Goal: Task Accomplishment & Management: Use online tool/utility

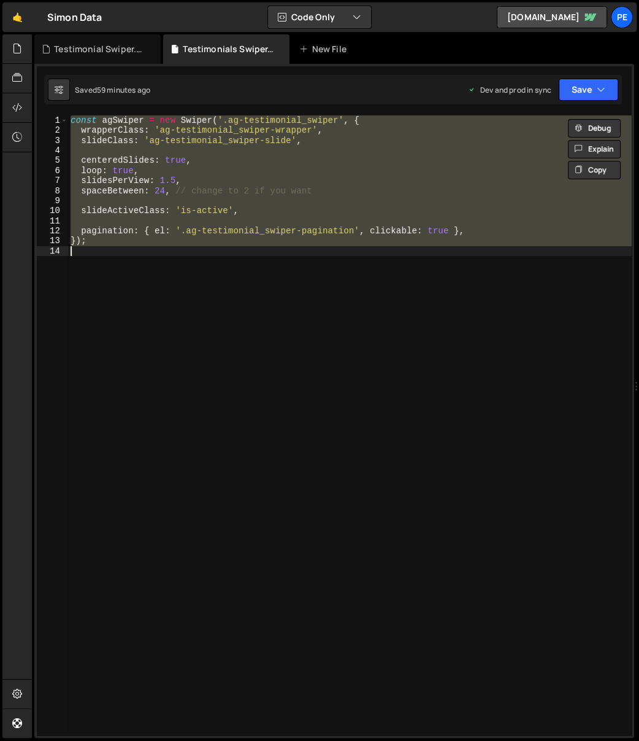
click at [266, 222] on div "const agSwiper = new Swiper ( '.ag-testimonial_swiper' , { wrapperClass : 'ag-t…" at bounding box center [350, 425] width 564 height 620
type textarea "});"
click at [112, 61] on div "Testimonial Swiper.css" at bounding box center [97, 48] width 126 height 29
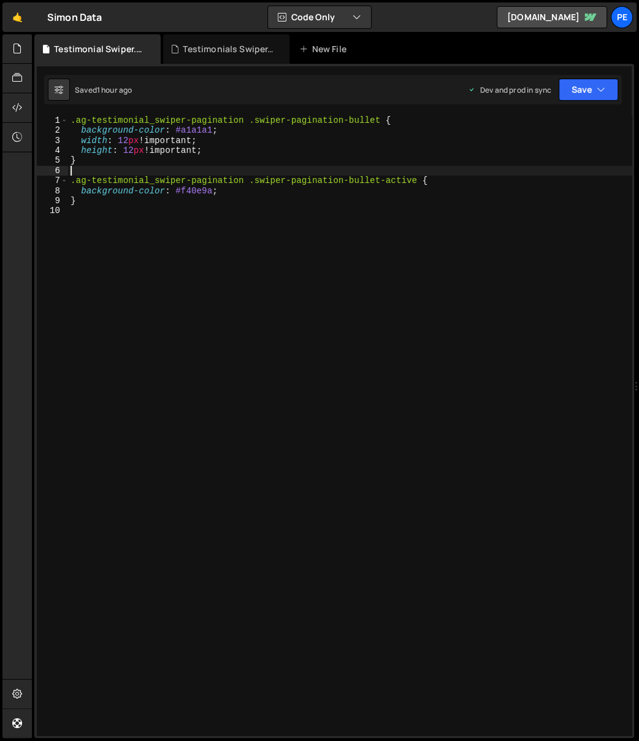
click at [180, 169] on div ".ag-testimonial_swiper-pagination .swiper-pagination-bullet { background-color …" at bounding box center [350, 435] width 565 height 641
click at [244, 194] on div ".ag-testimonial_swiper-pagination .swiper-pagination-bullet { background-color …" at bounding box center [350, 435] width 565 height 641
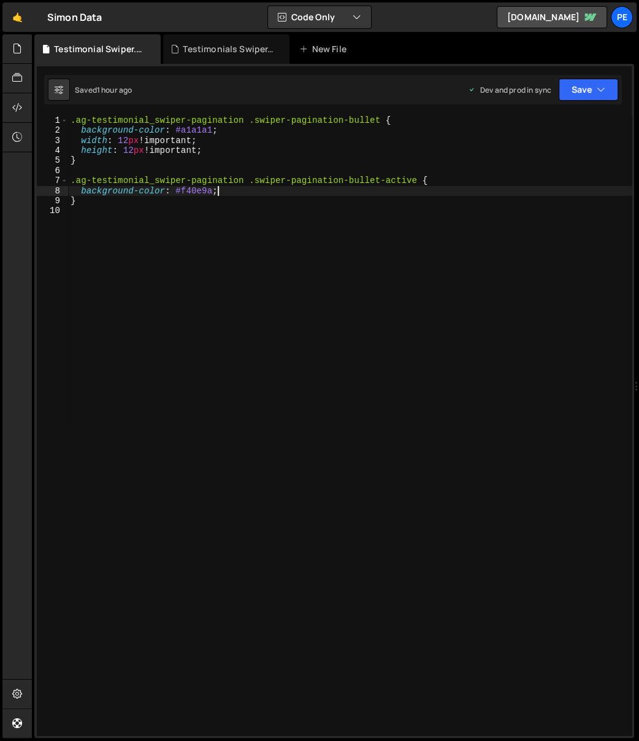
click at [253, 136] on div ".ag-testimonial_swiper-pagination .swiper-pagination-bullet { background-color …" at bounding box center [350, 435] width 565 height 641
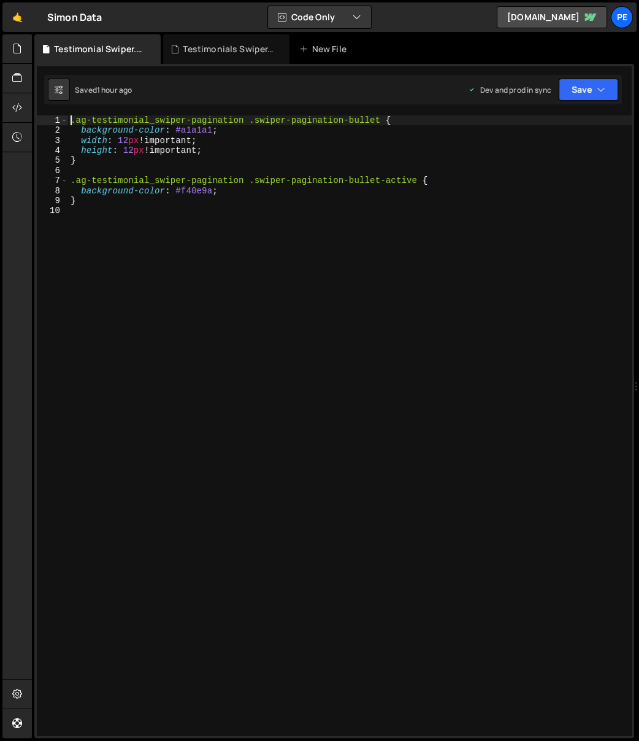
type textarea ".ag-testimonial_swiper-pagination .swiper-pagination-bullet {"
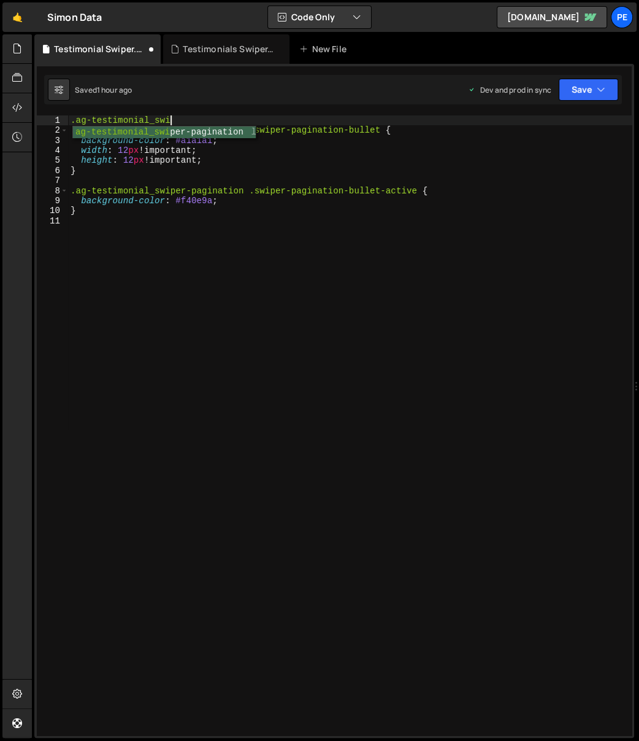
scroll to position [0, 7]
type textarea ".ag-testimonial_swiper-slide {}"
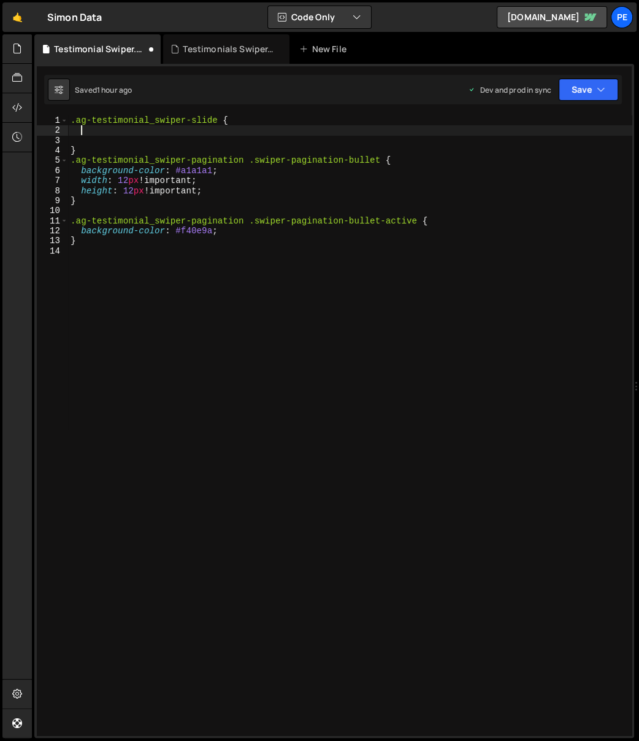
paste textarea "min-width: 0;"
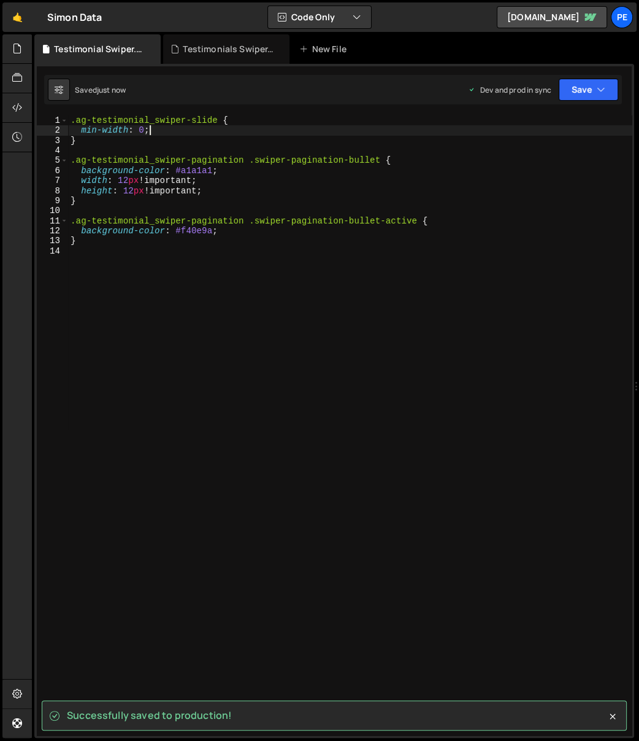
type textarea "min-width: 0;"
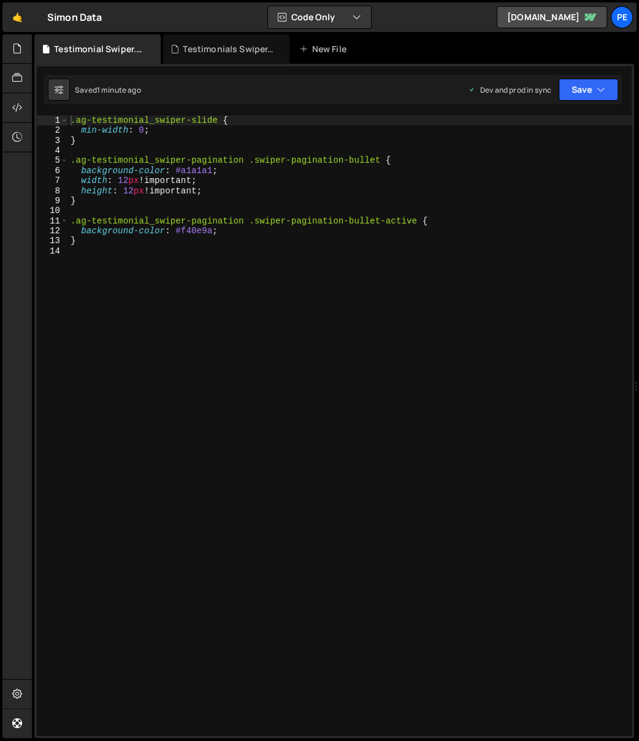
click at [222, 131] on div ".ag-testimonial_swiper-slide { min-width : 0 ; } .ag-testimonial_swiper-paginat…" at bounding box center [350, 435] width 565 height 641
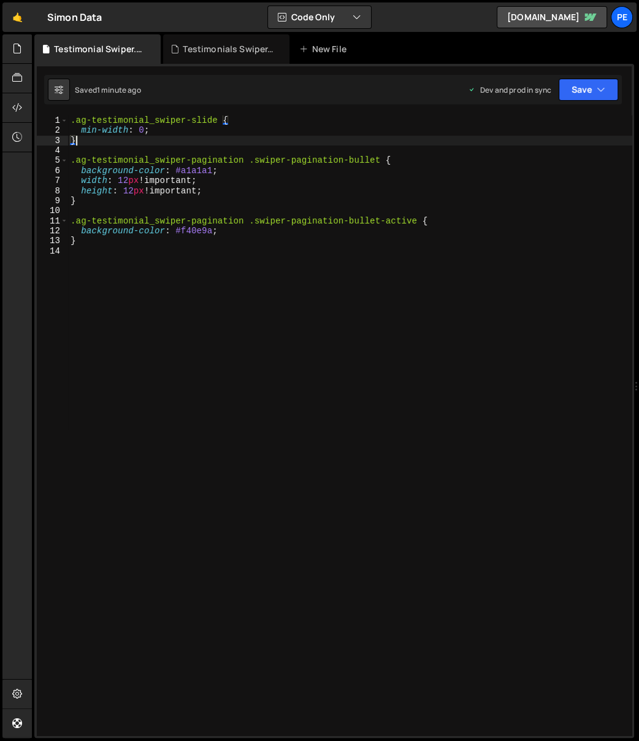
type textarea ".ag-testimonial_swiper-slide { min-width: 0;"
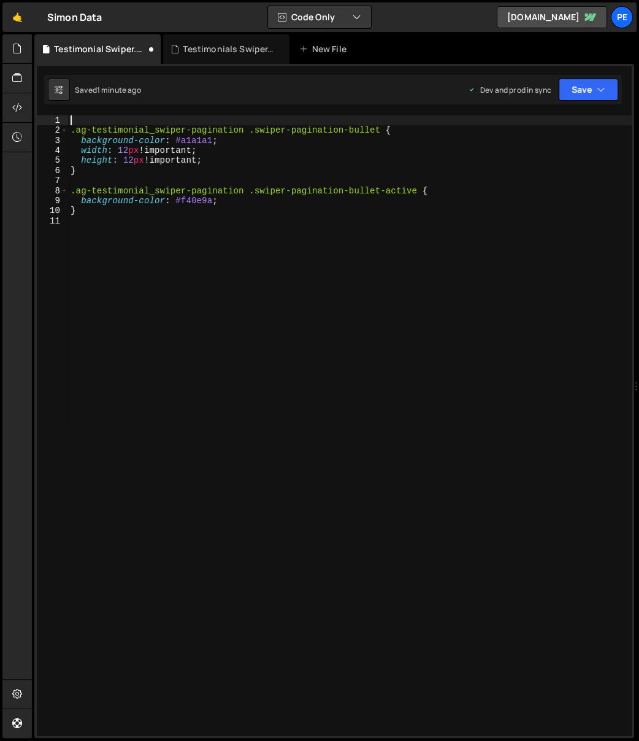
type textarea ".ag-testimonial_swiper-pagination .swiper-pagination-bullet {"
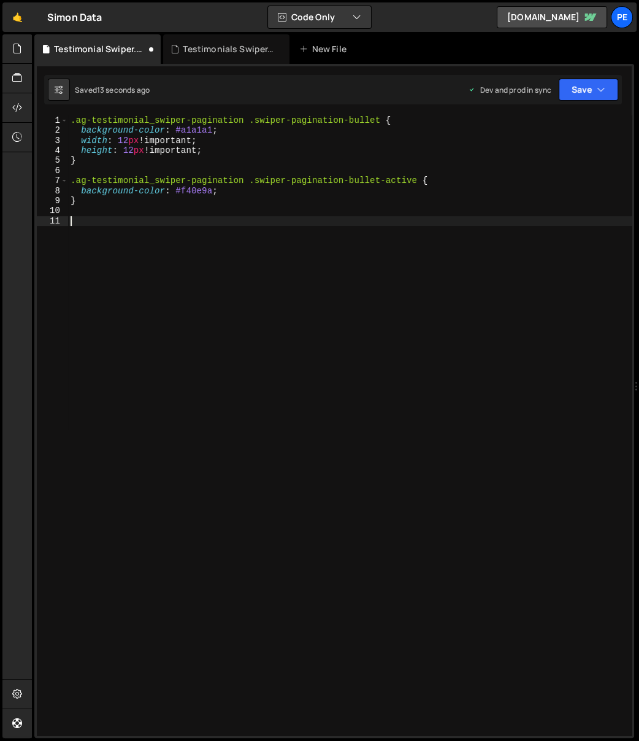
paste textarea "}"
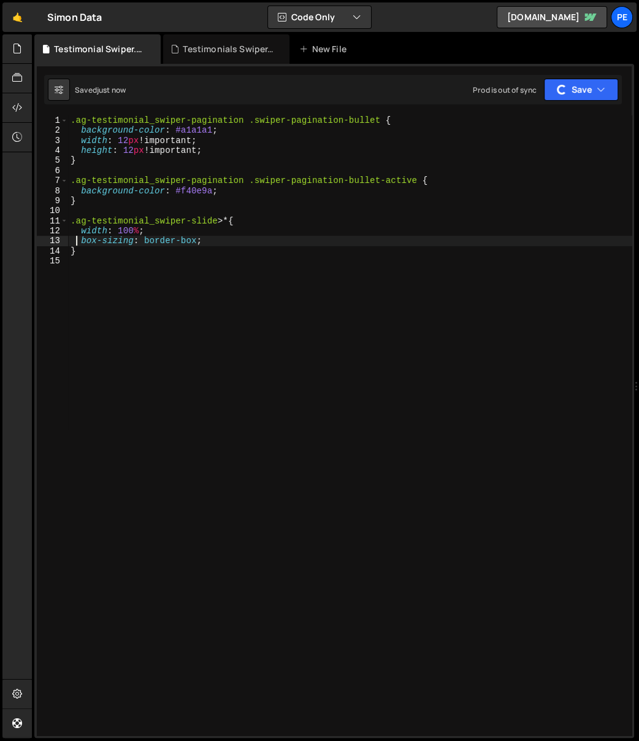
click at [183, 195] on div ".ag-testimonial_swiper-pagination .swiper-pagination-bullet { background-color …" at bounding box center [350, 435] width 565 height 641
type textarea "background-color: #f40e9a;"
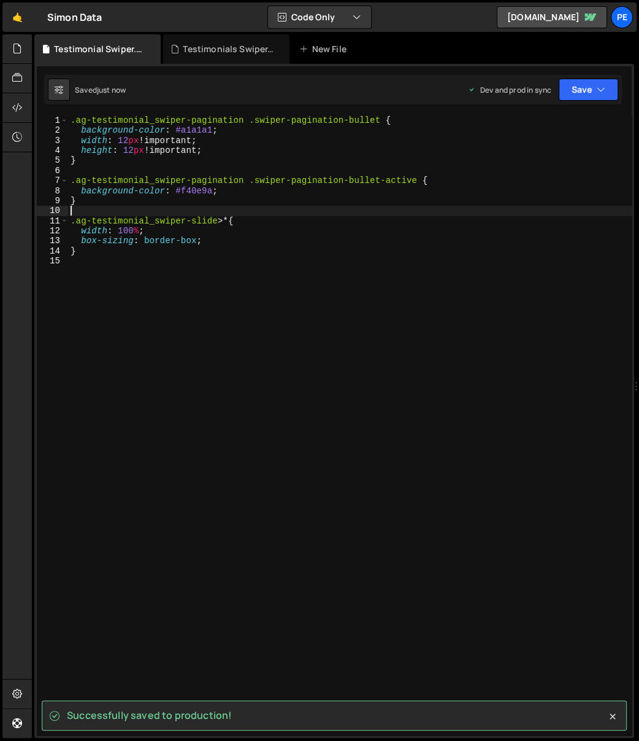
click at [180, 212] on div ".ag-testimonial_swiper-pagination .swiper-pagination-bullet { background-color …" at bounding box center [350, 435] width 565 height 641
click at [252, 404] on div ".ag-testimonial_swiper-pagination .swiper-pagination-bullet { background-color …" at bounding box center [350, 435] width 565 height 641
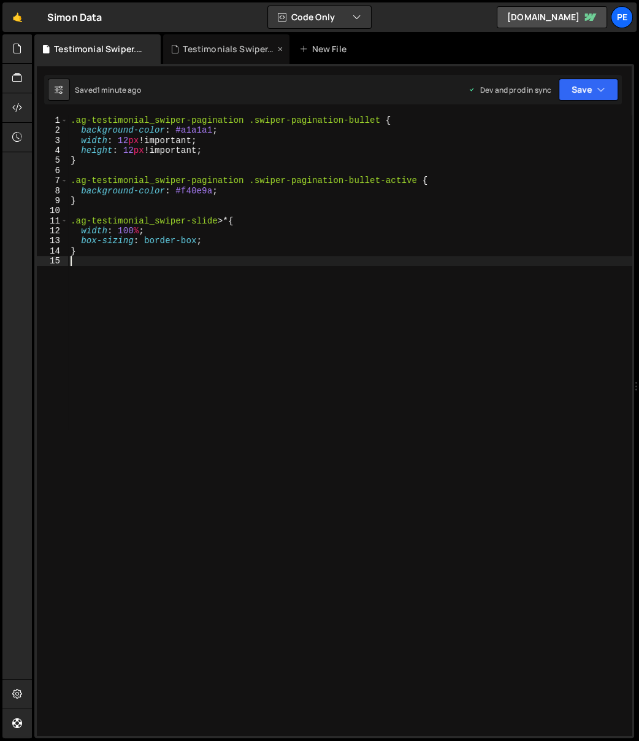
click at [214, 52] on div "Testimonials Swiper.js" at bounding box center [229, 49] width 92 height 12
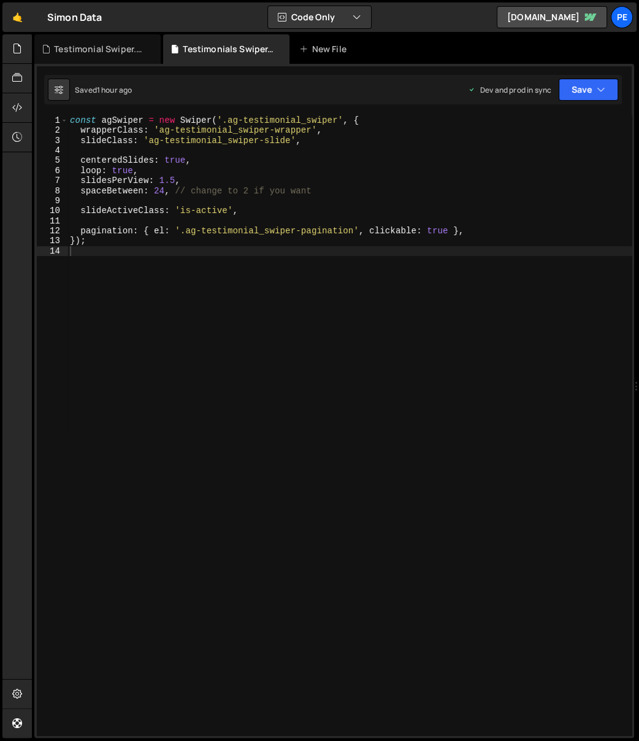
click at [159, 245] on div "const agSwiper = new Swiper ( '.ag-testimonial_swiper' , { wrapperClass : 'ag-t…" at bounding box center [350, 435] width 565 height 641
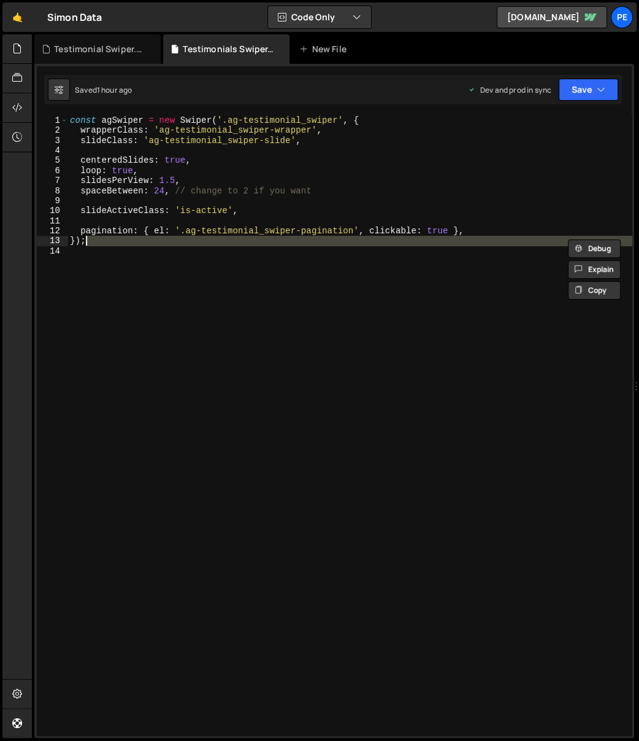
type textarea "pagination: { el: '.ag-testimonial_swiper-pagination', clickable: true },"
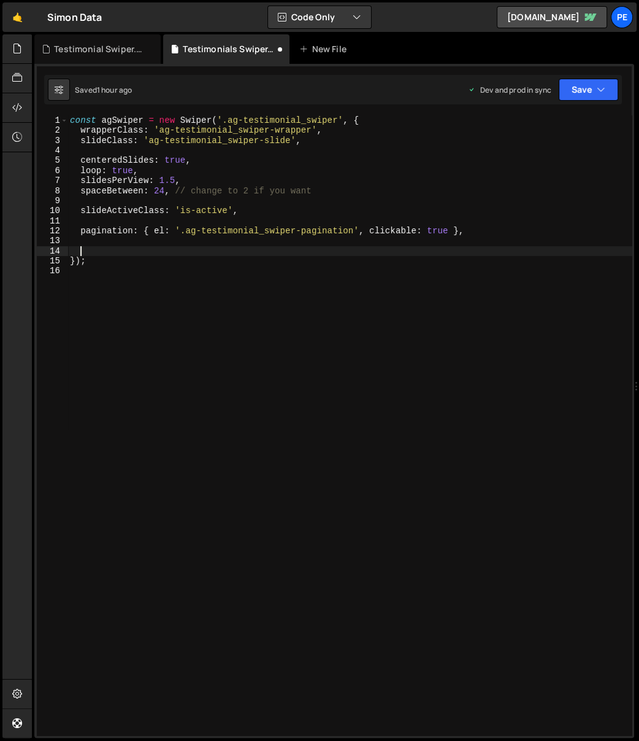
paste textarea "},"
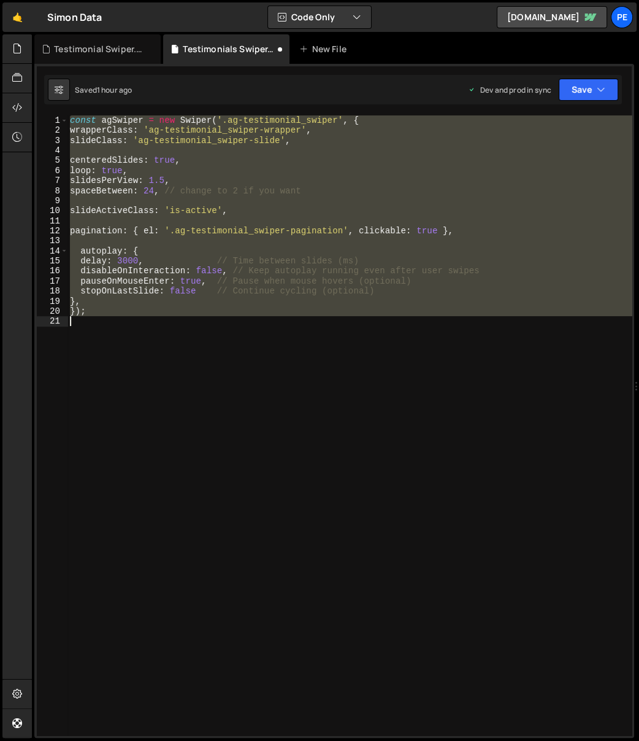
click at [177, 233] on div "const agSwiper = new Swiper ( '.ag-testimonial_swiper' , { wrapperClass : 'ag-t…" at bounding box center [350, 425] width 565 height 620
click at [141, 286] on div "const agSwiper = new Swiper ( '.ag-testimonial_swiper' , { wrapperClass : 'ag-t…" at bounding box center [350, 425] width 565 height 620
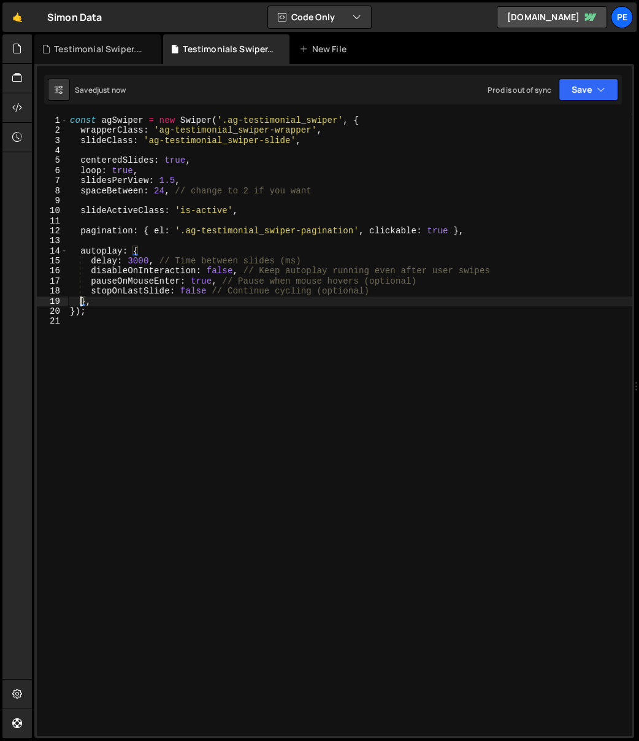
click at [228, 257] on div "const agSwiper = new Swiper ( '.ag-testimonial_swiper' , { wrapperClass : 'ag-t…" at bounding box center [350, 435] width 565 height 641
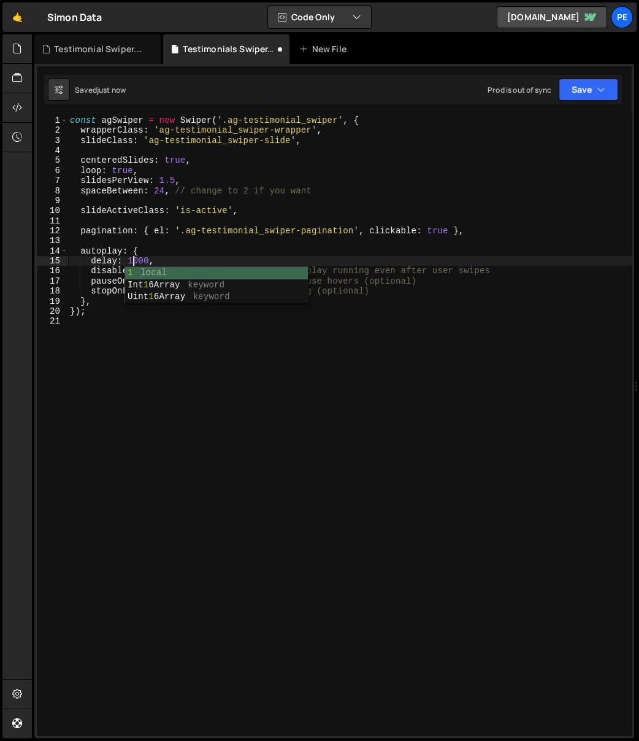
scroll to position [0, 4]
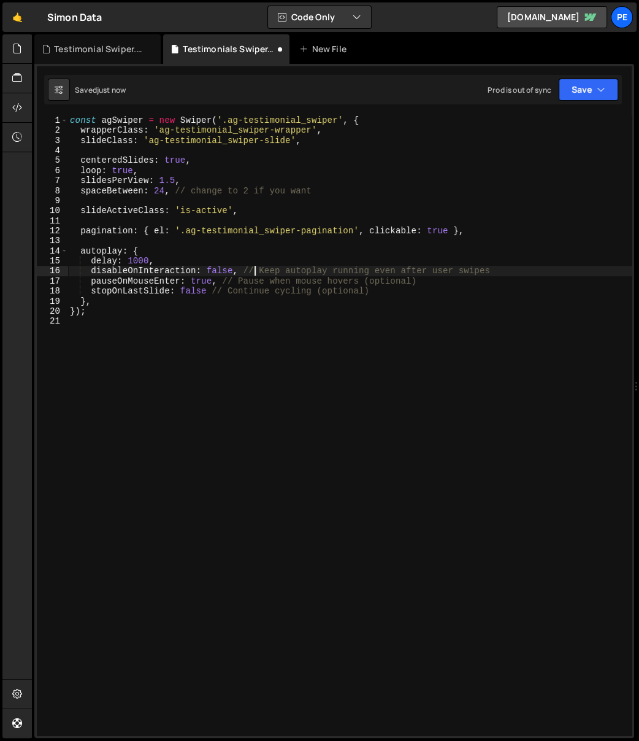
drag, startPoint x: 253, startPoint y: 274, endPoint x: 258, endPoint y: 279, distance: 6.9
click at [253, 274] on div "const agSwiper = new Swiper ( '.ag-testimonial_swiper' , { wrapperClass : 'ag-t…" at bounding box center [350, 435] width 565 height 641
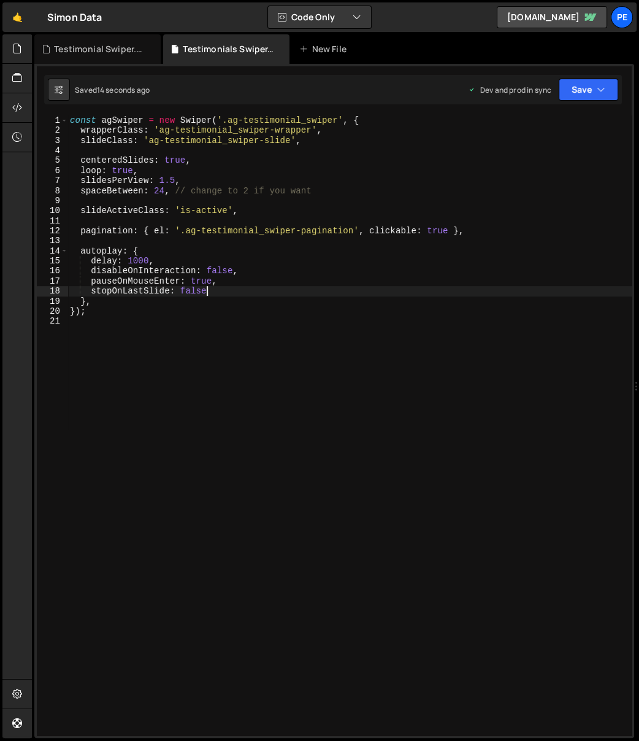
click at [207, 159] on div "const agSwiper = new Swiper ( '.ag-testimonial_swiper' , { wrapperClass : 'ag-t…" at bounding box center [350, 435] width 565 height 641
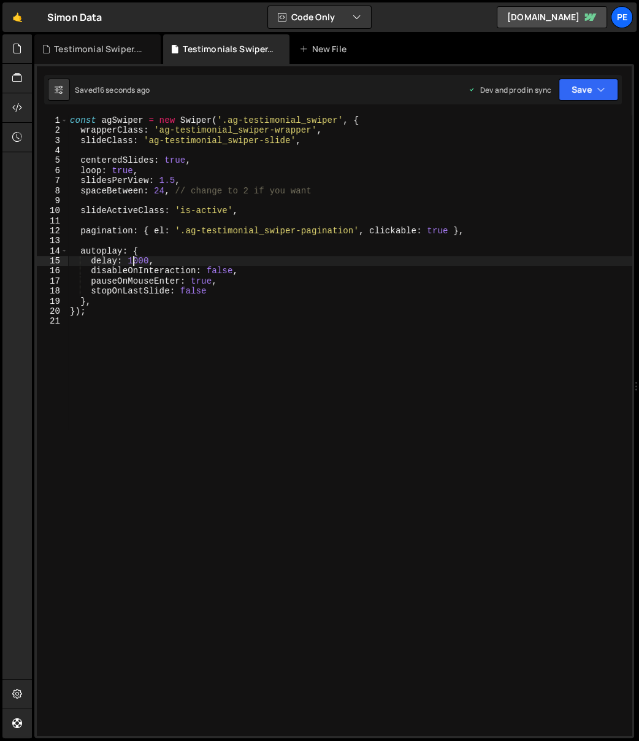
click at [134, 261] on div "const agSwiper = new Swiper ( '.ag-testimonial_swiper' , { wrapperClass : 'ag-t…" at bounding box center [350, 435] width 565 height 641
type textarea "delay: 3000,"
click at [403, 317] on div "const agSwiper = new Swiper ( '.ag-testimonial_swiper' , { wrapperClass : 'ag-t…" at bounding box center [350, 435] width 565 height 641
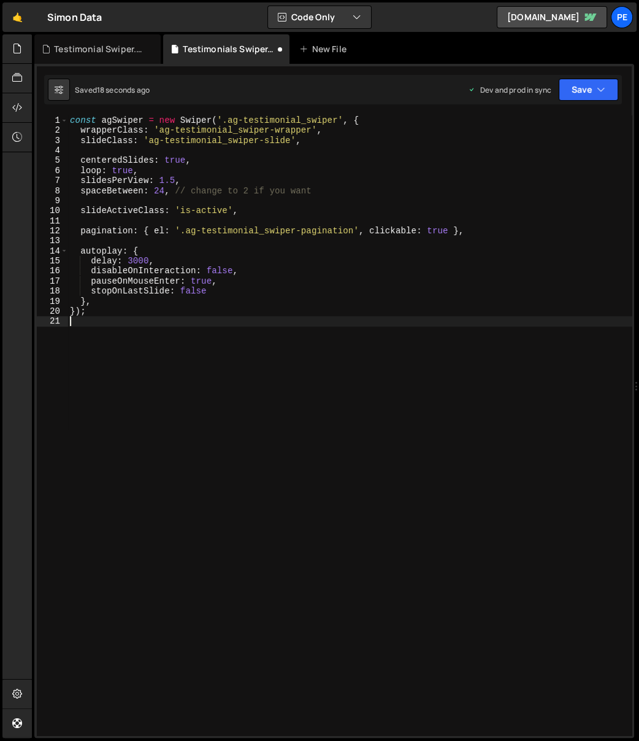
scroll to position [0, 0]
click at [97, 44] on div "Testimonial Swiper.css" at bounding box center [100, 49] width 92 height 12
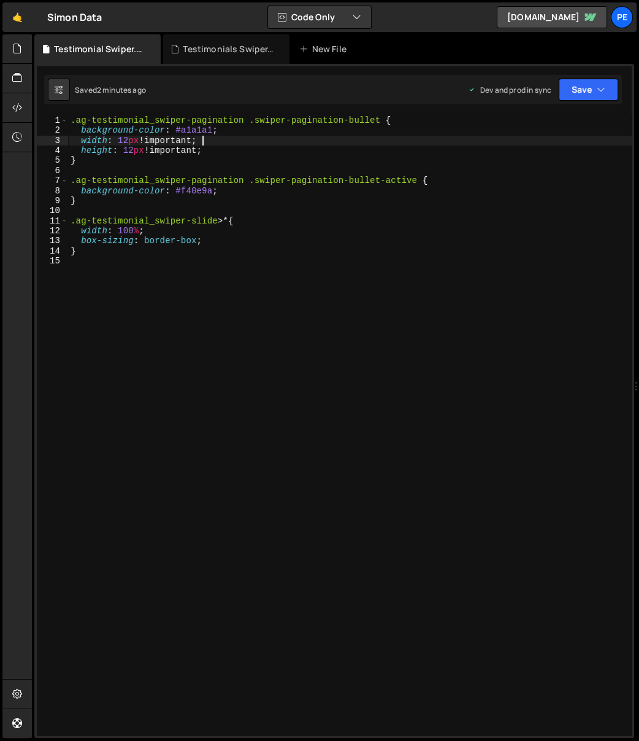
click at [222, 141] on div ".ag-testimonial_swiper-pagination .swiper-pagination-bullet { background-color …" at bounding box center [350, 435] width 565 height 641
type textarea "}"
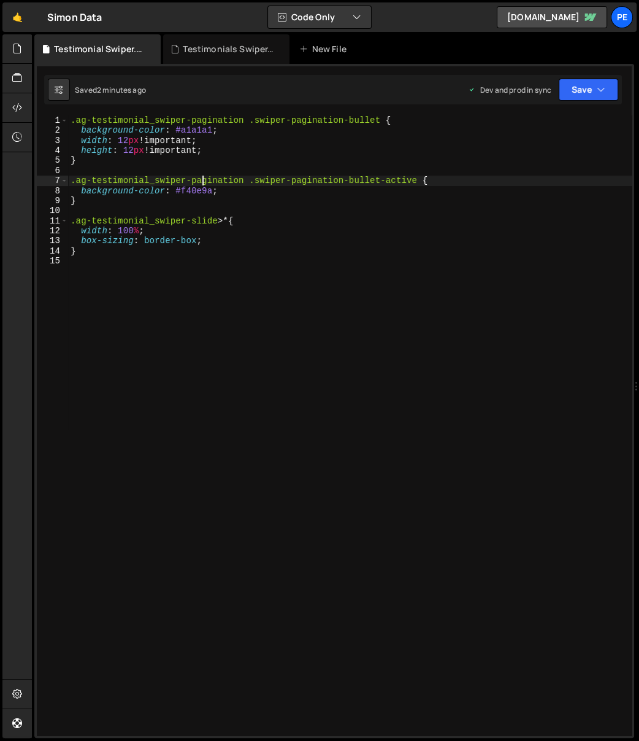
type textarea "background-color: #f40e9a;"
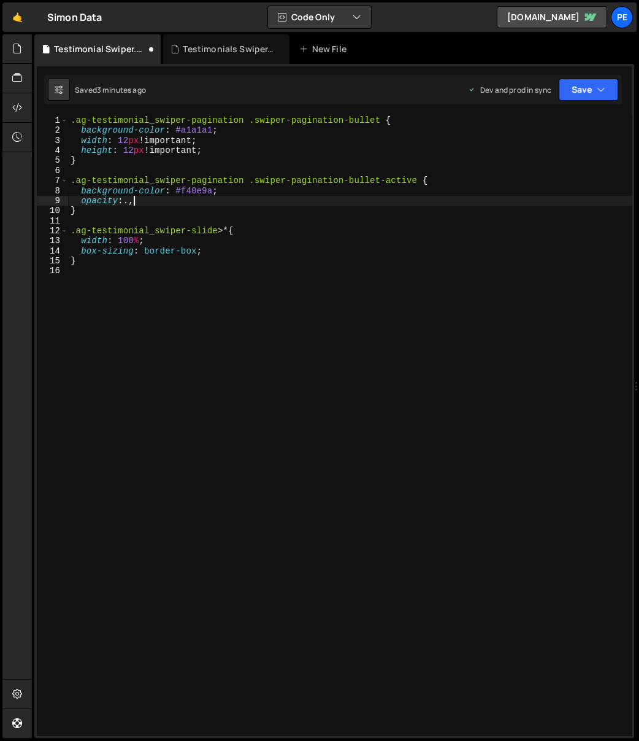
scroll to position [0, 4]
click at [137, 196] on div ".ag-testimonial_swiper-pagination .swiper-pagination-bullet { background-color …" at bounding box center [350, 435] width 565 height 641
type textarea "opacity: .2,"
click at [183, 366] on div ".ag-testimonial_swiper-pagination .swiper-pagination-bullet { background-color …" at bounding box center [350, 435] width 565 height 641
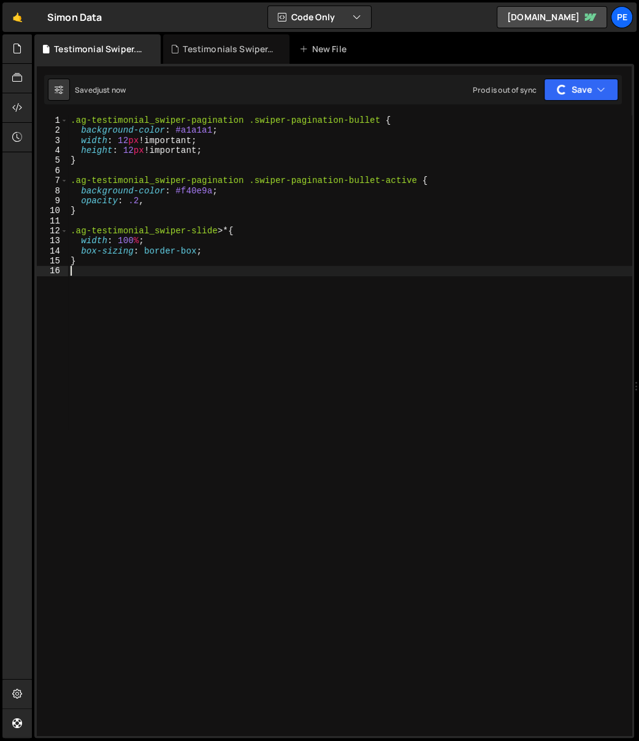
click at [131, 196] on div ".ag-testimonial_swiper-pagination .swiper-pagination-bullet { background-color …" at bounding box center [350, 435] width 565 height 641
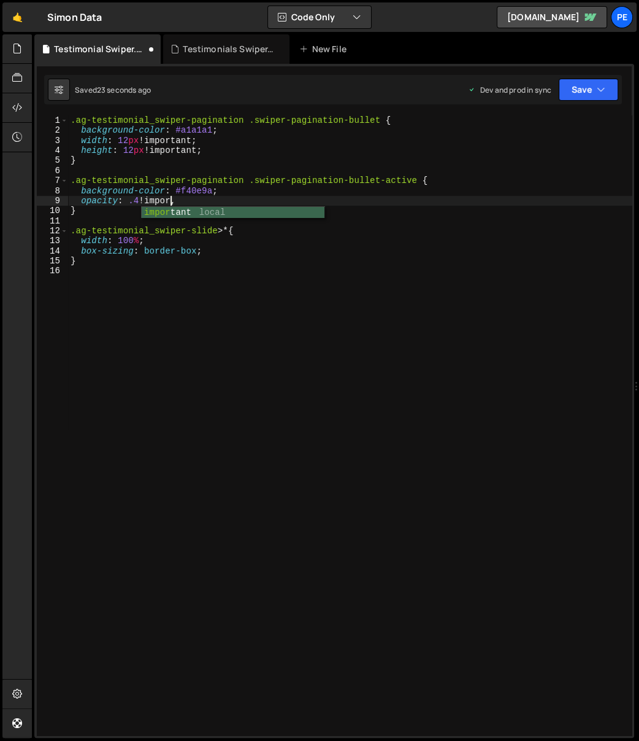
scroll to position [0, 7]
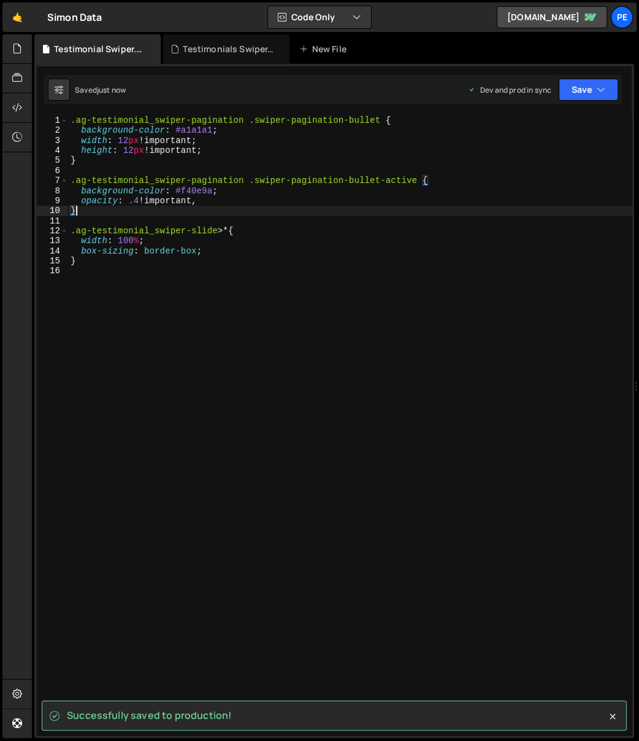
click at [149, 208] on div ".ag-testimonial_swiper-pagination .swiper-pagination-bullet { background-color …" at bounding box center [350, 435] width 565 height 641
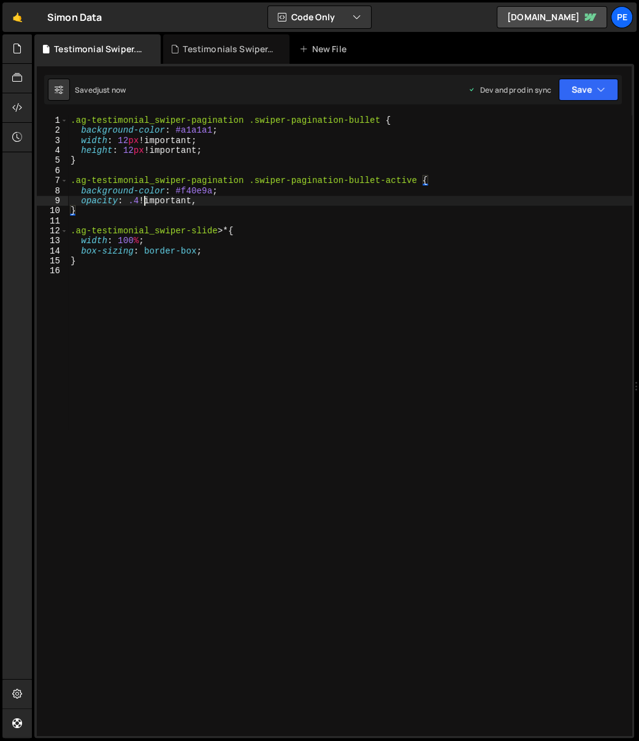
click at [143, 201] on div ".ag-testimonial_swiper-pagination .swiper-pagination-bullet { background-color …" at bounding box center [350, 435] width 565 height 641
click at [108, 202] on div ".ag-testimonial_swiper-pagination .swiper-pagination-bullet { background-color …" at bounding box center [350, 435] width 565 height 641
click at [107, 201] on div ".ag-testimonial_swiper-pagination .swiper-pagination-bullet { background-color …" at bounding box center [350, 435] width 565 height 641
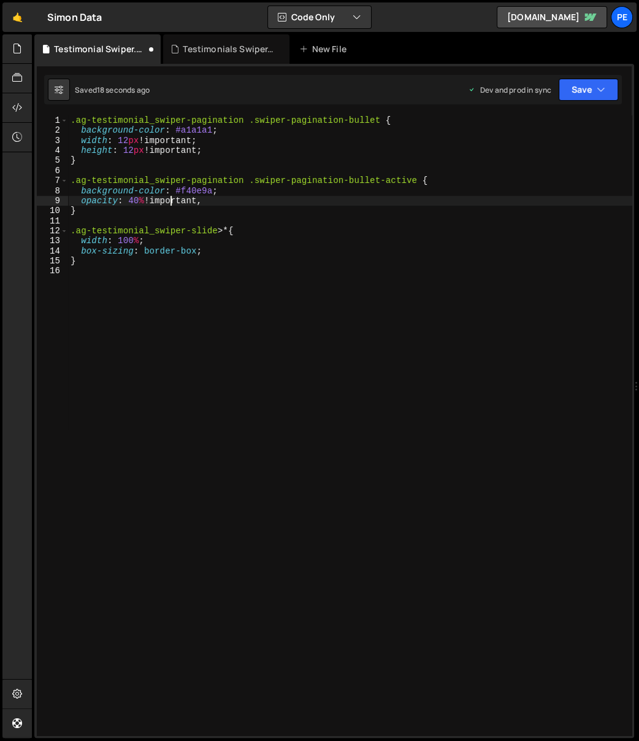
click at [171, 202] on div ".ag-testimonial_swiper-pagination .swiper-pagination-bullet { background-color …" at bounding box center [350, 435] width 565 height 641
click at [288, 203] on div ".ag-testimonial_swiper-pagination .swiper-pagination-bullet { background-color …" at bounding box center [350, 435] width 565 height 641
click at [187, 201] on div ".ag-testimonial_swiper-pagination .swiper-pagination-bullet { background-color …" at bounding box center [350, 435] width 565 height 641
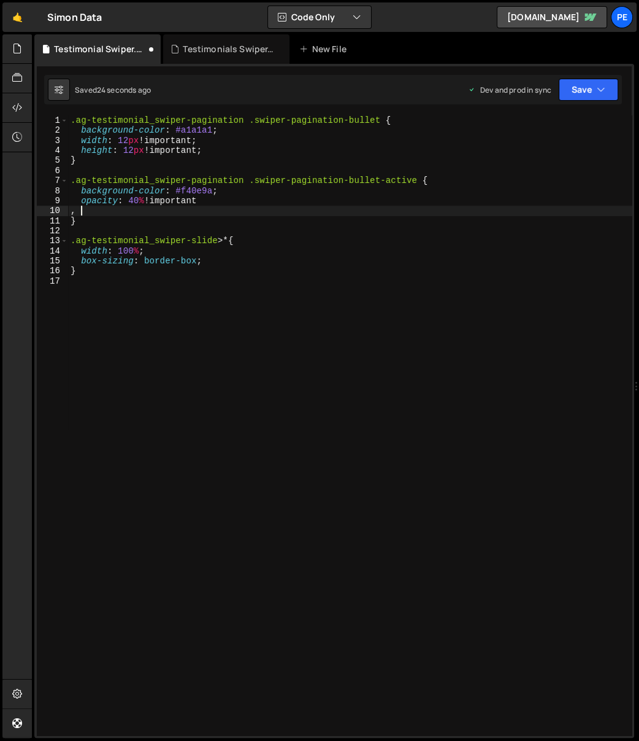
scroll to position [0, 0]
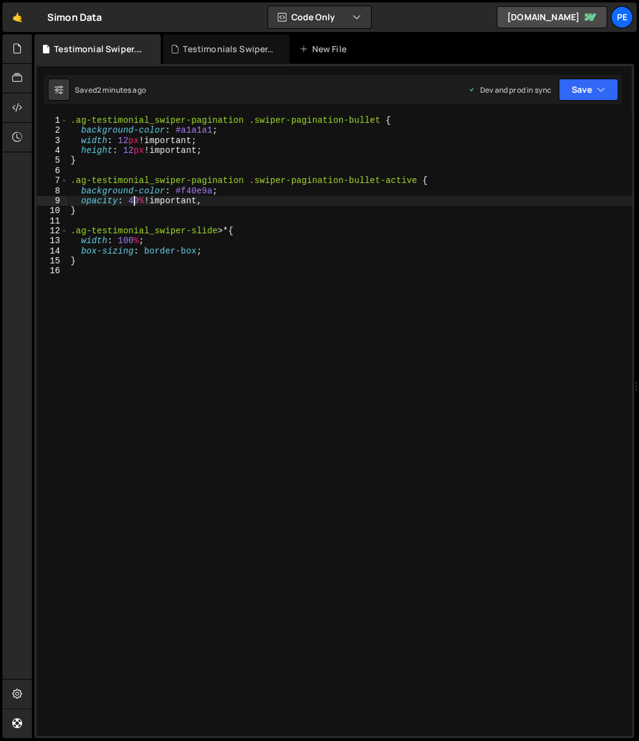
drag, startPoint x: 135, startPoint y: 196, endPoint x: 141, endPoint y: 196, distance: 6.2
click at [136, 196] on div ".ag-testimonial_swiper-pagination .swiper-pagination-bullet { background-color …" at bounding box center [350, 435] width 565 height 641
click at [141, 196] on div ".ag-testimonial_swiper-pagination .swiper-pagination-bullet { background-color …" at bounding box center [350, 425] width 564 height 620
type textarea "opacity: .4 !important,"
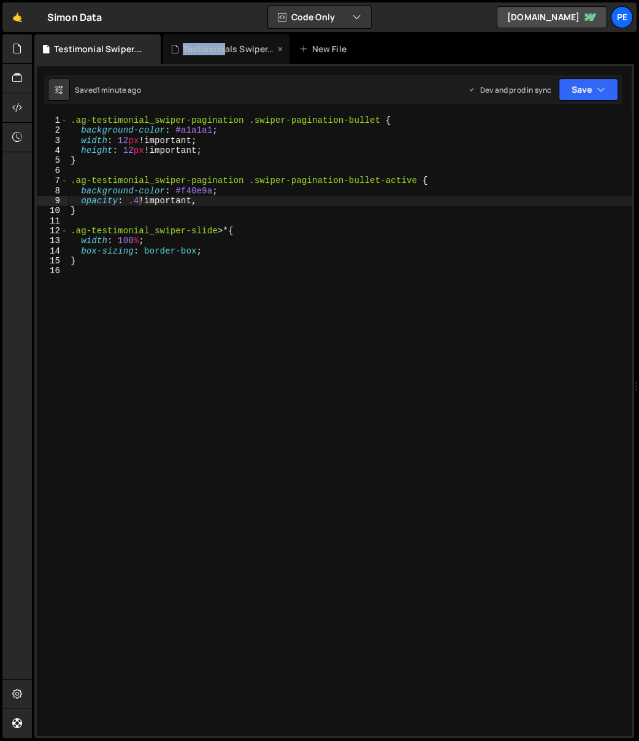
click at [223, 43] on div "Testimonials Swiper.js" at bounding box center [229, 49] width 92 height 12
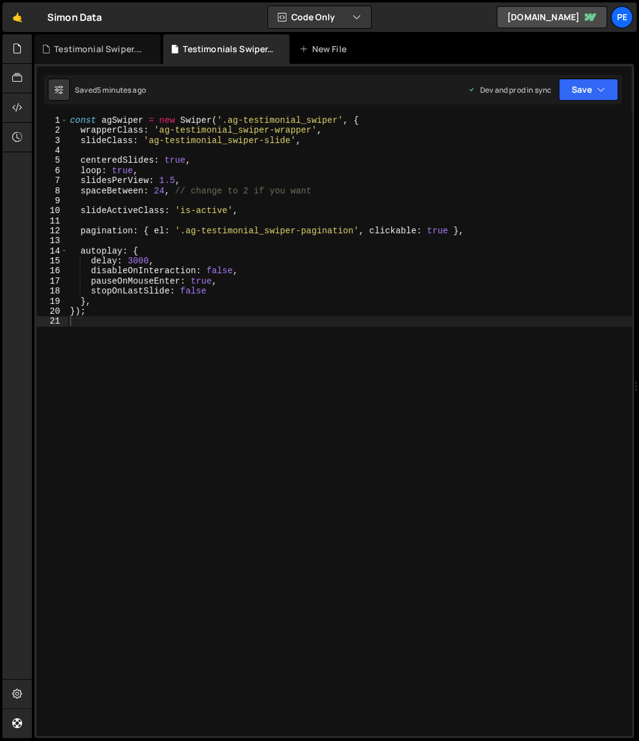
click at [244, 191] on div "const agSwiper = new Swiper ( '.ag-testimonial_swiper' , { wrapperClass : 'ag-t…" at bounding box center [350, 435] width 565 height 641
type textarea "});"
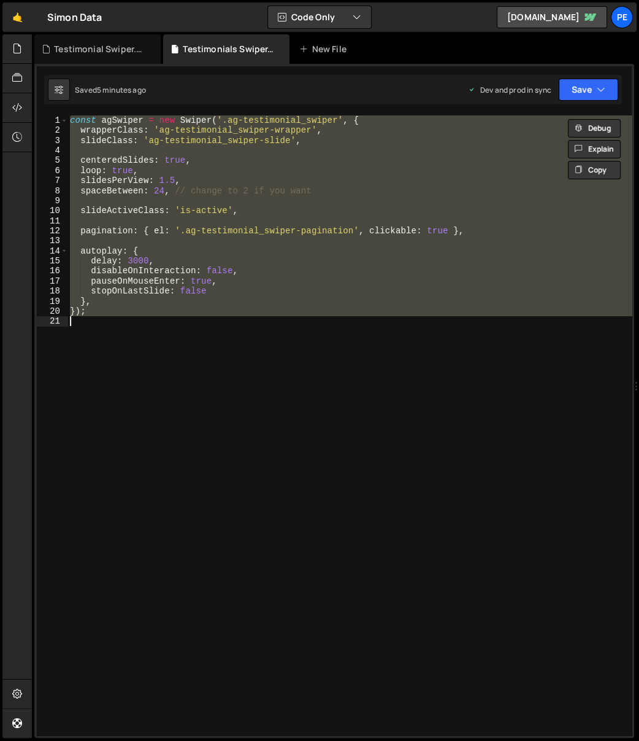
paste textarea
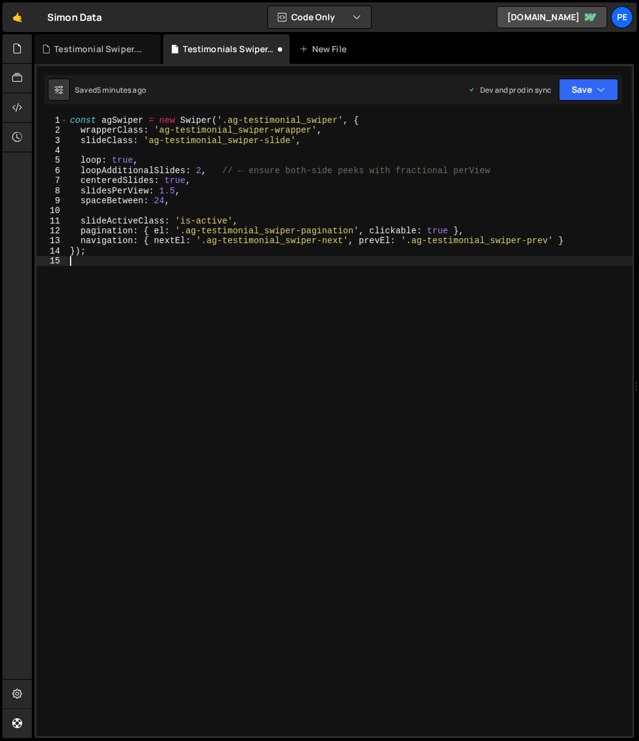
type textarea "});"
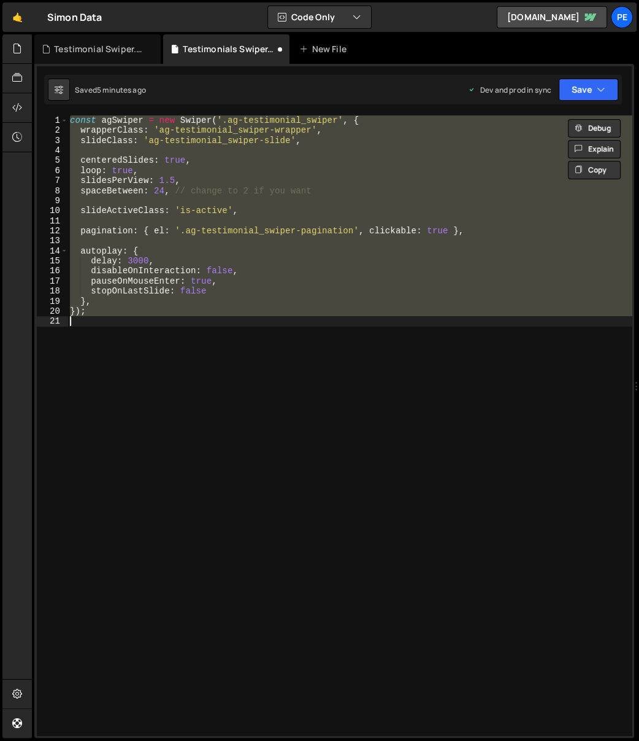
paste textarea
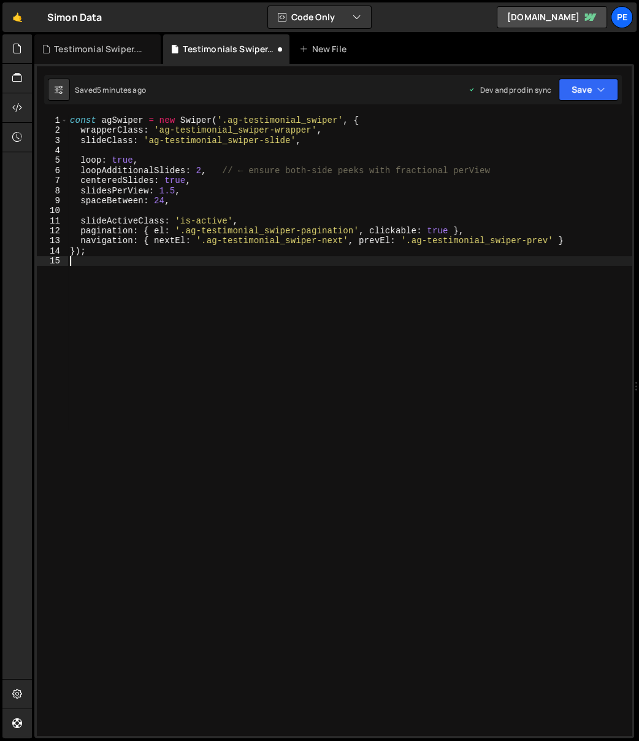
type textarea "});"
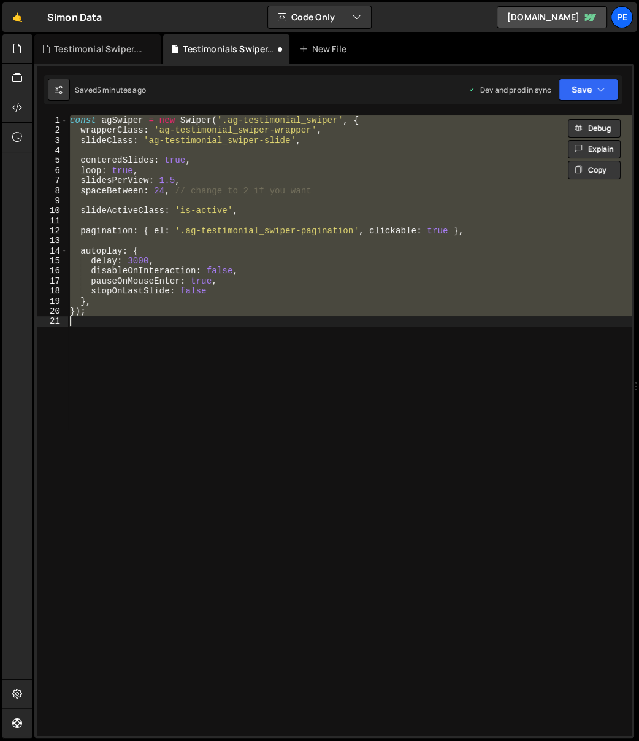
paste textarea
click at [145, 230] on div "const agSwiper = new Swiper ( '.ag-testimonial_swiper' , { wrapperClass : 'ag-t…" at bounding box center [350, 435] width 565 height 641
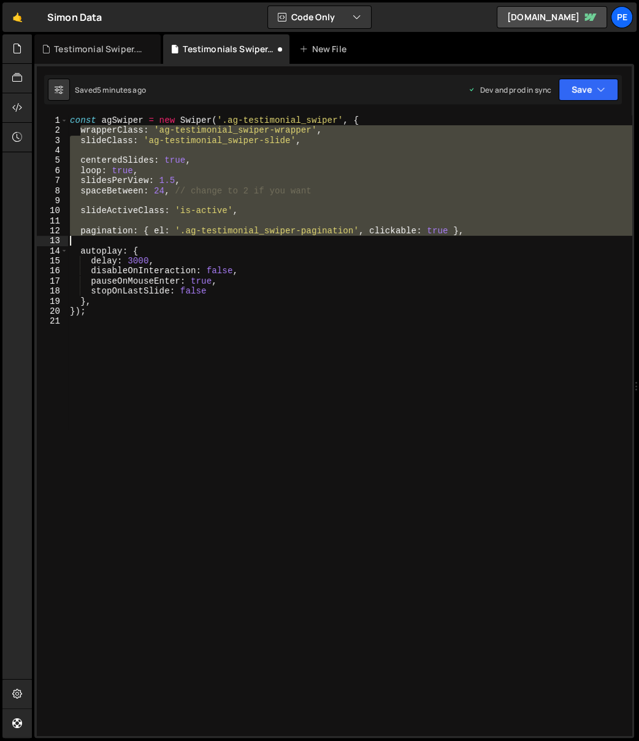
drag, startPoint x: 80, startPoint y: 131, endPoint x: 497, endPoint y: 244, distance: 431.6
click at [497, 244] on div "const agSwiper = new Swiper ( '.ag-testimonial_swiper' , { wrapperClass : 'ag-t…" at bounding box center [350, 435] width 565 height 641
paste textarea "navigation: { nextEl: '.ag-testimonial_swiper-next', prevEl: '.ag-testimonial_s…"
click at [487, 233] on div "const agSwiper = new Swiper ( '.ag-testimonial_swiper' , { wrapperClass : 'ag-t…" at bounding box center [350, 425] width 565 height 620
paste textarea "navigation: { nextEl: '.ag-testimonial_swiper-next', prevEl: '.ag-testimonial_s…"
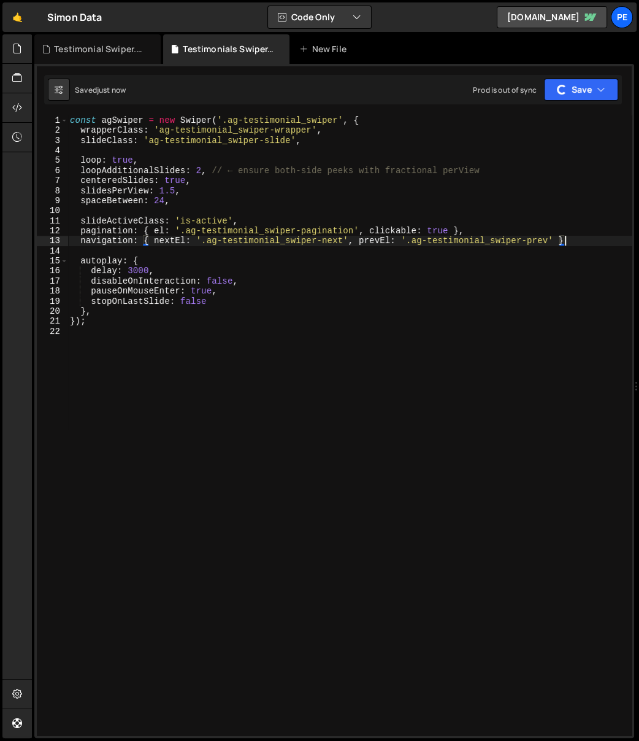
click at [208, 160] on div "const agSwiper = new Swiper ( '.ag-testimonial_swiper' , { wrapperClass : 'ag-t…" at bounding box center [350, 435] width 565 height 641
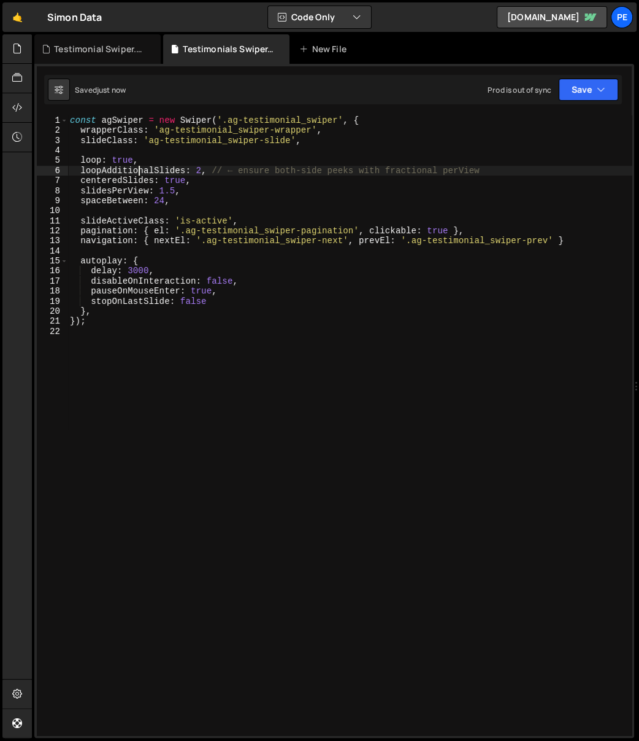
click at [560, 234] on div "const agSwiper = new Swiper ( '.ag-testimonial_swiper' , { wrapperClass : 'ag-t…" at bounding box center [350, 435] width 565 height 641
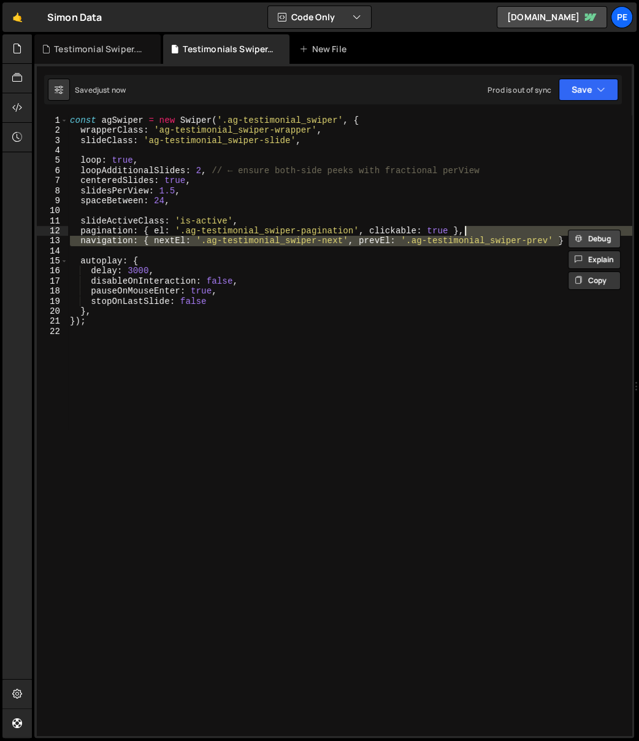
click at [572, 237] on button "Debug" at bounding box center [594, 239] width 53 height 18
click at [560, 237] on div "const agSwiper = new Swiper ( '.ag-testimonial_swiper' , { wrapperClass : 'ag-t…" at bounding box center [350, 425] width 565 height 620
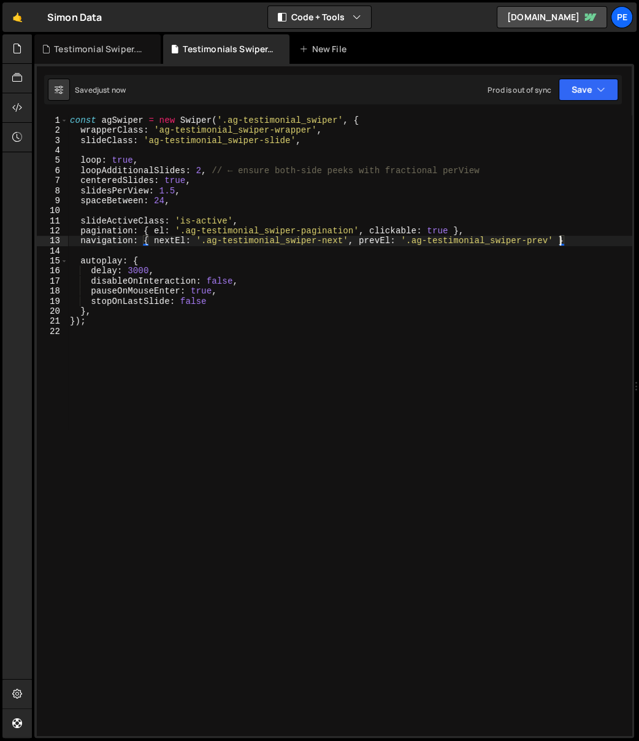
click at [571, 240] on div "const agSwiper = new Swiper ( '.ag-testimonial_swiper' , { wrapperClass : 'ag-t…" at bounding box center [350, 435] width 565 height 641
type textarea "});"
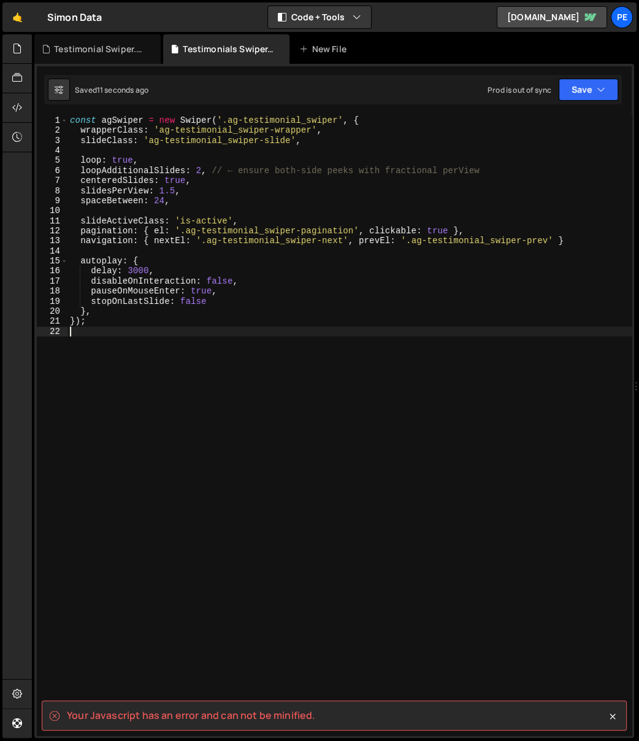
click at [263, 196] on div "const agSwiper = new Swiper ( '.ag-testimonial_swiper' , { wrapperClass : 'ag-t…" at bounding box center [350, 435] width 565 height 641
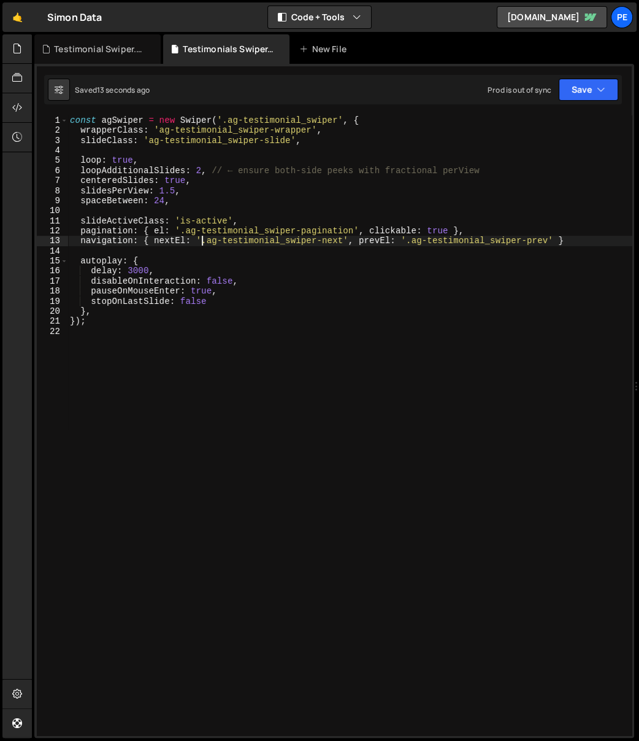
click at [204, 242] on div "const agSwiper = new Swiper ( '.ag-testimonial_swiper' , { wrapperClass : 'ag-t…" at bounding box center [350, 435] width 565 height 641
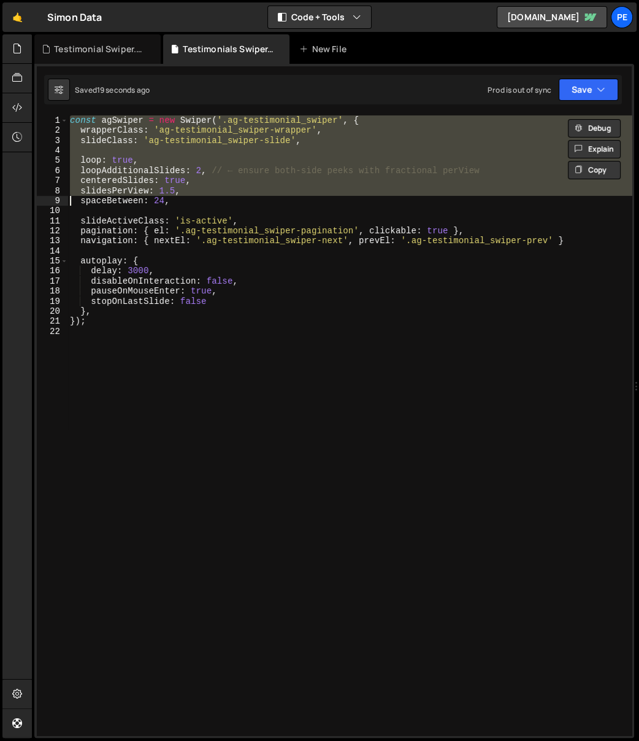
click at [334, 284] on div "const agSwiper = new Swiper ( '.ag-testimonial_swiper' , { wrapperClass : 'ag-t…" at bounding box center [350, 435] width 565 height 641
type textarea "disableOnInteraction: false,"
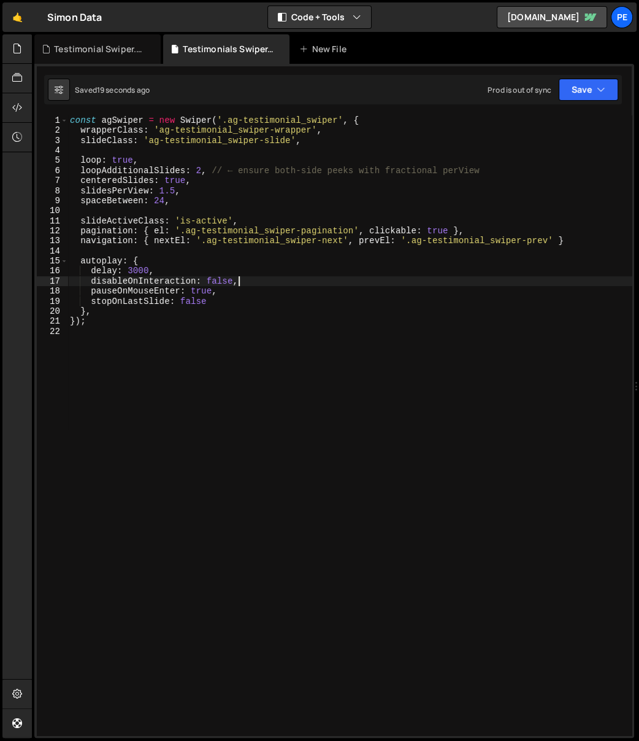
click at [208, 330] on div "const agSwiper = new Swiper ( '.ag-testimonial_swiper' , { wrapperClass : 'ag-t…" at bounding box center [350, 435] width 565 height 641
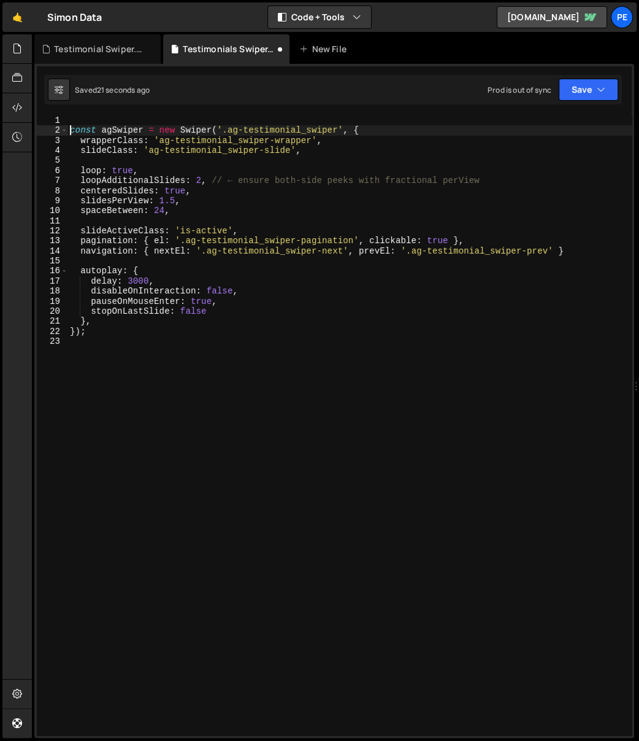
type textarea "const agSwiper = new Swiper('.ag-testimonial_swiper', {"
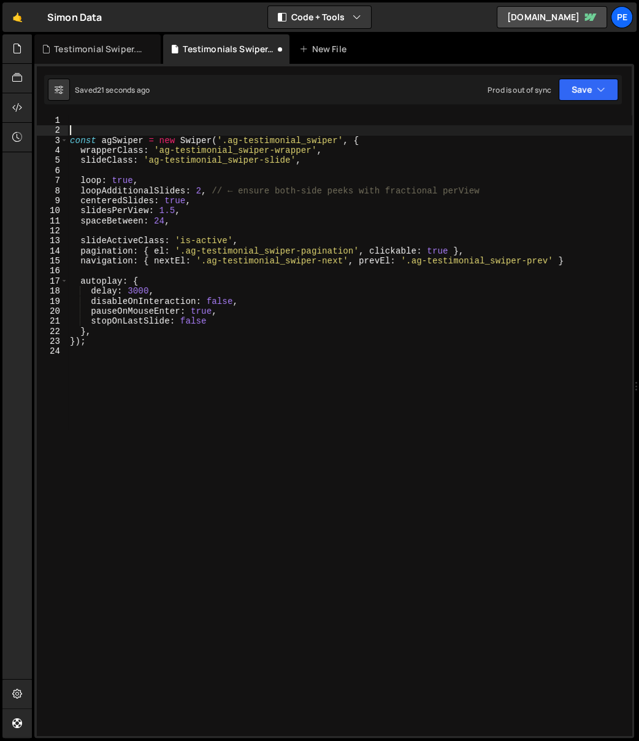
paste textarea "const agSwiper = new Swiper('.ag-testimonial_swiper', {"
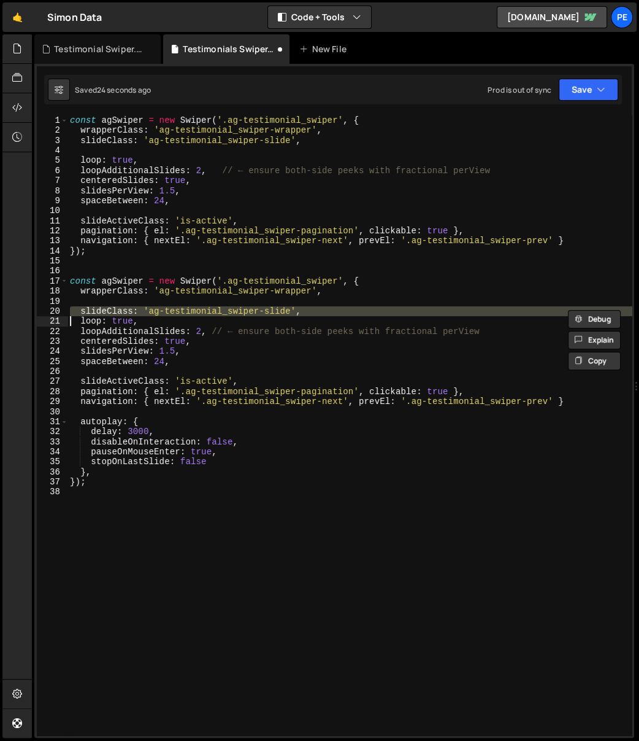
type textarea "slideClass: 'ag-testimonial_swiper-slide',"
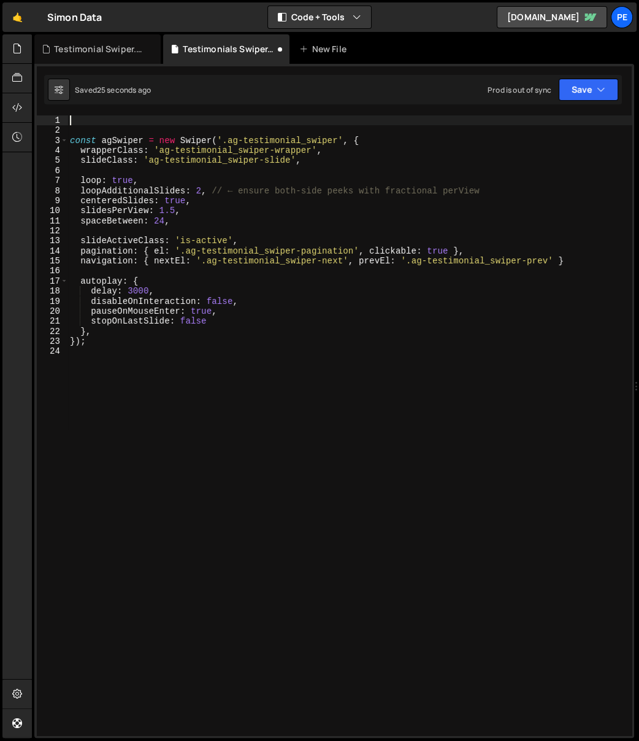
paste textarea "});"
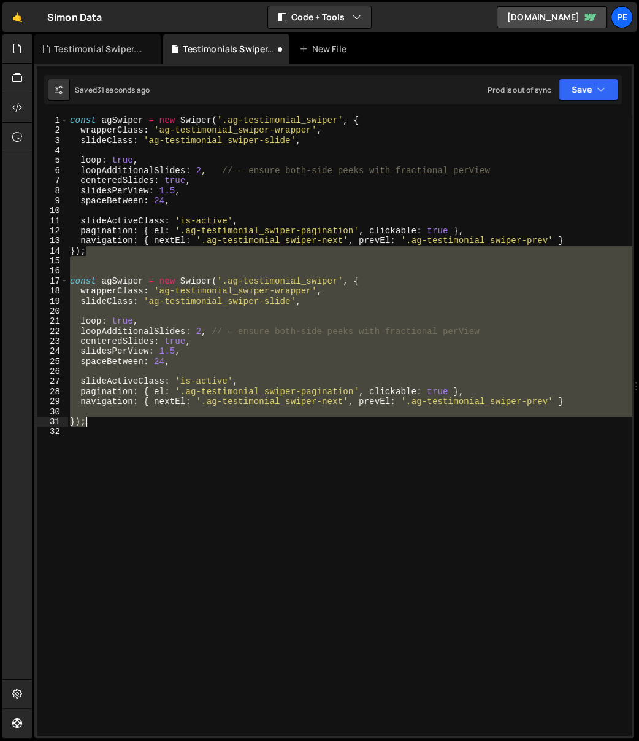
drag, startPoint x: 147, startPoint y: 255, endPoint x: 252, endPoint y: 476, distance: 244.8
click at [252, 476] on div "const agSwiper = new Swiper ( '.ag-testimonial_swiper' , { wrapperClass : 'ag-t…" at bounding box center [350, 435] width 565 height 641
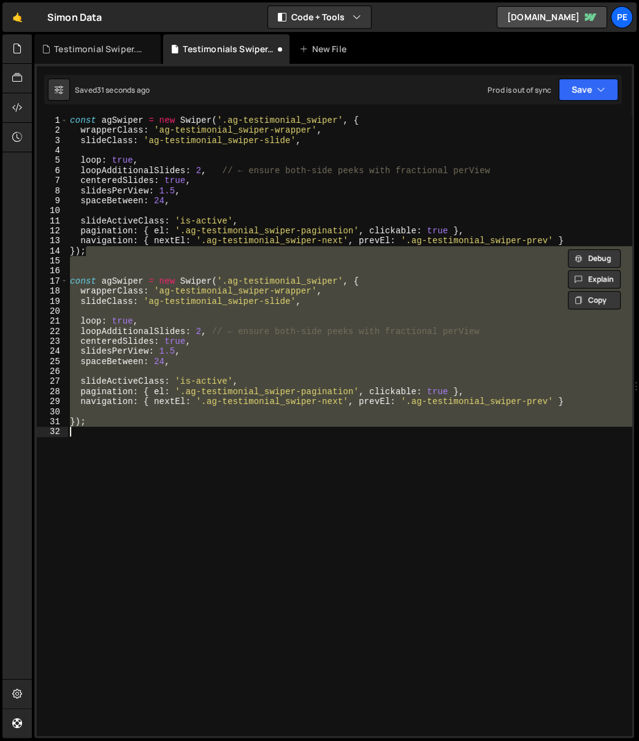
type textarea "});"
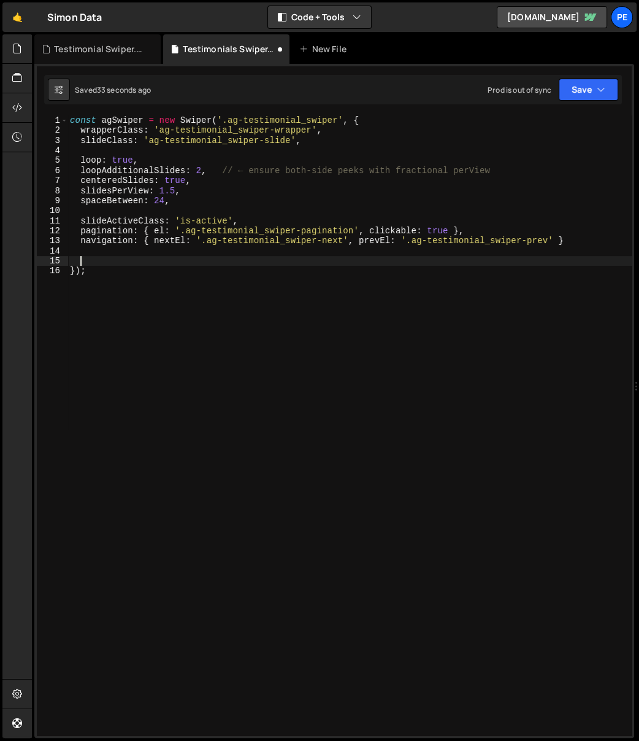
paste textarea
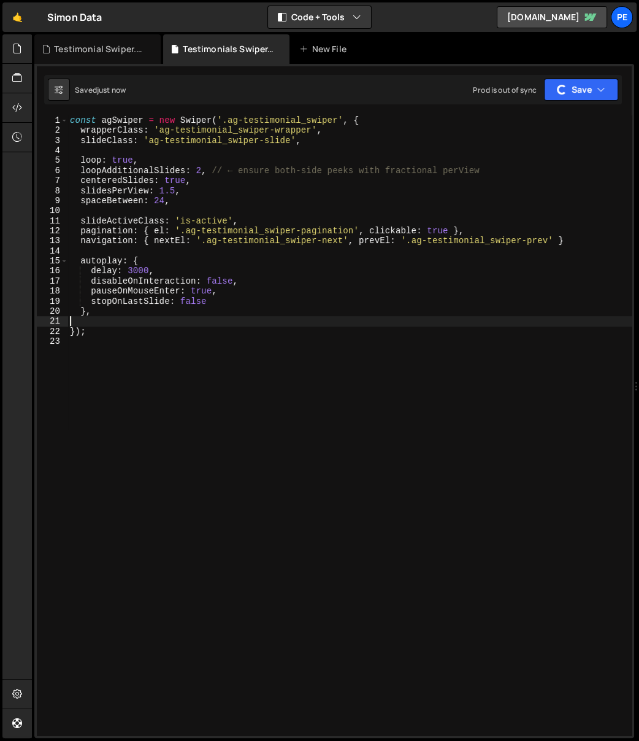
click at [137, 322] on div "const agSwiper = new Swiper ( '.ag-testimonial_swiper' , { wrapperClass : 'ag-t…" at bounding box center [350, 435] width 565 height 641
type textarea "},"
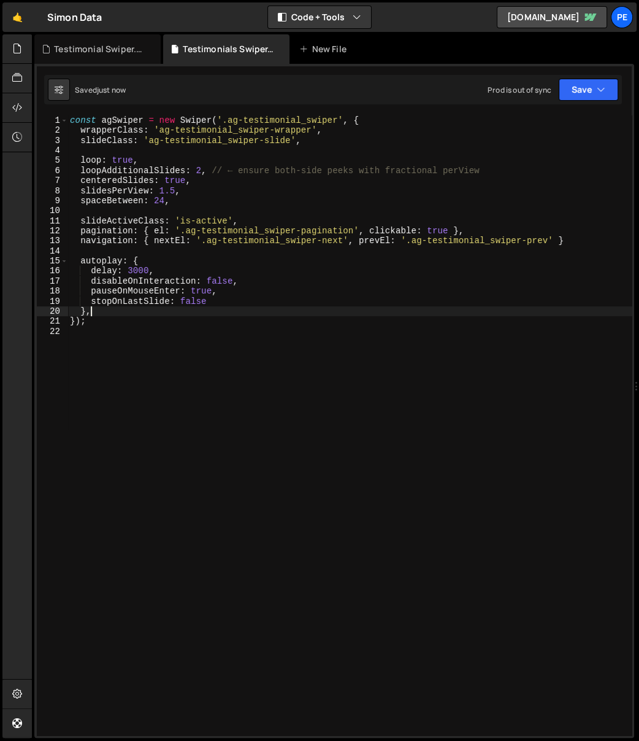
click at [191, 337] on div "const agSwiper = new Swiper ( '.ag-testimonial_swiper' , { wrapperClass : 'ag-t…" at bounding box center [350, 435] width 565 height 641
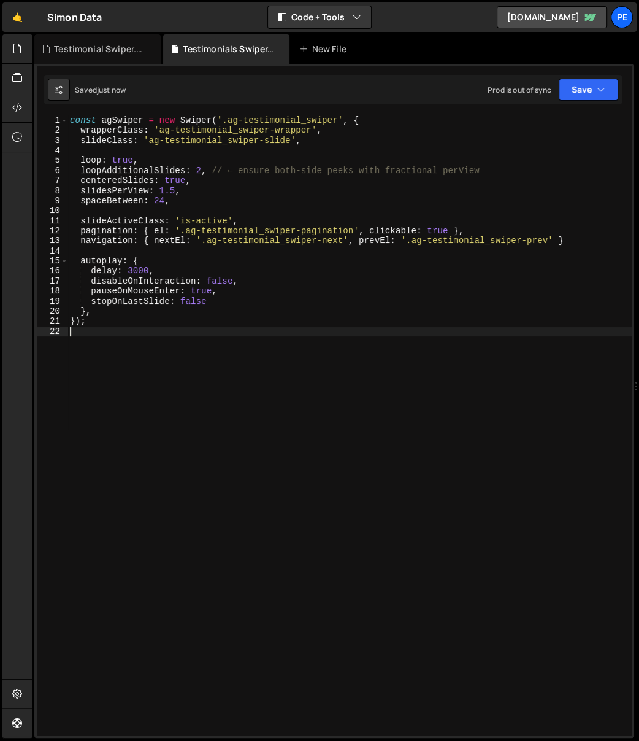
type textarea "});"
click at [247, 338] on div "const agSwiper = new Swiper ( '.ag-testimonial_swiper' , { wrapperClass : 'ag-t…" at bounding box center [350, 435] width 565 height 641
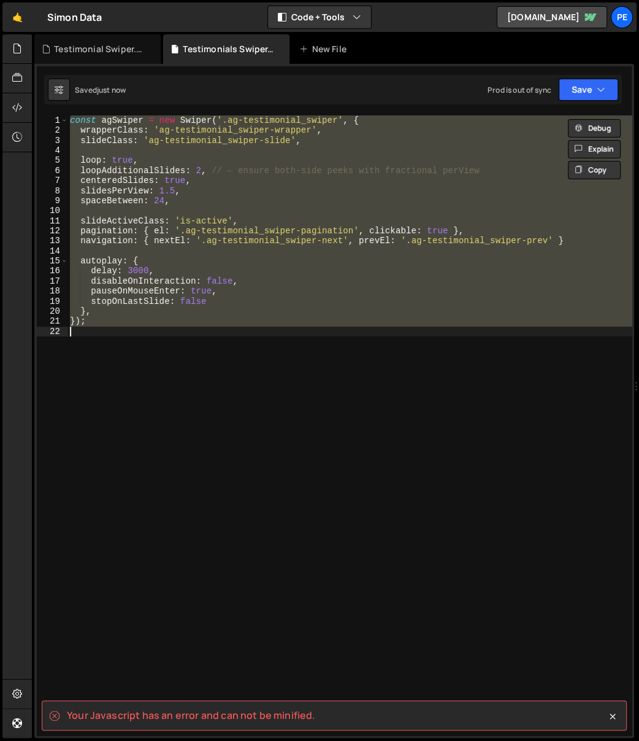
type textarea "});"
click at [317, 404] on div "const agSwiper = new Swiper ( '.ag-testimonial_swiper' , { wrapperClass : 'ag-t…" at bounding box center [350, 425] width 565 height 620
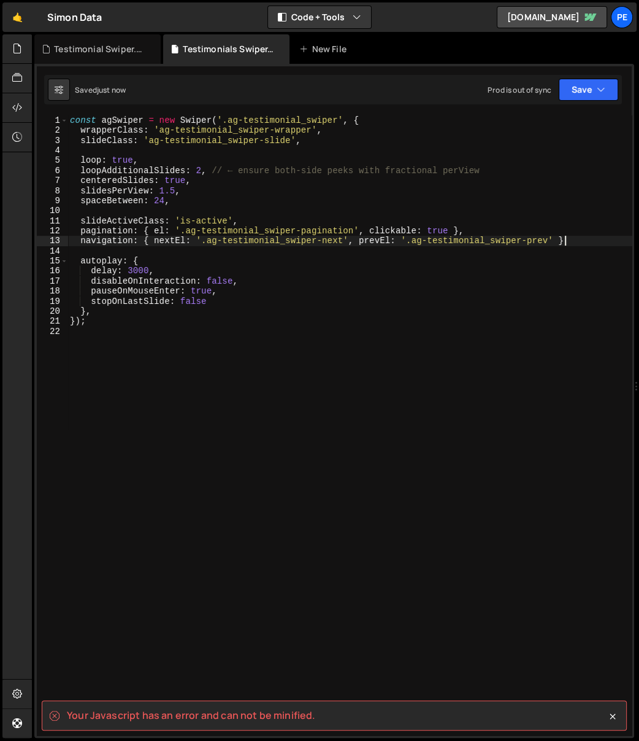
click at [566, 244] on div "const agSwiper = new Swiper ( '.ag-testimonial_swiper' , { wrapperClass : 'ag-t…" at bounding box center [350, 435] width 565 height 641
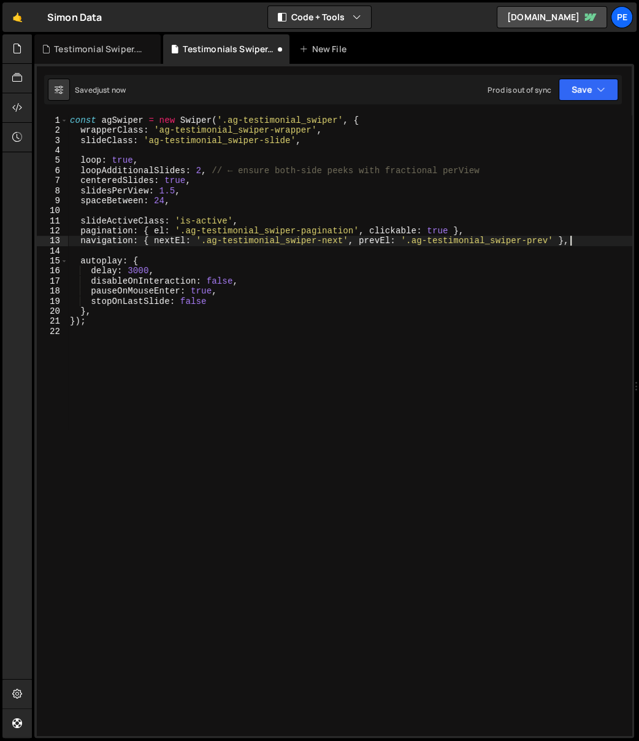
click at [453, 304] on div "const agSwiper = new Swiper ( '.ag-testimonial_swiper' , { wrapperClass : 'ag-t…" at bounding box center [350, 435] width 565 height 641
type textarea "stopOnLastSlide: false"
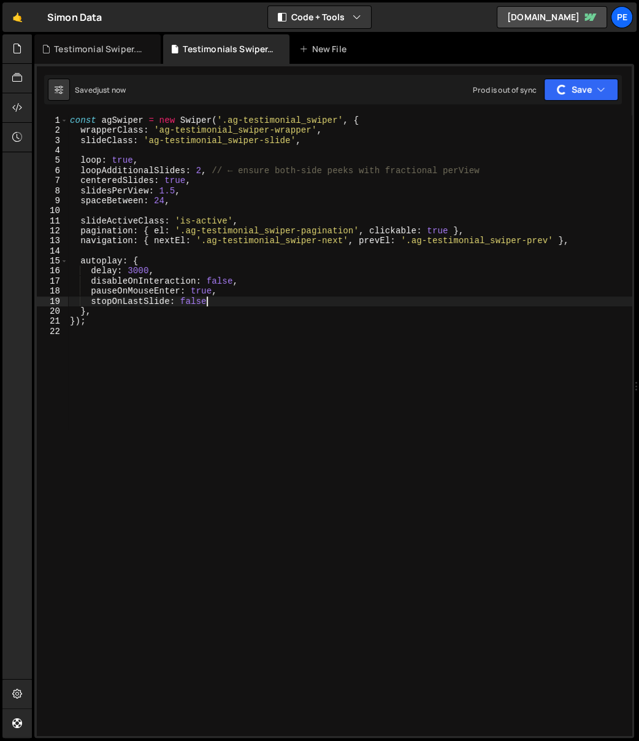
click at [188, 441] on div "const agSwiper = new Swiper ( '.ag-testimonial_swiper' , { wrapperClass : 'ag-t…" at bounding box center [350, 435] width 565 height 641
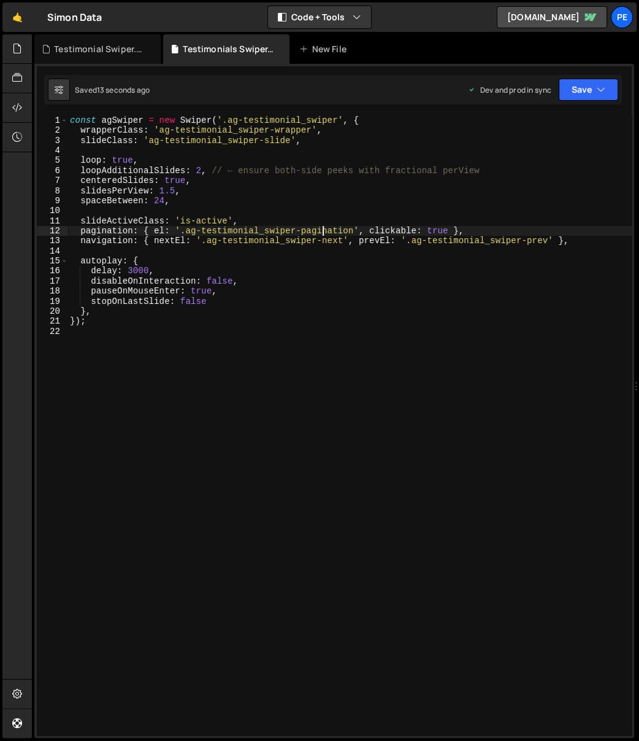
click at [320, 225] on div "const agSwiper = new Swiper ( '.ag-testimonial_swiper' , { wrapperClass : 'ag-t…" at bounding box center [350, 435] width 565 height 641
type textarea "slideActiveClass: 'is-active', pagination: { el: '.ag-testimonial_swiper-pagina…"
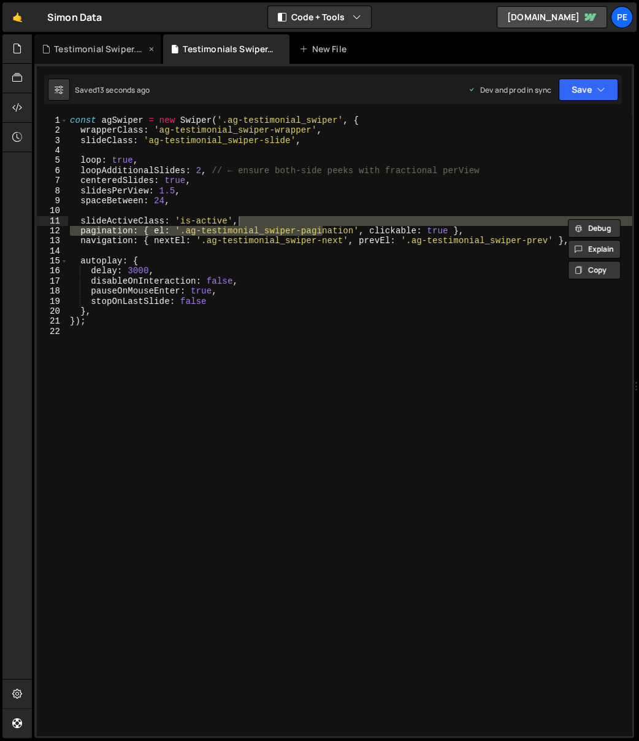
click at [68, 54] on div "Testimonial Swiper.css" at bounding box center [100, 49] width 92 height 12
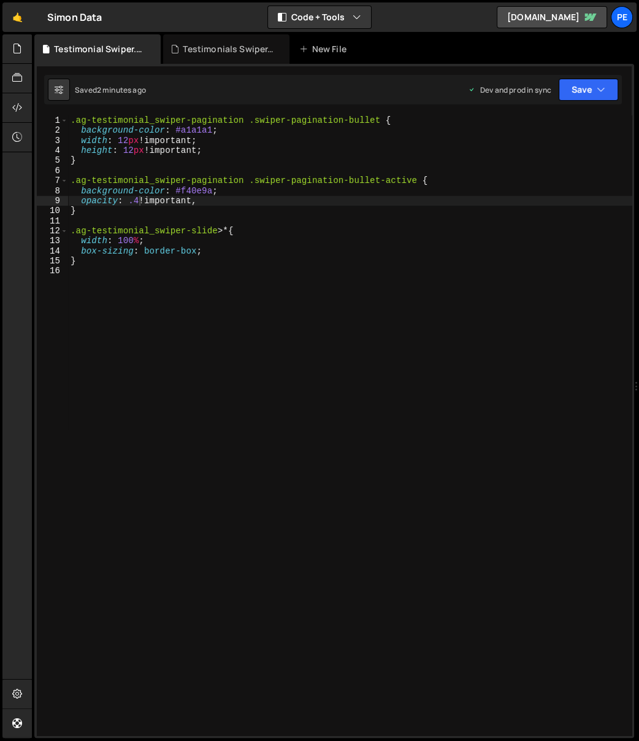
click at [190, 261] on div ".ag-testimonial_swiper-pagination .swiper-pagination-bullet { background-color …" at bounding box center [350, 435] width 565 height 641
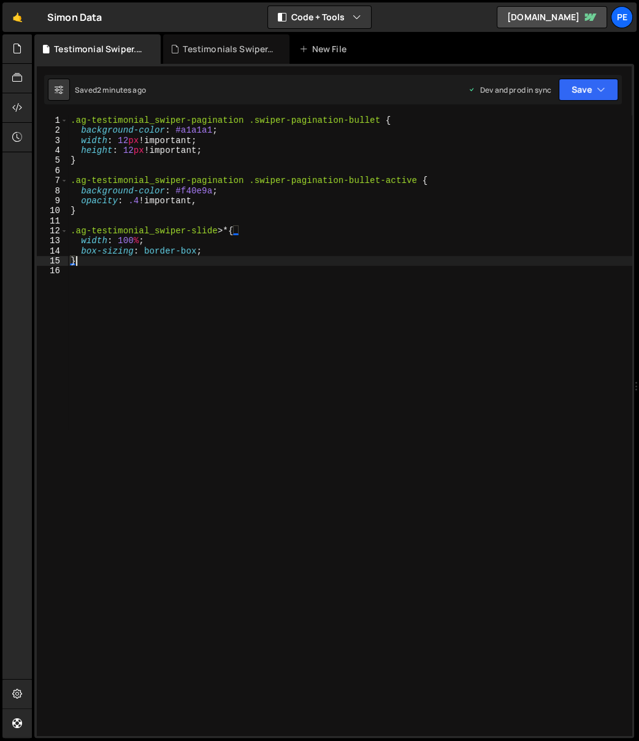
click at [215, 187] on div ".ag-testimonial_swiper-pagination .swiper-pagination-bullet { background-color …" at bounding box center [350, 435] width 565 height 641
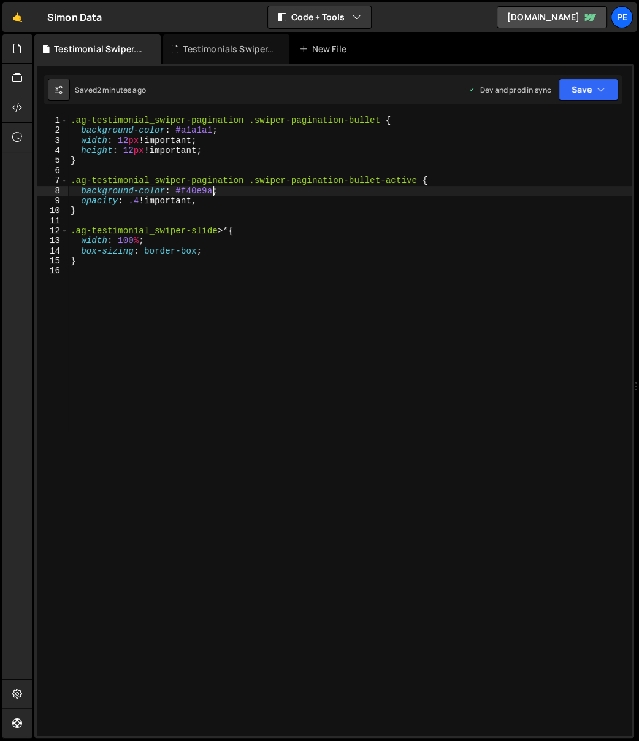
click at [206, 198] on div ".ag-testimonial_swiper-pagination .swiper-pagination-bullet { background-color …" at bounding box center [350, 435] width 565 height 641
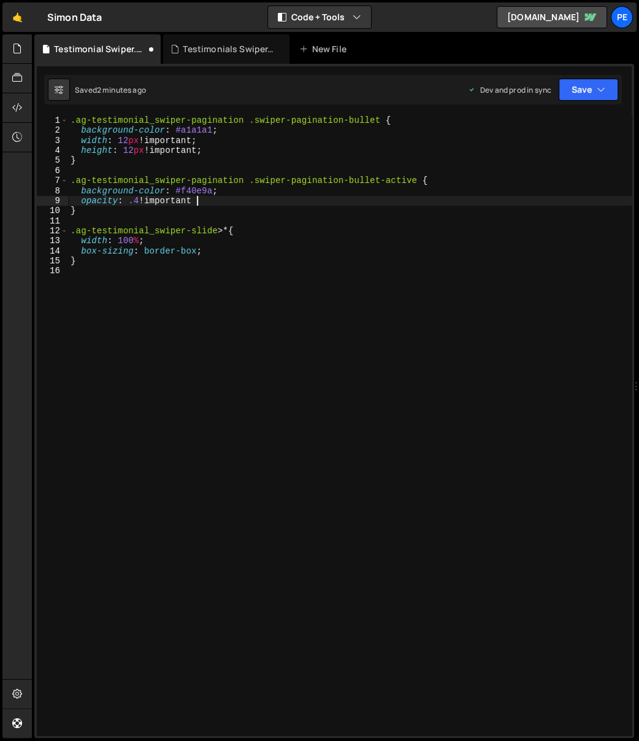
scroll to position [0, 8]
type textarea "opacity: .4 !important;"
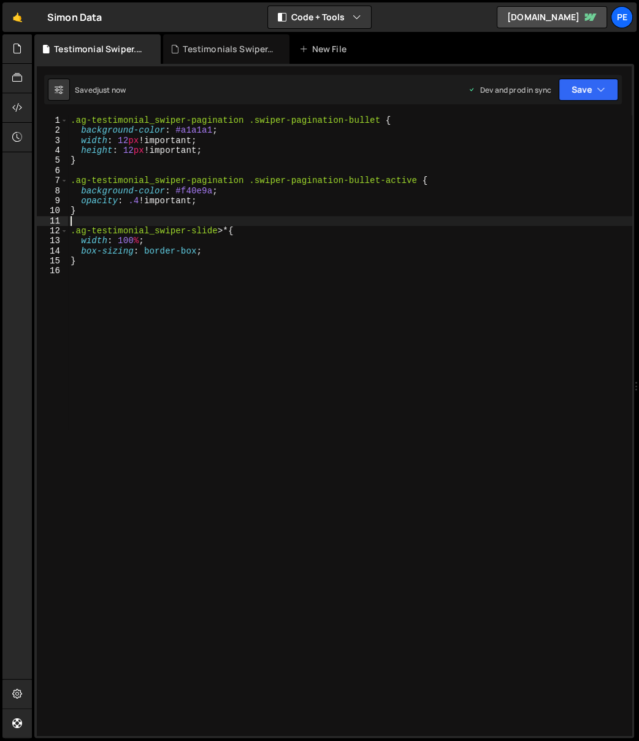
click at [315, 223] on div ".ag-testimonial_swiper-pagination .swiper-pagination-bullet { background-color …" at bounding box center [350, 435] width 565 height 641
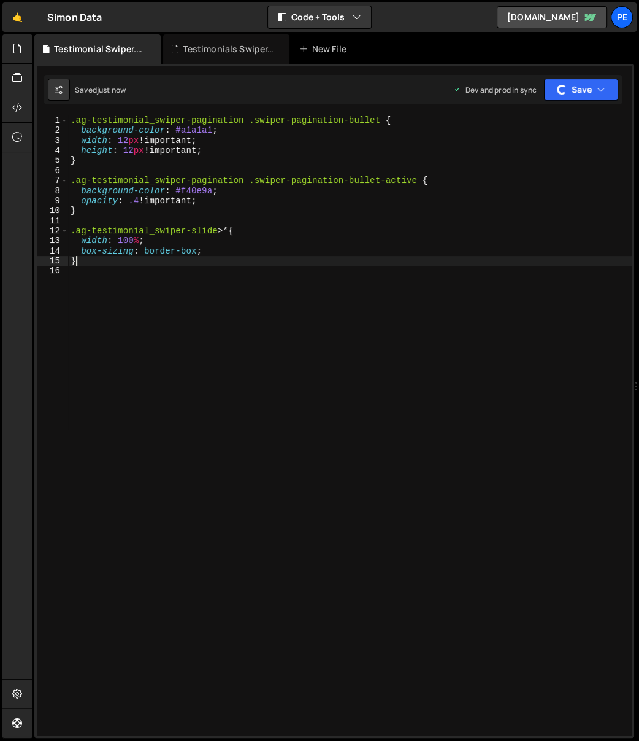
drag, startPoint x: 167, startPoint y: 257, endPoint x: 151, endPoint y: 236, distance: 26.3
click at [167, 257] on div ".ag-testimonial_swiper-pagination .swiper-pagination-bullet { background-color …" at bounding box center [350, 435] width 565 height 641
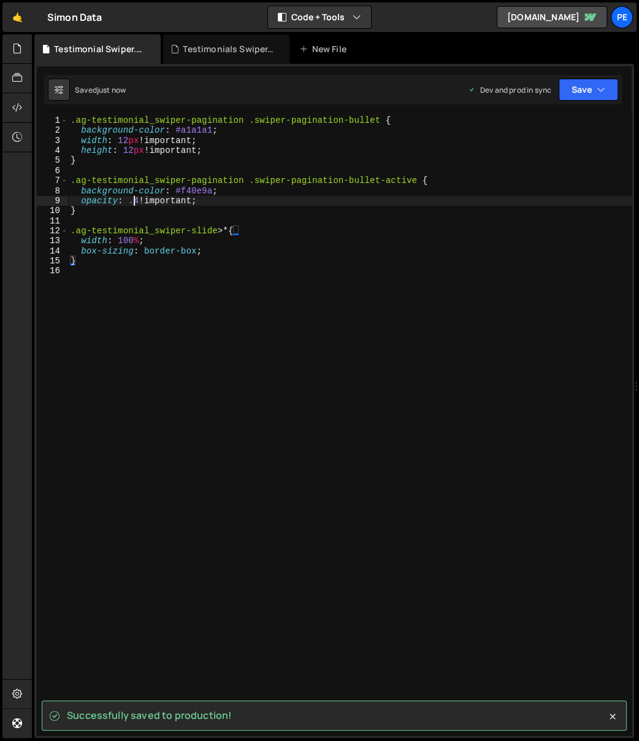
click at [133, 196] on div ".ag-testimonial_swiper-pagination .swiper-pagination-bullet { background-color …" at bounding box center [350, 435] width 565 height 641
click at [137, 196] on div ".ag-testimonial_swiper-pagination .swiper-pagination-bullet { background-color …" at bounding box center [350, 435] width 565 height 641
type textarea "opacity: .8 !important;"
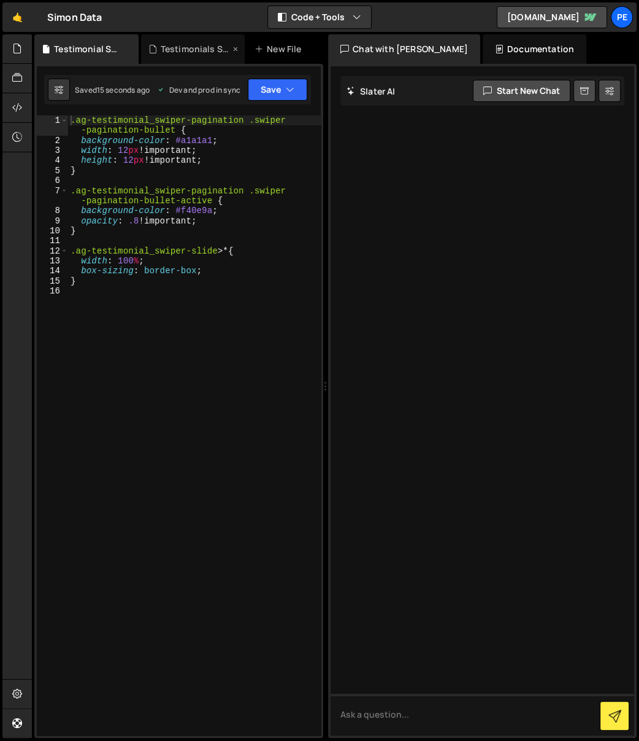
click at [203, 55] on div "Testimonials Swiper.js" at bounding box center [193, 48] width 104 height 29
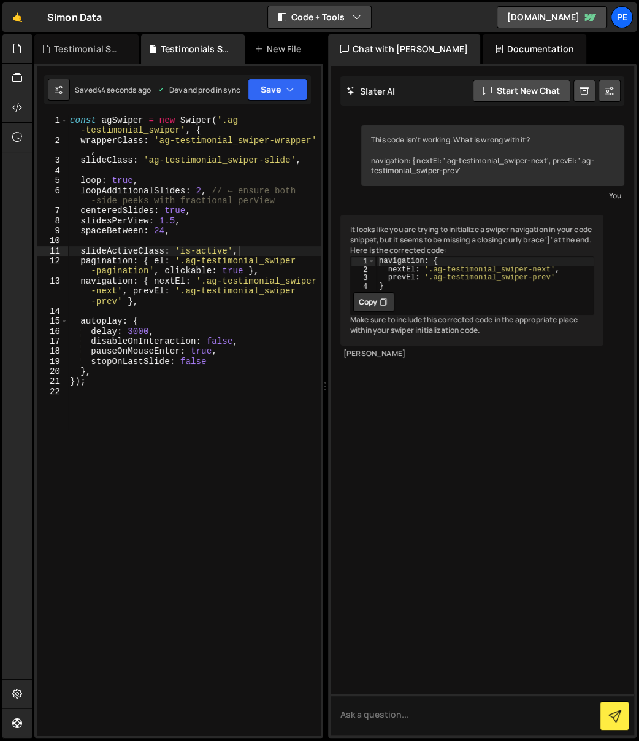
click at [320, 18] on button "Code + Tools" at bounding box center [319, 17] width 103 height 22
click at [333, 39] on button "Code Only" at bounding box center [320, 44] width 103 height 22
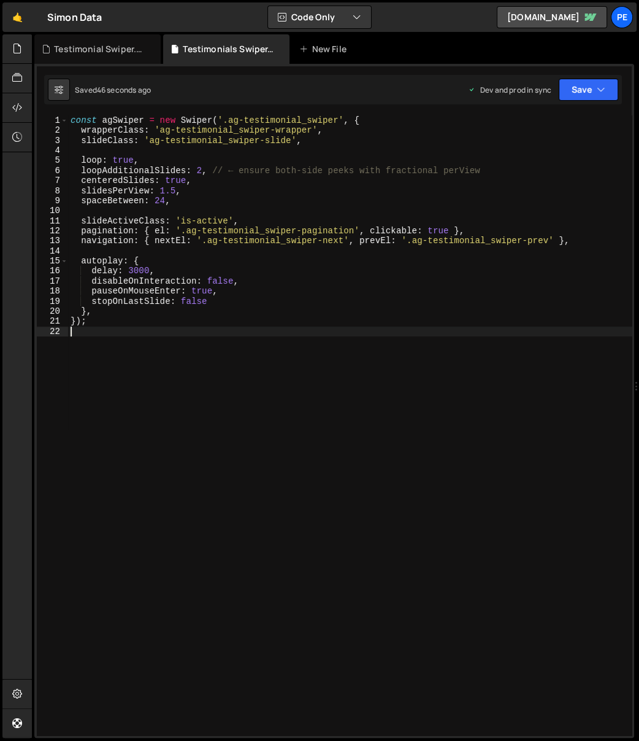
click at [250, 435] on div "const agSwiper = new Swiper ( '.ag-testimonial_swiper' , { wrapperClass : 'ag-t…" at bounding box center [350, 435] width 565 height 641
click at [211, 347] on div "const agSwiper = new Swiper ( '.ag-testimonial_swiper' , { wrapperClass : 'ag-t…" at bounding box center [350, 435] width 565 height 641
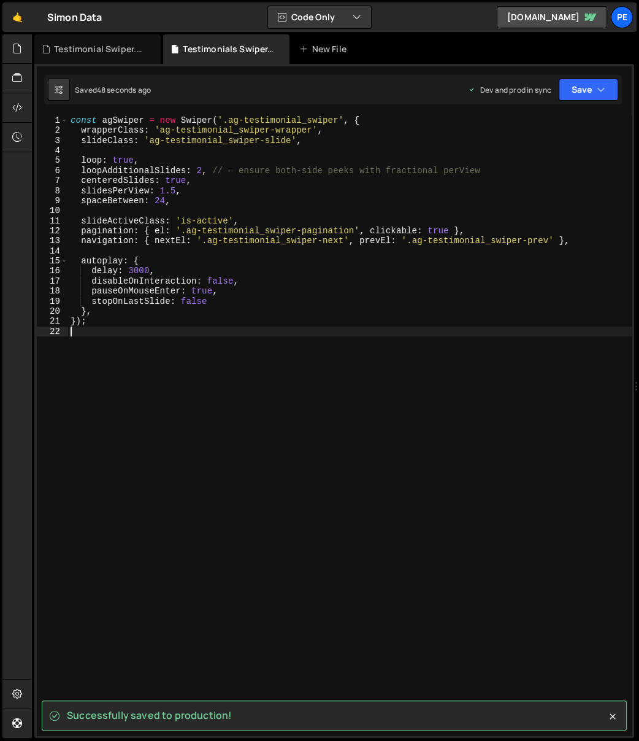
click at [324, 204] on div "const agSwiper = new Swiper ( '.ag-testimonial_swiper' , { wrapperClass : 'ag-t…" at bounding box center [350, 435] width 565 height 641
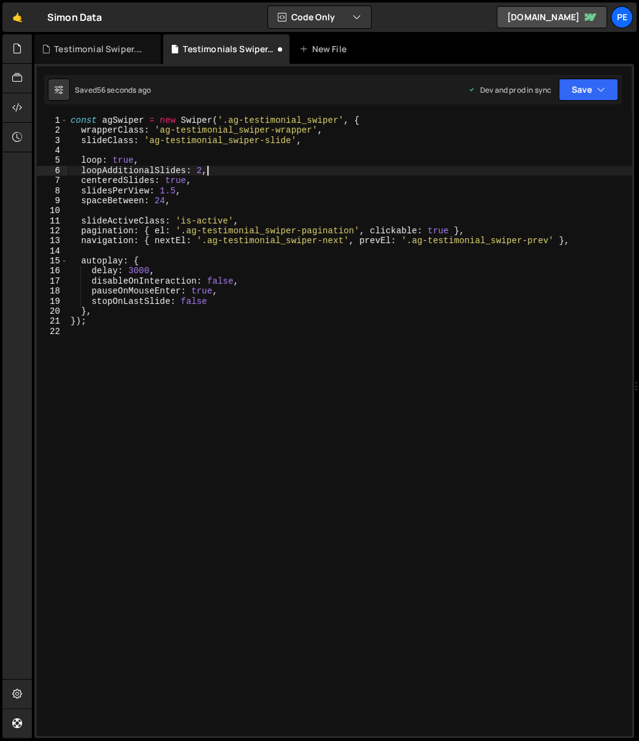
click at [374, 240] on div "const agSwiper = new Swiper ( '.ag-testimonial_swiper' , { wrapperClass : 'ag-t…" at bounding box center [350, 435] width 565 height 641
type textarea "navigation: { nextEl: '.ag-testimonial_swiper-next', prevEl: '.ag-testimonial_s…"
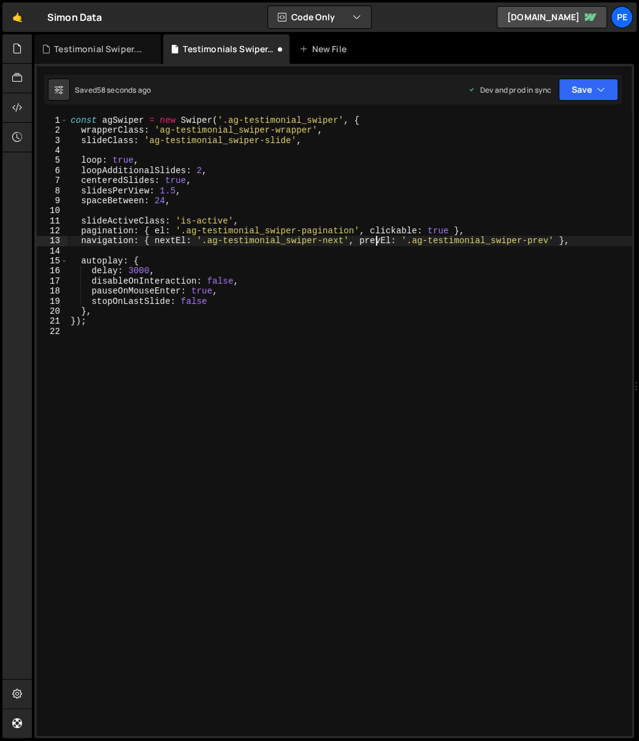
click at [163, 150] on div "const agSwiper = new Swiper ( '.ag-testimonial_swiper' , { wrapperClass : 'ag-t…" at bounding box center [350, 435] width 565 height 641
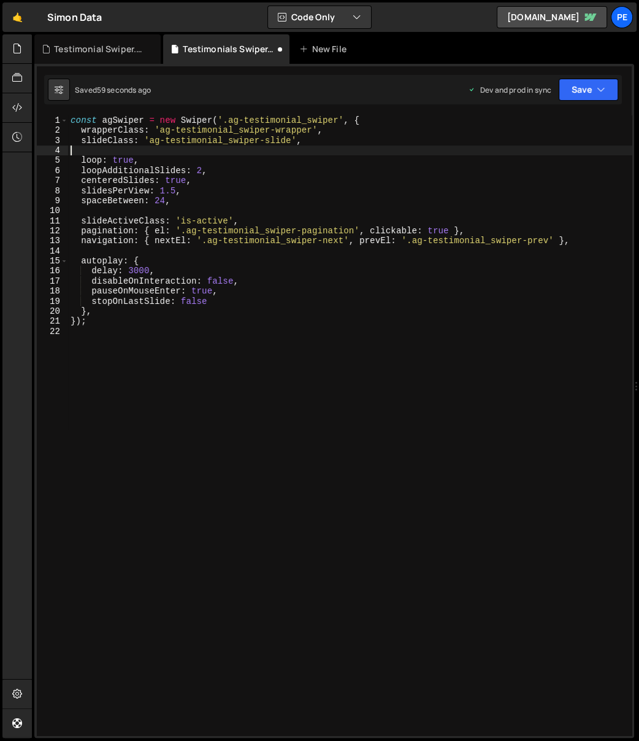
type textarea "loop: true,"
drag, startPoint x: 203, startPoint y: 401, endPoint x: 188, endPoint y: 334, distance: 67.9
click at [203, 400] on div "const agSwiper = new Swiper ( '.ag-testimonial_swiper' , { wrapperClass : 'ag-t…" at bounding box center [350, 435] width 565 height 641
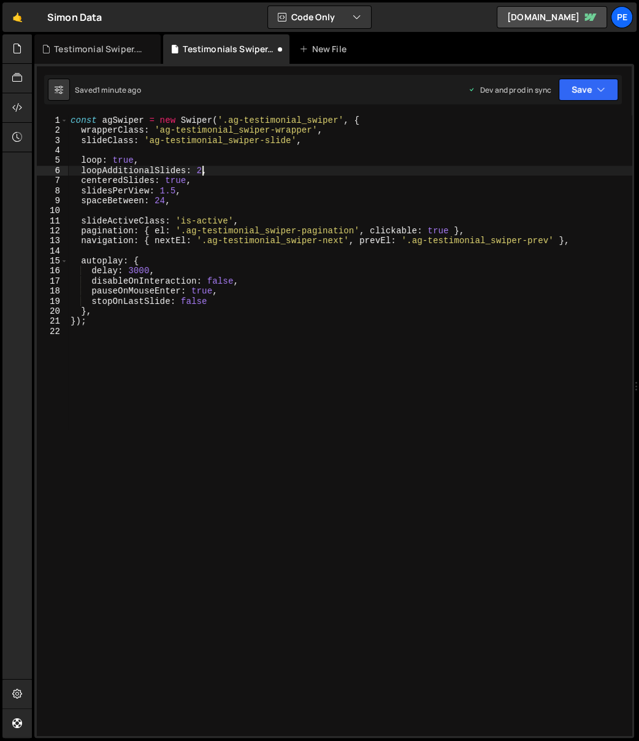
click at [204, 166] on div "const agSwiper = new Swiper ( '.ag-testimonial_swiper' , { wrapperClass : 'ag-t…" at bounding box center [350, 435] width 565 height 641
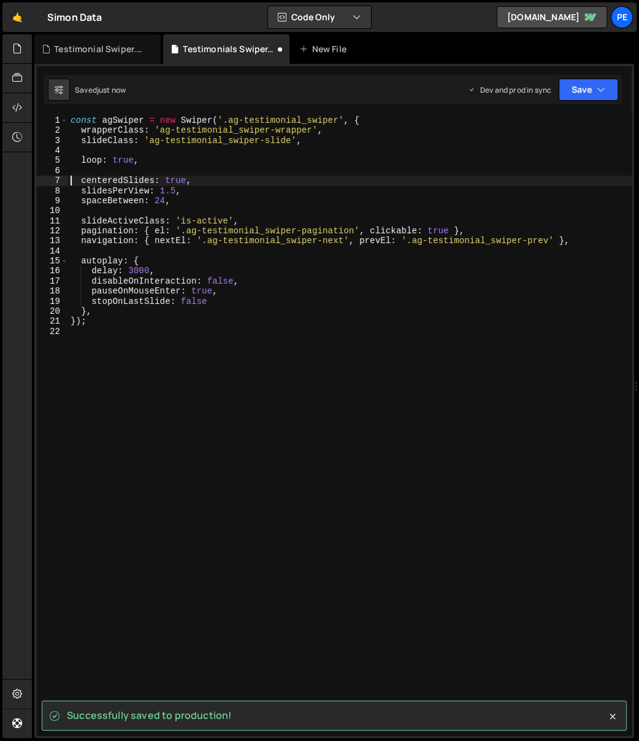
type textarea "centeredSlides: true,"
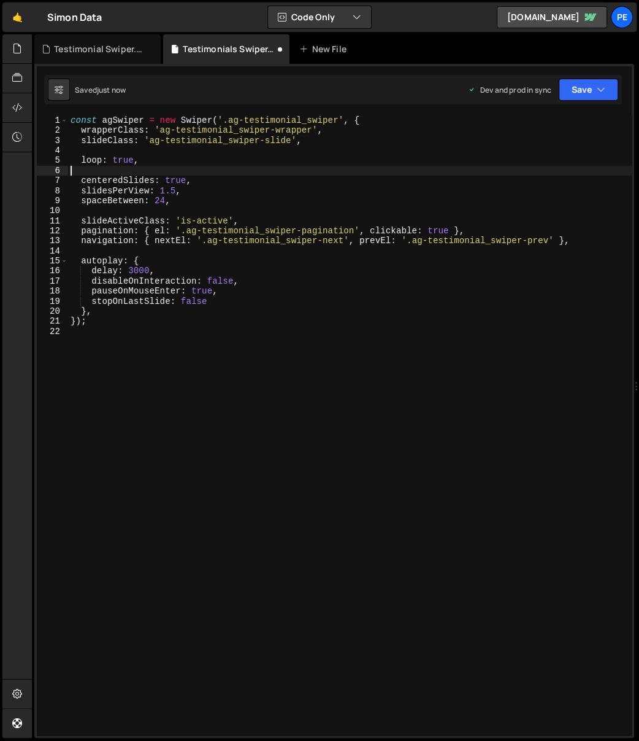
paste textarea
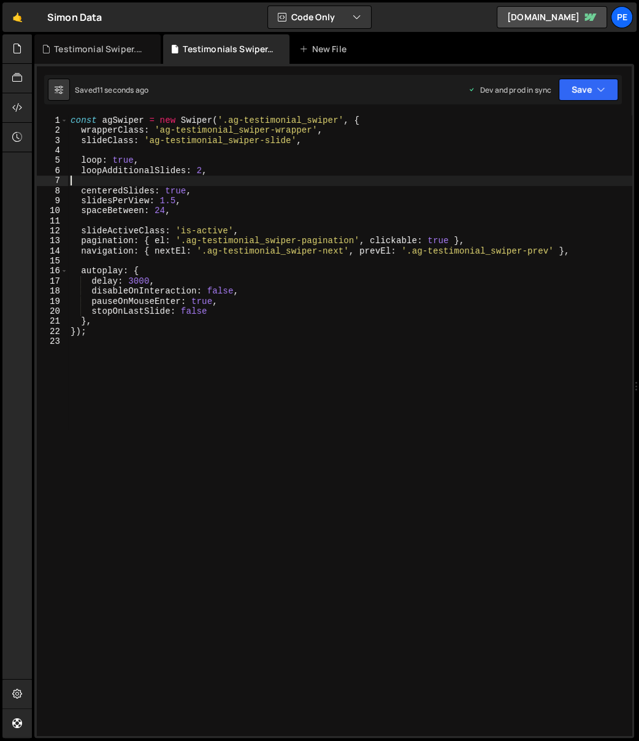
click at [278, 165] on div "const agSwiper = new Swiper ( '.ag-testimonial_swiper' , { wrapperClass : 'ag-t…" at bounding box center [350, 435] width 565 height 641
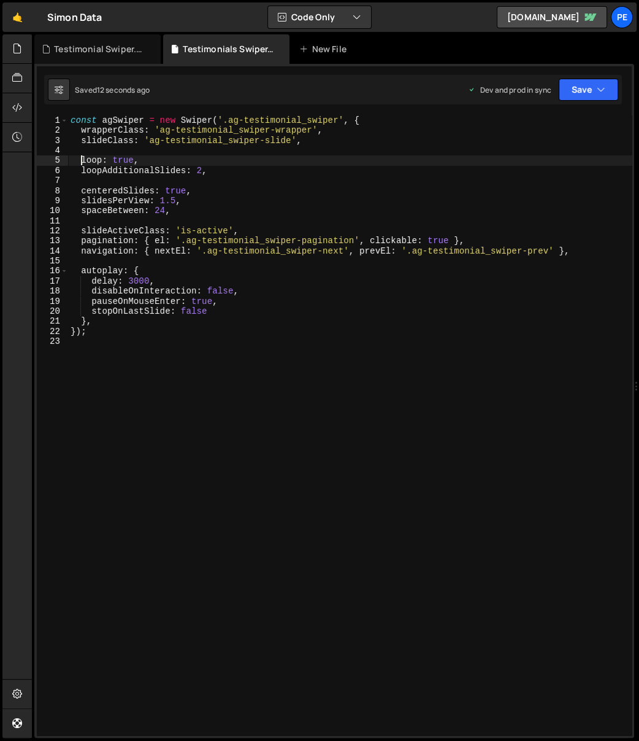
type textarea "loopAdditionalSlides: 2,"
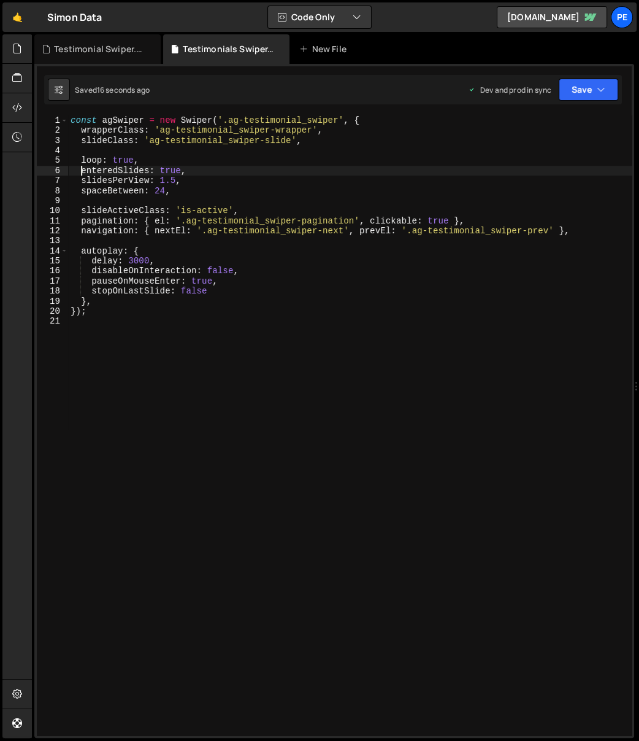
click at [80, 170] on div "const agSwiper = new Swiper ( '.ag-testimonial_swiper' , { wrapperClass : 'ag-t…" at bounding box center [350, 435] width 565 height 641
type textarea "centeredSlides: true,"
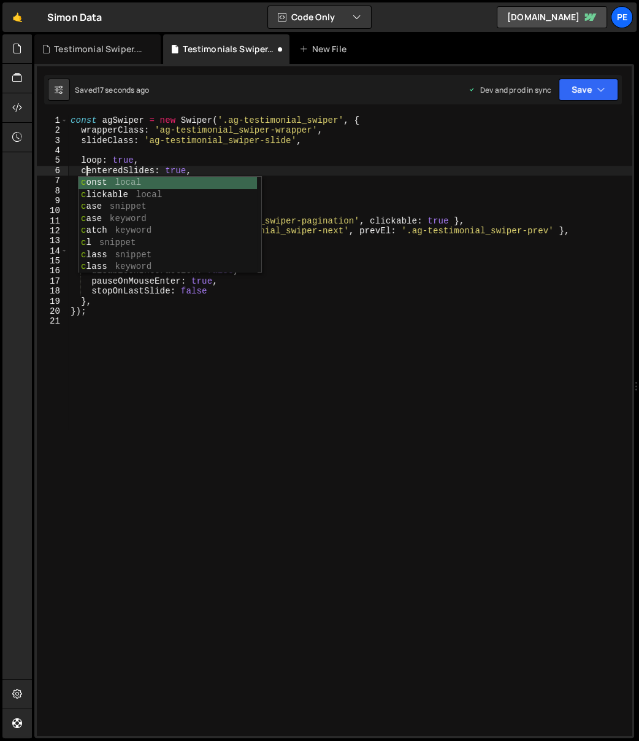
click at [192, 352] on div "const agSwiper = new Swiper ( '.ag-testimonial_swiper' , { wrapperClass : 'ag-t…" at bounding box center [350, 435] width 565 height 641
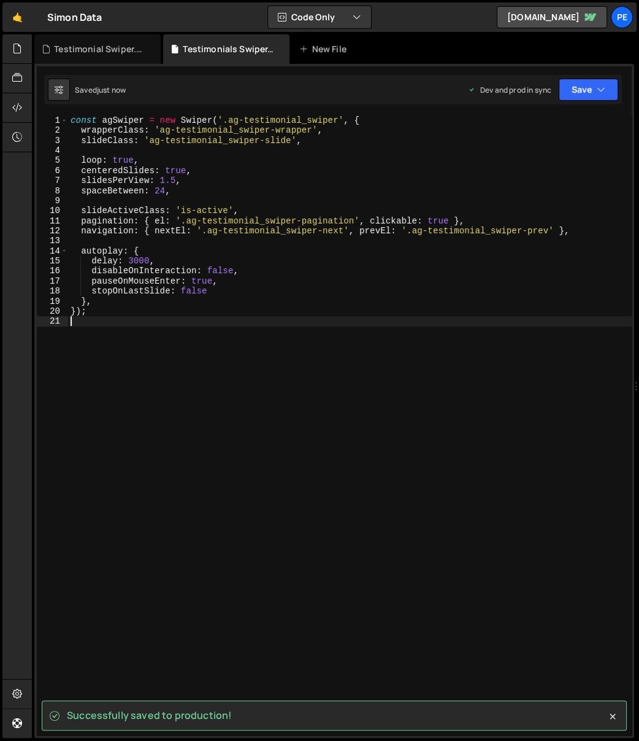
click at [282, 167] on div "const agSwiper = new Swiper ( '.ag-testimonial_swiper' , { wrapperClass : 'ag-t…" at bounding box center [350, 435] width 565 height 641
type textarea "centeredSlides: true,"
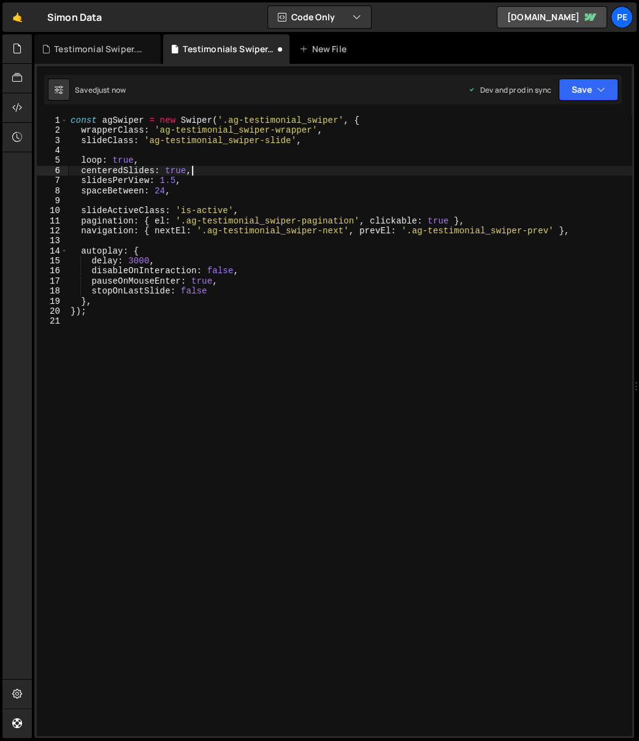
type textarea "loop: true,"
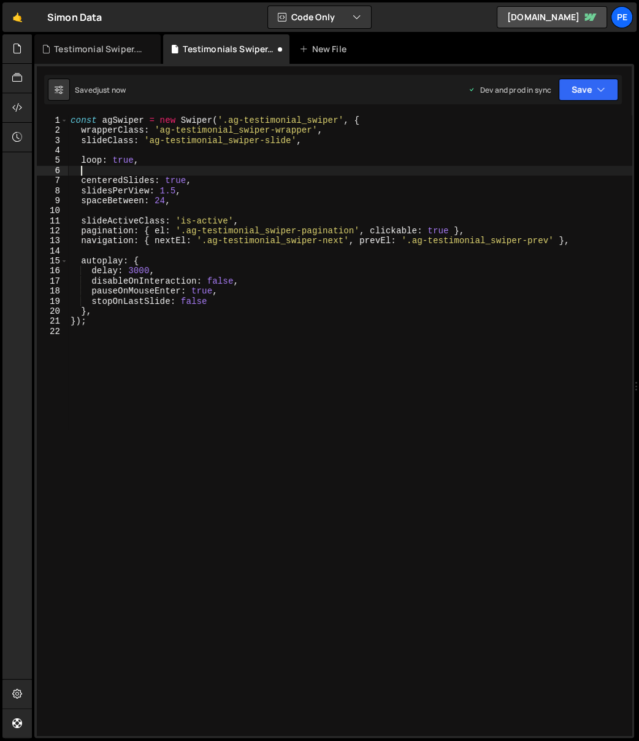
paste textarea
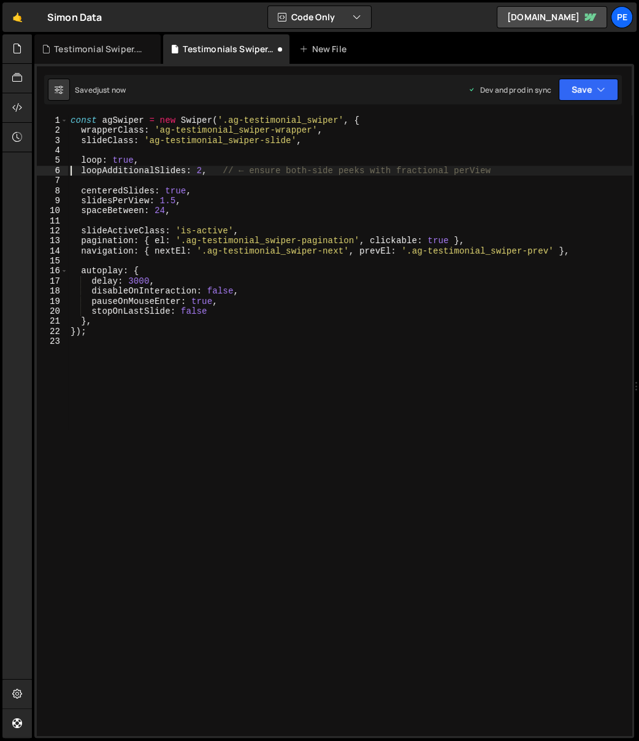
type textarea "loopAdditionalSlides: 2, // ← ensure both-side peeks with fractional perView"
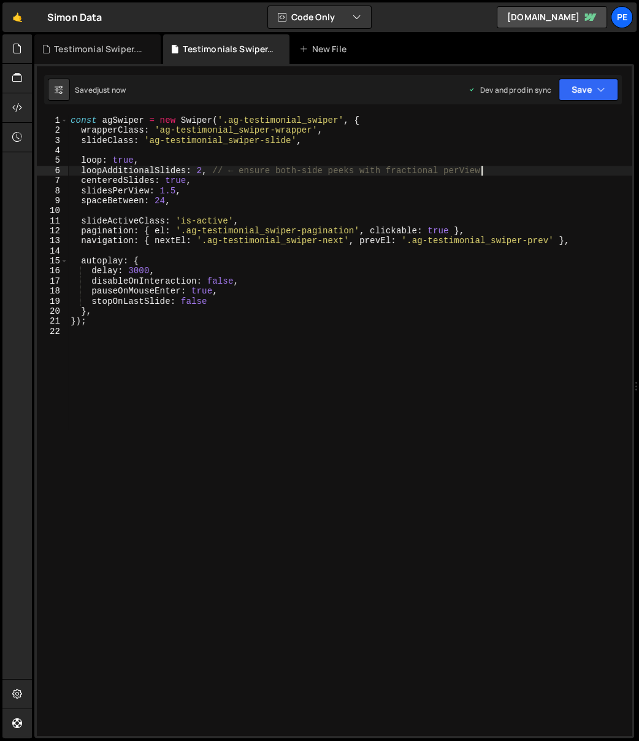
drag, startPoint x: 207, startPoint y: 168, endPoint x: 261, endPoint y: 175, distance: 54.4
click at [207, 168] on div "const agSwiper = new Swiper ( '.ag-testimonial_swiper' , { wrapperClass : 'ag-t…" at bounding box center [350, 435] width 565 height 641
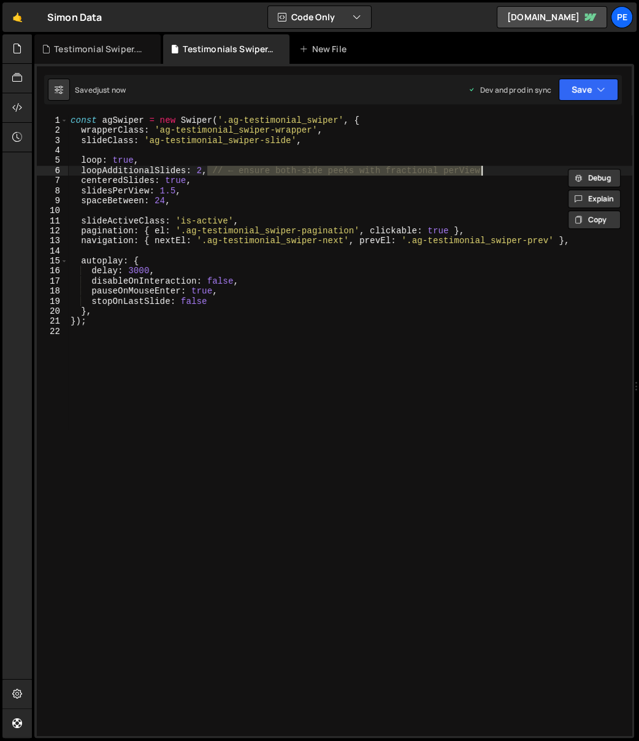
type textarea "loopAdditionalSlides: 2,"
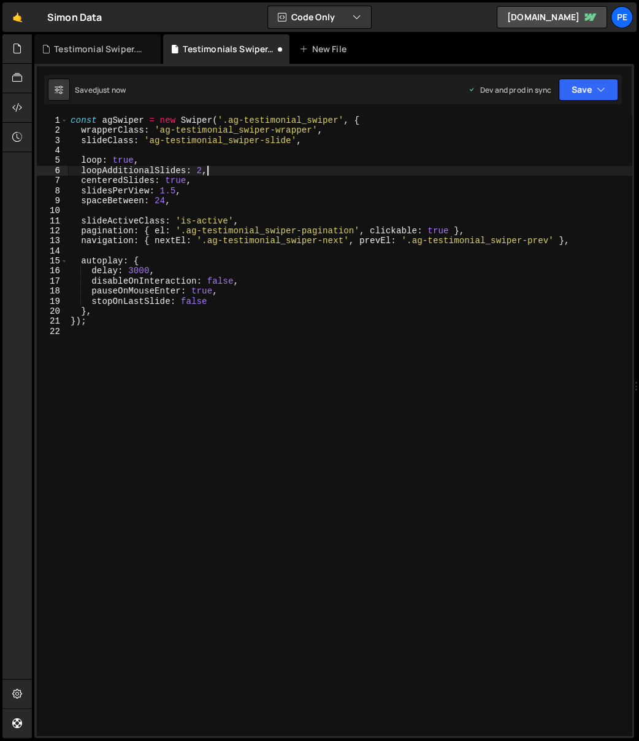
click at [77, 390] on div "const agSwiper = new Swiper ( '.ag-testimonial_swiper' , { wrapperClass : 'ag-t…" at bounding box center [350, 435] width 565 height 641
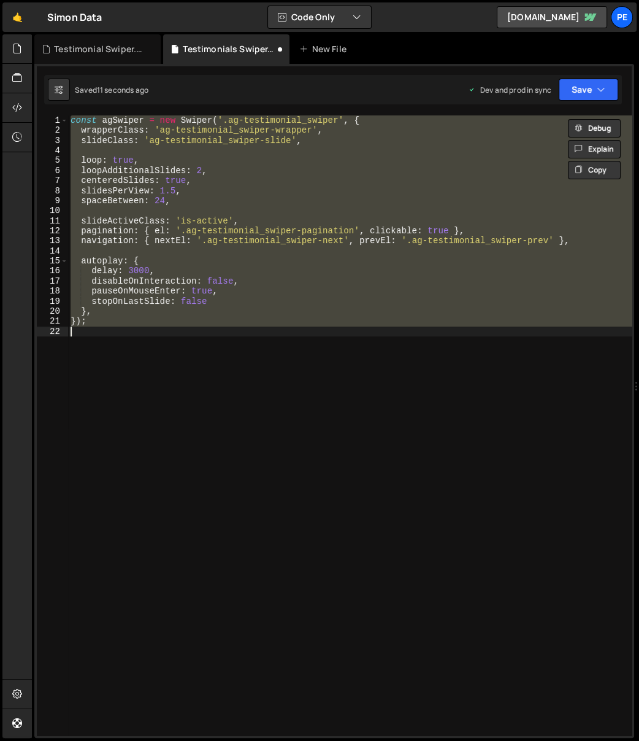
click at [187, 195] on div "const agSwiper = new Swiper ( '.ag-testimonial_swiper' , { wrapperClass : 'ag-t…" at bounding box center [350, 425] width 564 height 620
click at [141, 158] on div "const agSwiper = new Swiper ( '.ag-testimonial_swiper' , { wrapperClass : 'ag-t…" at bounding box center [350, 435] width 565 height 641
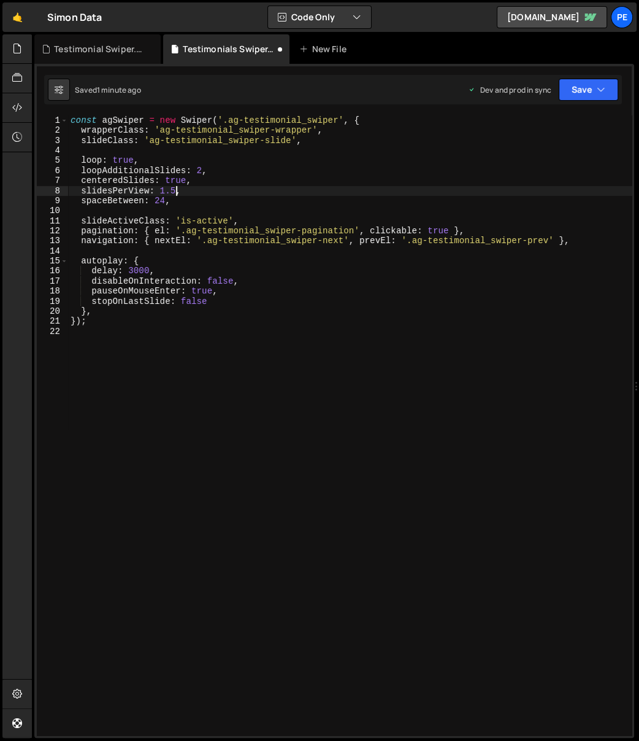
click at [177, 186] on div "const agSwiper = new Swiper ( '.ag-testimonial_swiper' , { wrapperClass : 'ag-t…" at bounding box center [350, 435] width 565 height 641
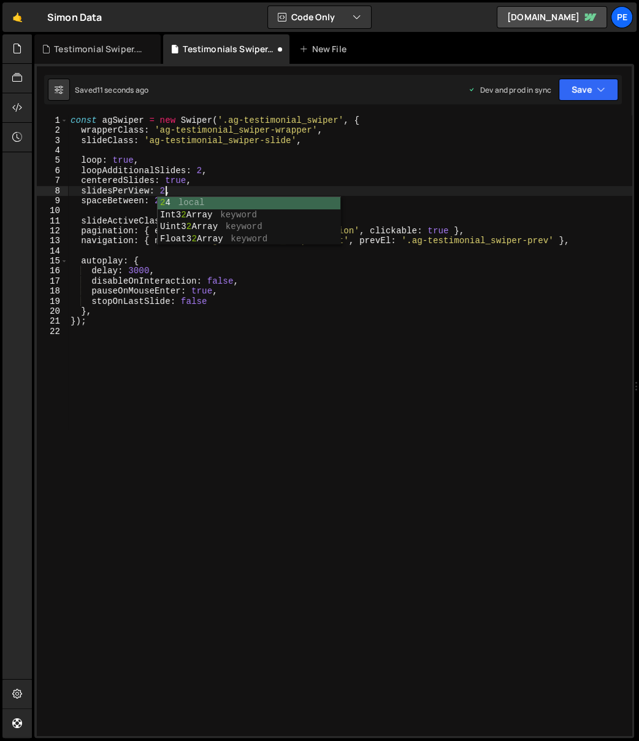
scroll to position [0, 6]
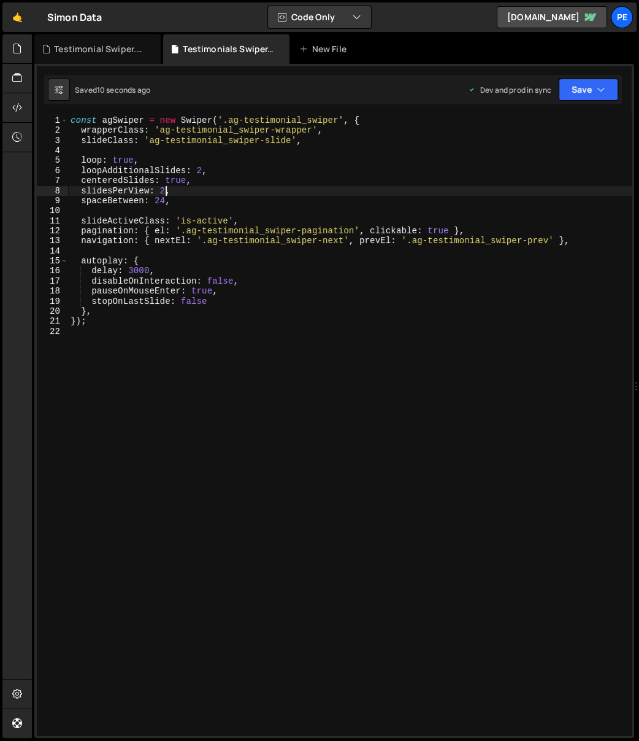
click at [200, 170] on div "const agSwiper = new Swiper ( '.ag-testimonial_swiper' , { wrapperClass : 'ag-t…" at bounding box center [350, 435] width 565 height 641
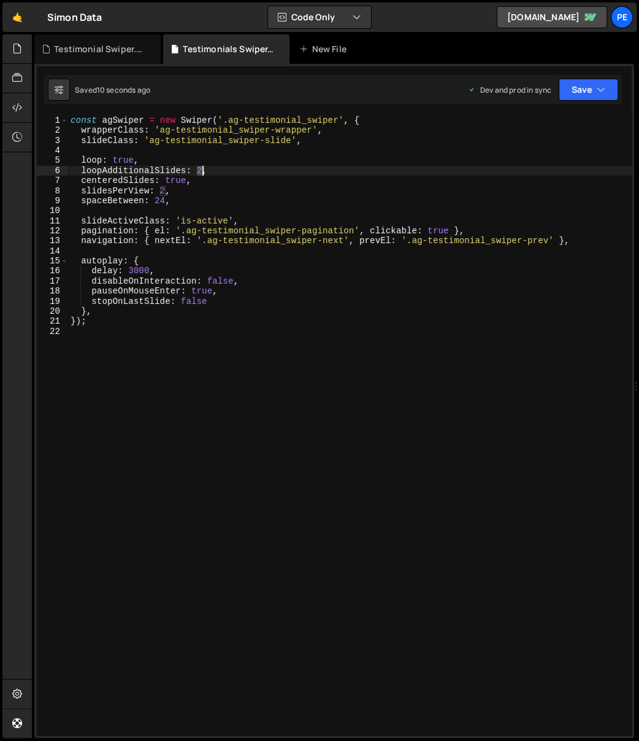
click at [200, 170] on div "const agSwiper = new Swiper ( '.ag-testimonial_swiper' , { wrapperClass : 'ag-t…" at bounding box center [350, 435] width 565 height 641
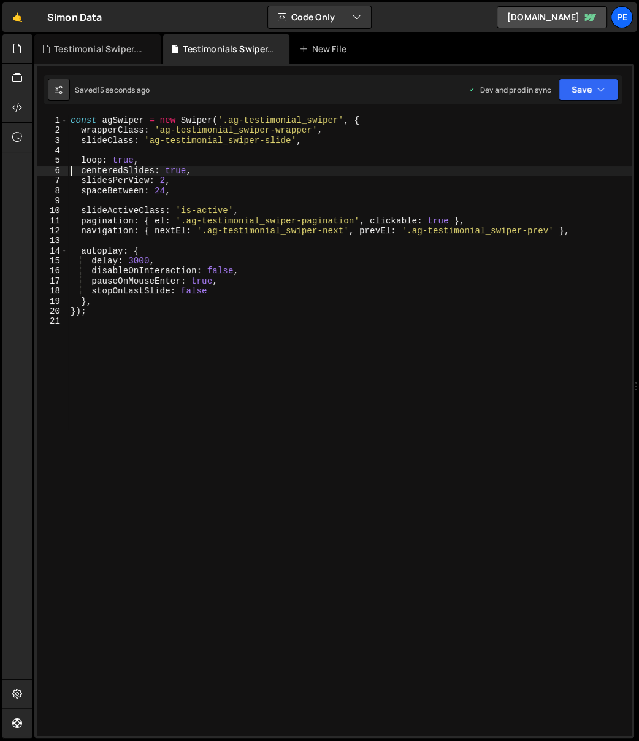
click at [159, 181] on div "const agSwiper = new Swiper ( '.ag-testimonial_swiper' , { wrapperClass : 'ag-t…" at bounding box center [350, 435] width 565 height 641
click at [209, 171] on div "const agSwiper = new Swiper ( '.ag-testimonial_swiper' , { wrapperClass : 'ag-t…" at bounding box center [350, 435] width 565 height 641
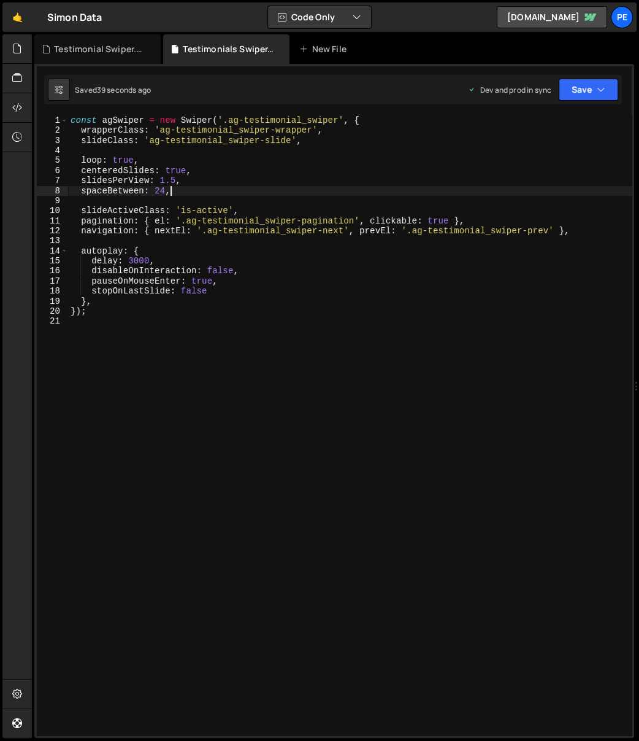
click at [211, 187] on div "const agSwiper = new Swiper ( '.ag-testimonial_swiper' , { wrapperClass : 'ag-t…" at bounding box center [350, 435] width 565 height 641
paste textarea "slideTo'"
type textarea "spaceBetween: 24,"
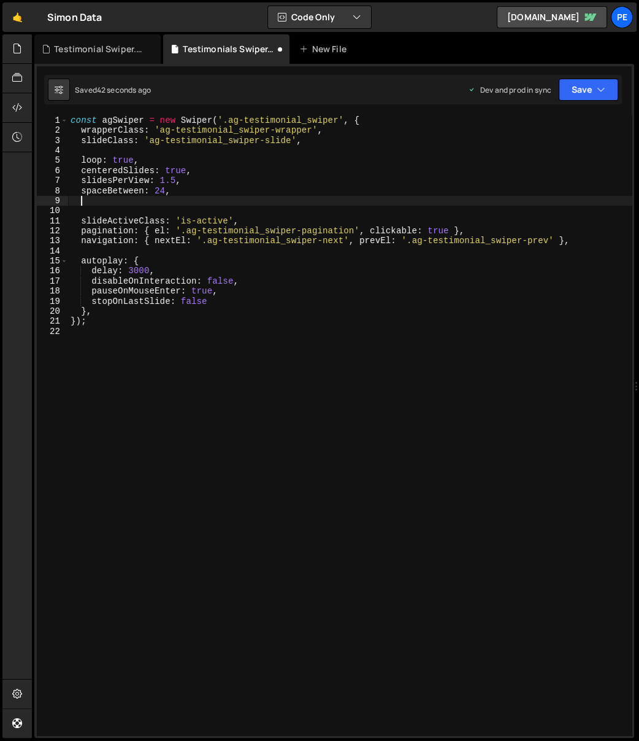
paste textarea "slideTo"
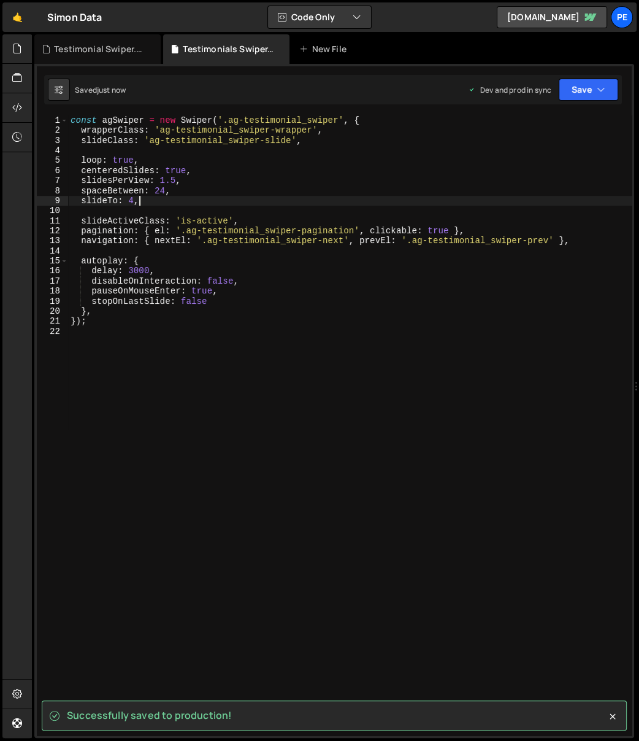
click at [129, 199] on div "const agSwiper = new Swiper ( '.ag-testimonial_swiper' , { wrapperClass : 'ag-t…" at bounding box center [350, 435] width 565 height 641
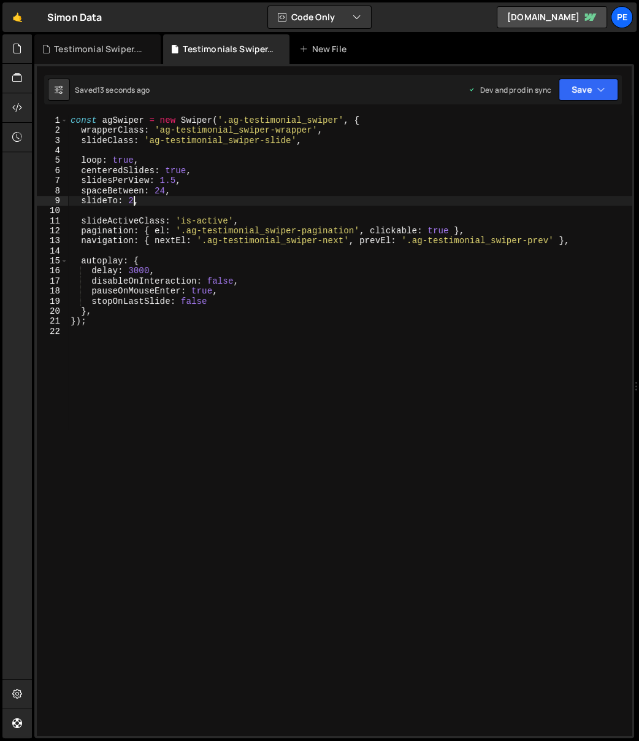
click at [261, 176] on div "const agSwiper = new Swiper ( '.ag-testimonial_swiper' , { wrapperClass : 'ag-t…" at bounding box center [350, 435] width 565 height 641
click at [145, 199] on div "const agSwiper = new Swiper ( '.ag-testimonial_swiper' , { wrapperClass : 'ag-t…" at bounding box center [350, 435] width 565 height 641
type textarea "slideTo: 2,"
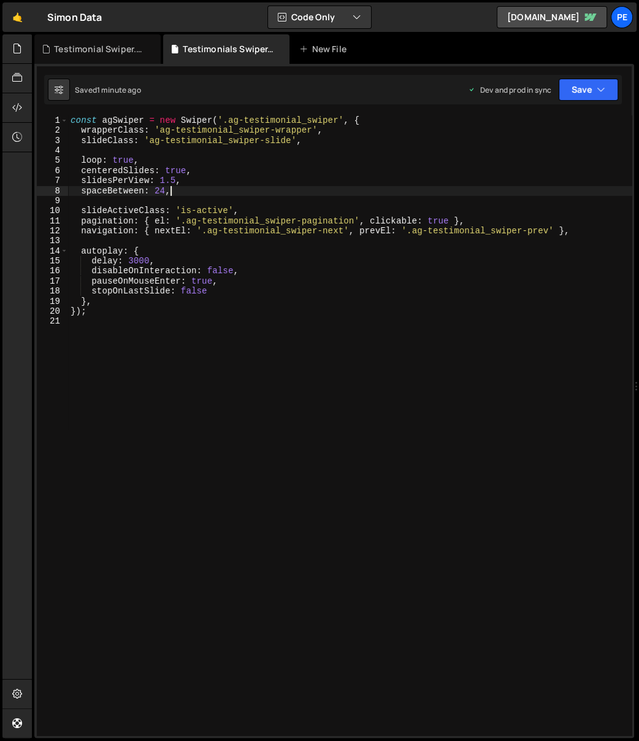
click at [280, 308] on div "const agSwiper = new Swiper ( '.ag-testimonial_swiper' , { wrapperClass : 'ag-t…" at bounding box center [350, 435] width 565 height 641
type textarea "});"
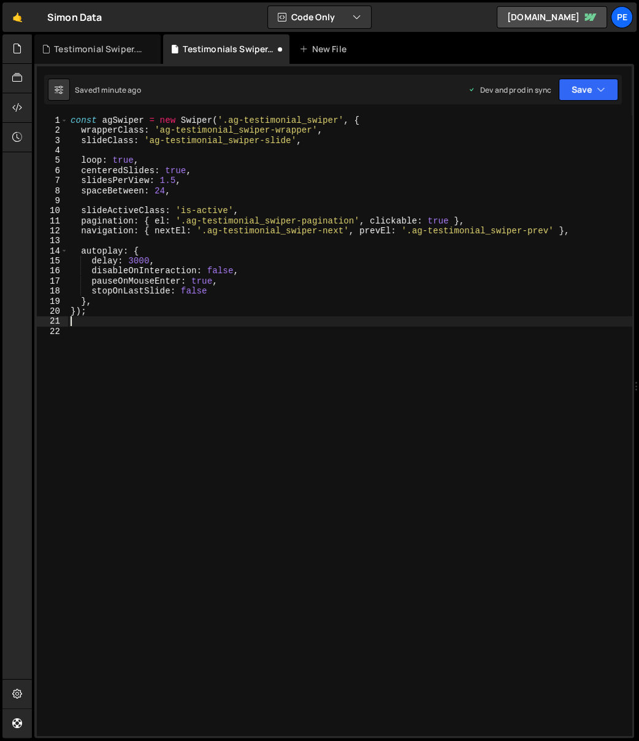
paste textarea "swiper.slideToLoop(1, 0);"
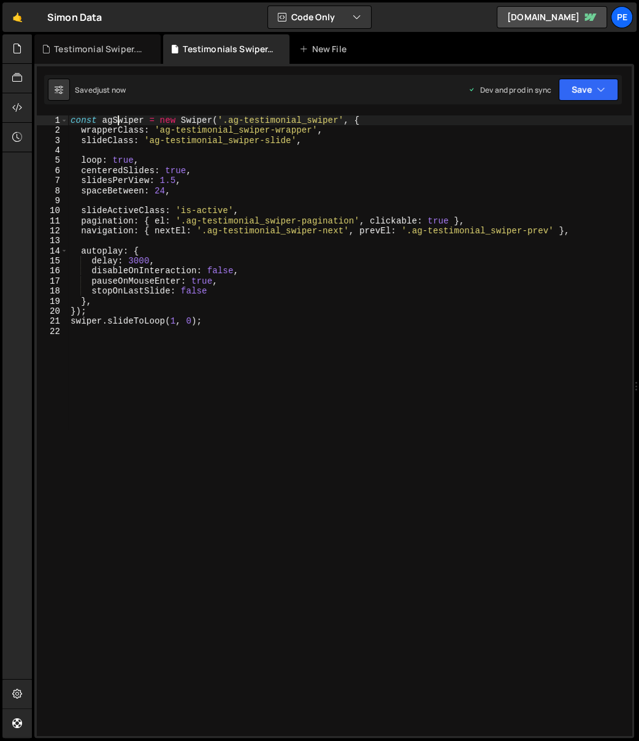
click at [116, 121] on div "const agSwiper = new Swiper ( '.ag-testimonial_swiper' , { wrapperClass : 'ag-t…" at bounding box center [350, 435] width 565 height 641
click at [87, 325] on div "const agSwiper = new Swiper ( '.ag-testimonial_swiper' , { wrapperClass : 'ag-t…" at bounding box center [350, 435] width 565 height 641
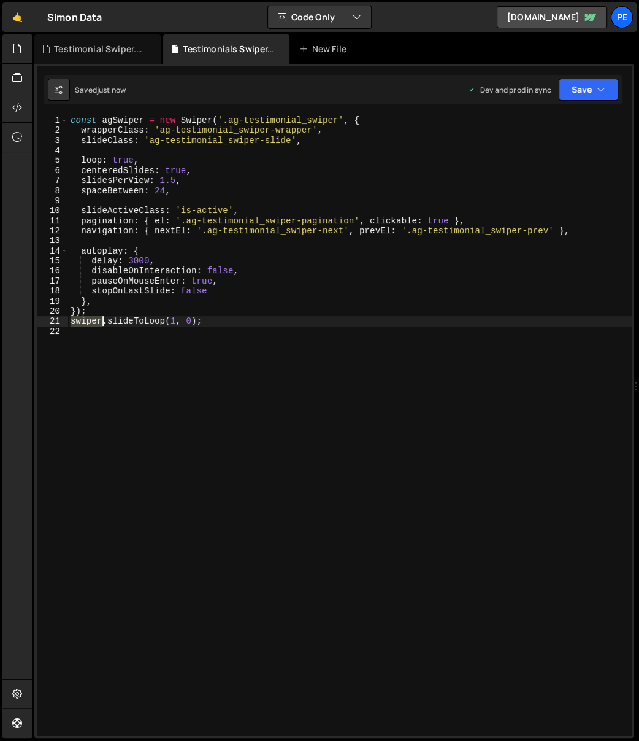
click at [87, 325] on div "const agSwiper = new Swiper ( '.ag-testimonial_swiper' , { wrapperClass : 'ag-t…" at bounding box center [350, 435] width 565 height 641
paste textarea "agS"
click at [268, 311] on div "const agSwiper = new Swiper ( '.ag-testimonial_swiper' , { wrapperClass : 'ag-t…" at bounding box center [350, 435] width 565 height 641
type textarea "});"
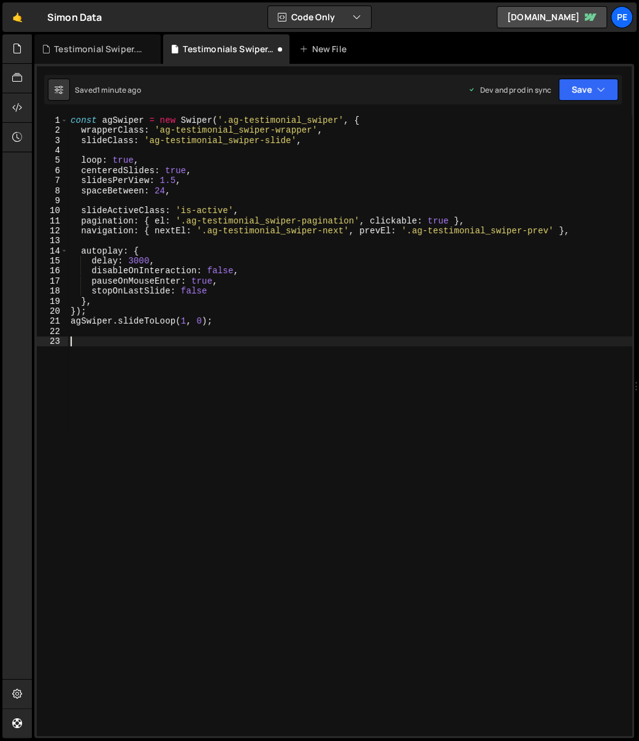
paste textarea "});"
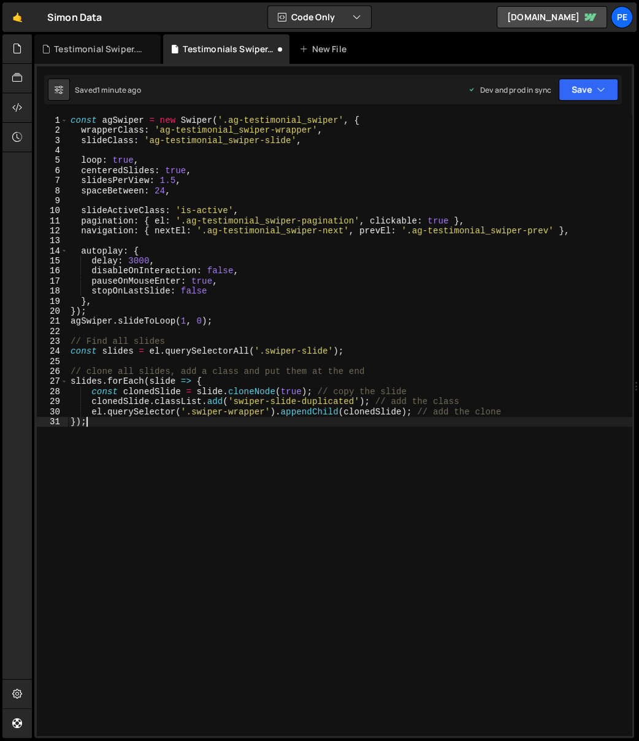
click at [211, 355] on div "const agSwiper = new Swiper ( '.ag-testimonial_swiper' , { wrapperClass : 'ag-t…" at bounding box center [350, 435] width 565 height 641
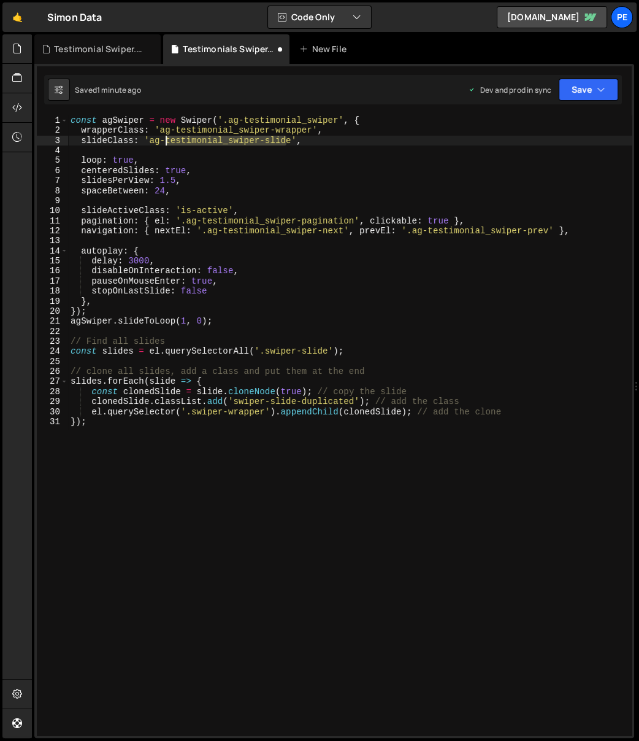
drag, startPoint x: 261, startPoint y: 138, endPoint x: 155, endPoint y: 141, distance: 105.6
click at [156, 141] on div "const agSwiper = new Swiper ( '.ag-testimonial_swiper' , { wrapperClass : 'ag-t…" at bounding box center [350, 435] width 565 height 641
drag, startPoint x: 150, startPoint y: 141, endPoint x: 159, endPoint y: 139, distance: 9.4
click at [150, 140] on div "const agSwiper = new Swiper ( '.ag-testimonial_swiper' , { wrapperClass : 'ag-t…" at bounding box center [350, 435] width 565 height 641
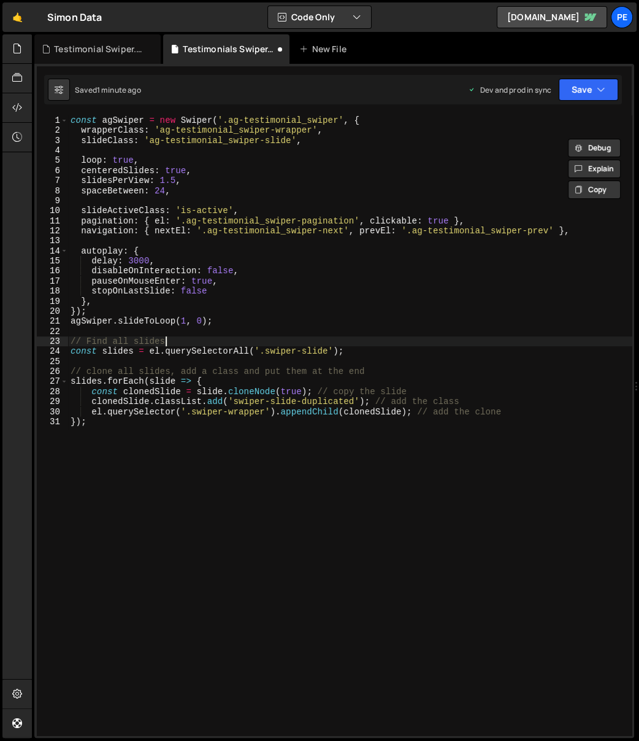
click at [225, 343] on div "const agSwiper = new Swiper ( '.ag-testimonial_swiper' , { wrapperClass : 'ag-t…" at bounding box center [350, 435] width 565 height 641
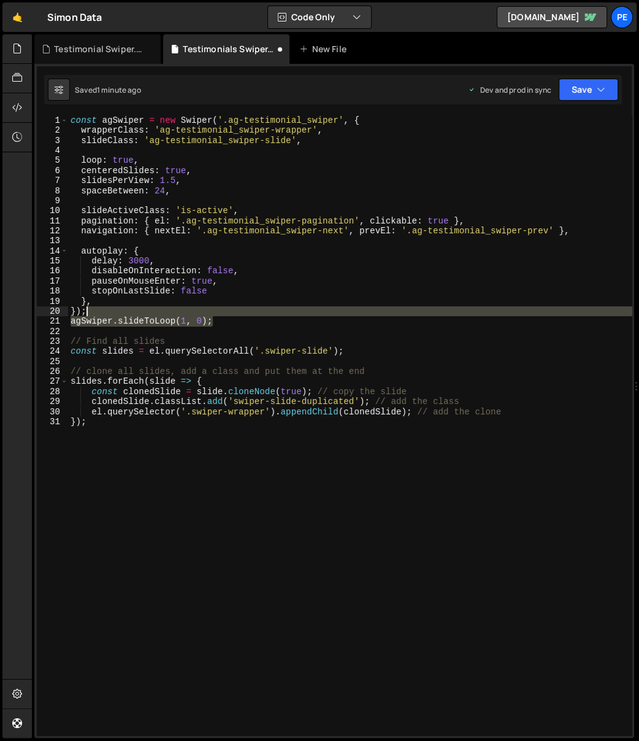
drag, startPoint x: 228, startPoint y: 316, endPoint x: 99, endPoint y: 314, distance: 129.5
click at [99, 314] on div "const agSwiper = new Swiper ( '.ag-testimonial_swiper' , { wrapperClass : 'ag-t…" at bounding box center [350, 435] width 565 height 641
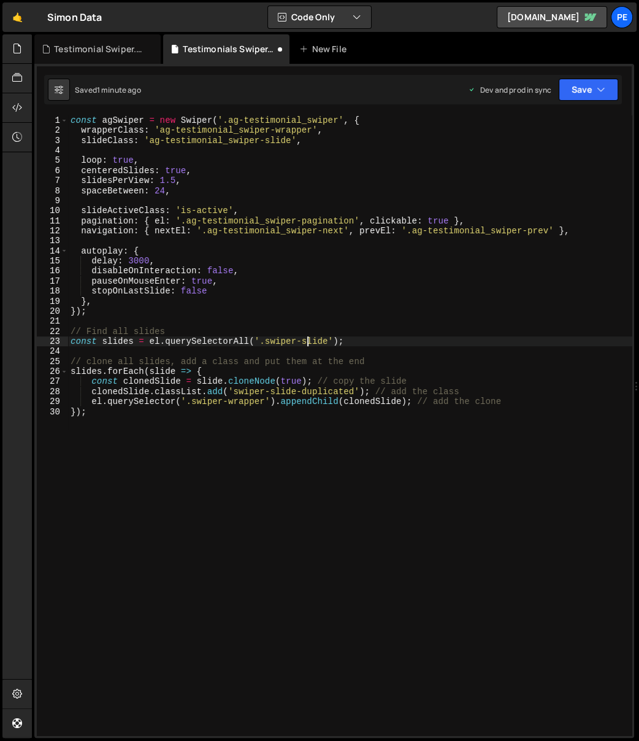
click at [305, 339] on div "const agSwiper = new Swiper ( '.ag-testimonial_swiper' , { wrapperClass : 'ag-t…" at bounding box center [350, 435] width 565 height 641
drag, startPoint x: 329, startPoint y: 341, endPoint x: 356, endPoint y: 340, distance: 27.0
click at [330, 341] on div "const agSwiper = new Swiper ( '.ag-testimonial_swiper' , { wrapperClass : 'ag-t…" at bounding box center [350, 435] width 565 height 641
paste textarea "ag-testimonial_"
type textarea "const slides = el.querySelectorAll('.ag-testimonial_swiper-slide');"
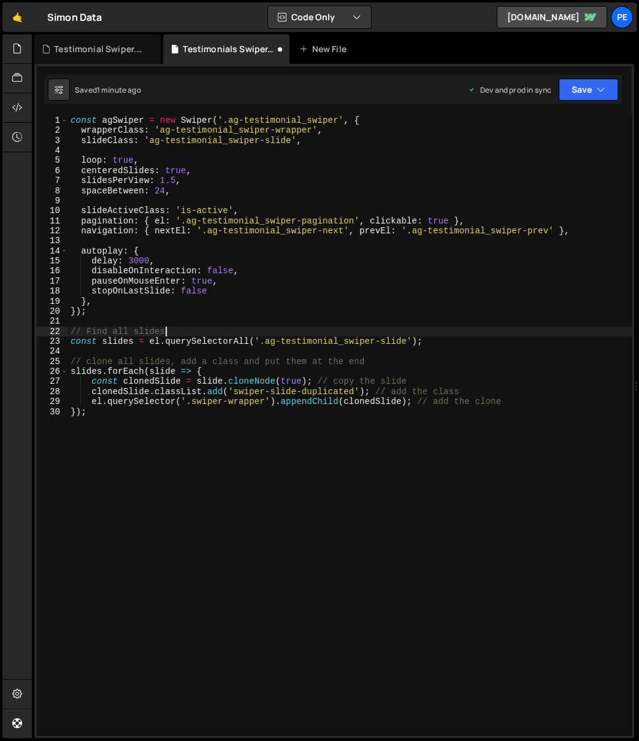
type textarea "const slides = el.querySelectorAll('.ag-testimonial_swiper-slide');"
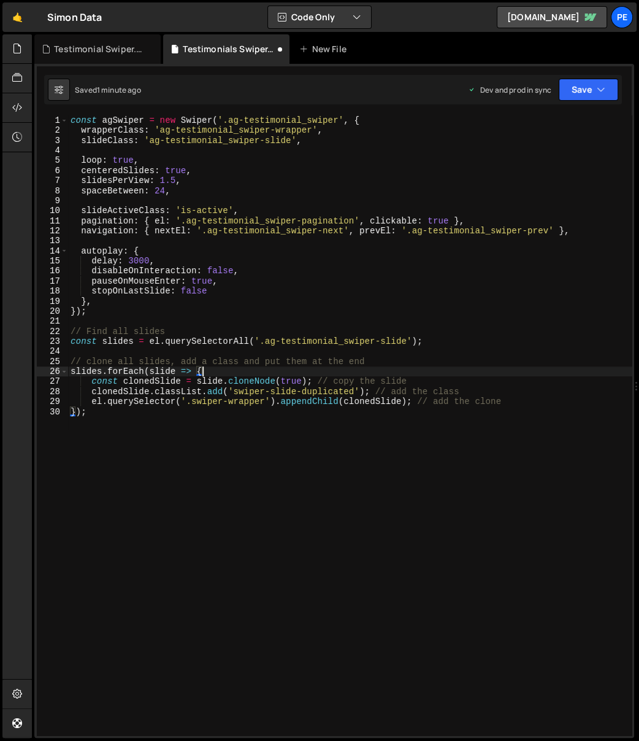
type textarea "// clone all slides, add a class and put them at the end"
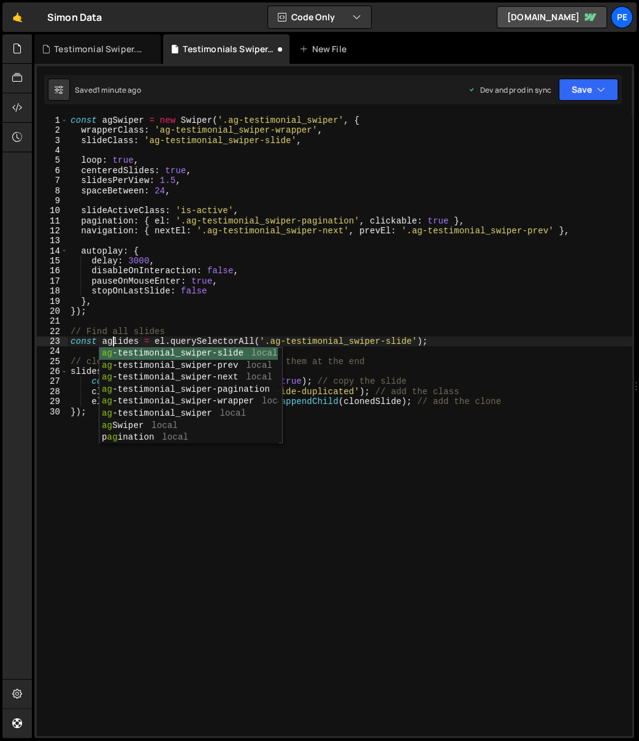
scroll to position [0, 2]
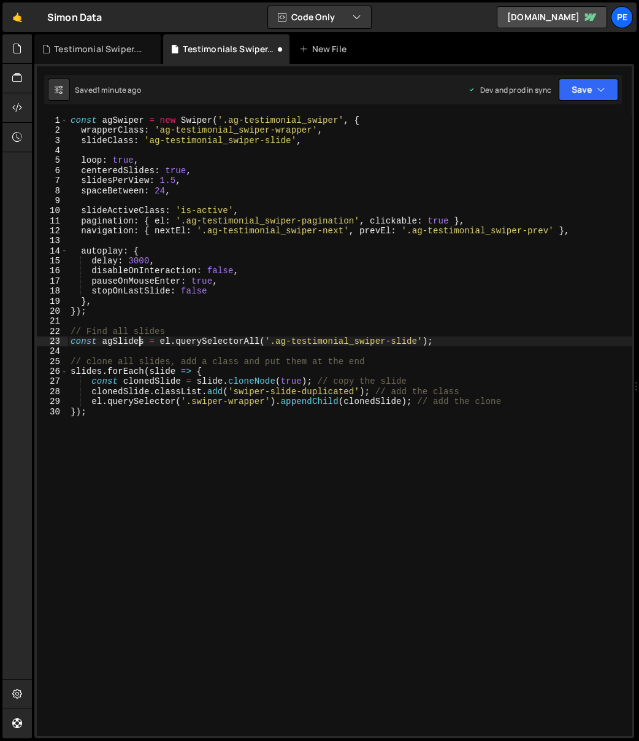
click at [137, 339] on div "const agSwiper = new Swiper ( '.ag-testimonial_swiper' , { wrapperClass : 'ag-t…" at bounding box center [350, 435] width 565 height 641
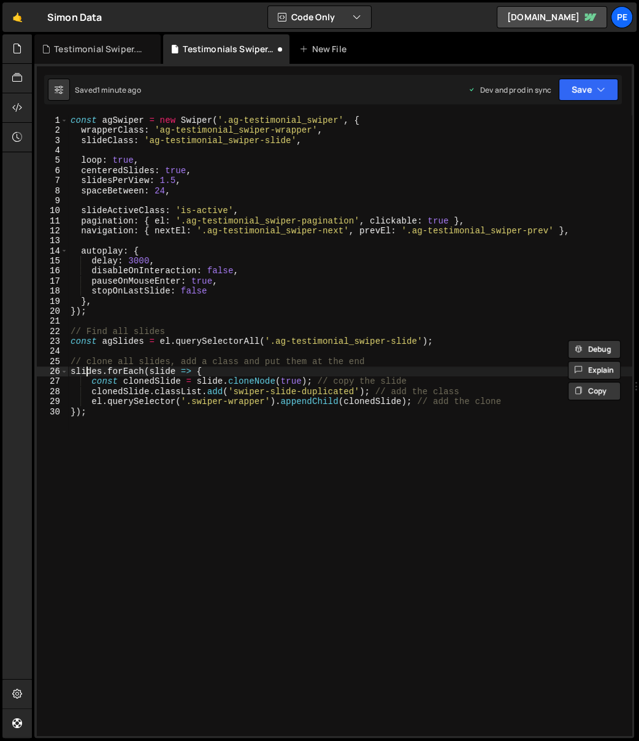
click at [87, 369] on div "const agSwiper = new Swiper ( '.ag-testimonial_swiper' , { wrapperClass : 'ag-t…" at bounding box center [350, 435] width 565 height 641
paste textarea "agS"
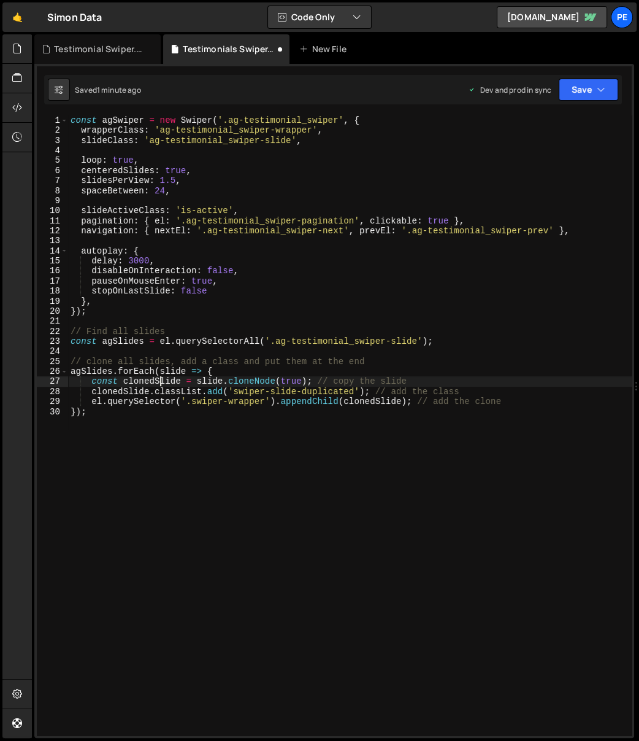
click at [158, 386] on div "const agSwiper = new Swiper ( '.ag-testimonial_swiper' , { wrapperClass : 'ag-t…" at bounding box center [350, 435] width 565 height 641
click at [200, 411] on div "const agSwiper = new Swiper ( '.ag-testimonial_swiper' , { wrapperClass : 'ag-t…" at bounding box center [350, 435] width 565 height 641
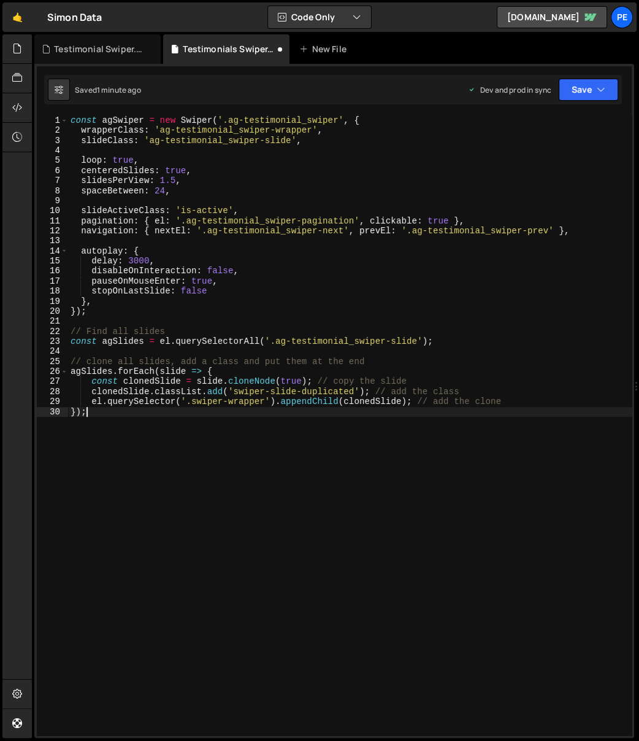
scroll to position [0, 0]
click at [230, 414] on div "const agSwiper = new Swiper ( '.ag-testimonial_swiper' , { wrapperClass : 'ag-t…" at bounding box center [350, 435] width 565 height 641
click at [134, 342] on div "const agSwiper = new Swiper ( '.ag-testimonial_swiper' , { wrapperClass : 'ag-t…" at bounding box center [350, 435] width 565 height 641
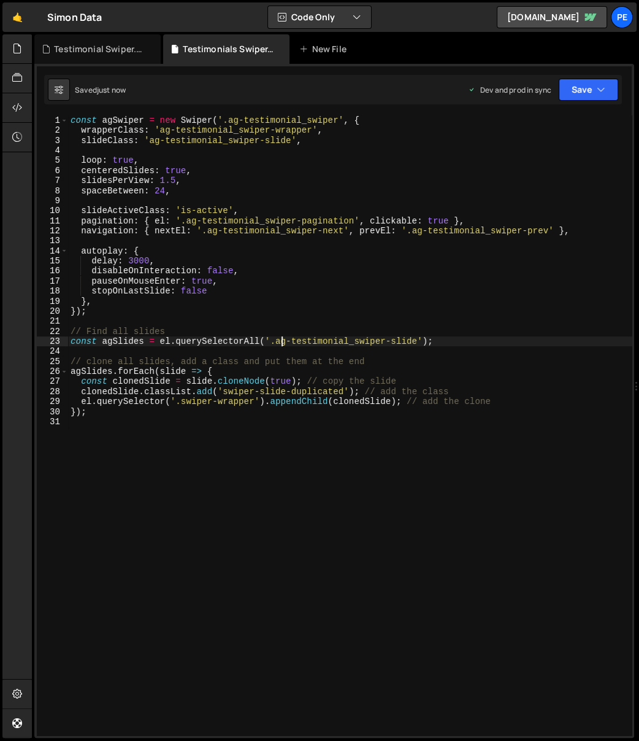
click at [279, 341] on div "const agSwiper = new Swiper ( '.ag-testimonial_swiper' , { wrapperClass : 'ag-t…" at bounding box center [350, 435] width 565 height 641
click at [145, 401] on div "const agSwiper = new Swiper ( '.ag-testimonial_swiper' , { wrapperClass : 'ag-t…" at bounding box center [350, 435] width 565 height 641
type textarea "el.querySelector('.swiper-wrapper').appendChild(clonedSlide); // add the clone"
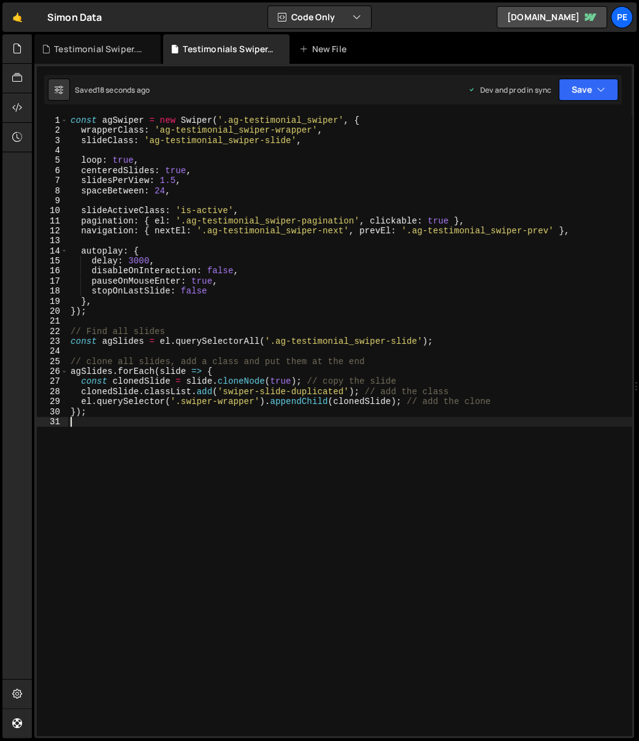
click at [133, 430] on div "const agSwiper = new Swiper ( '.ag-testimonial_swiper' , { wrapperClass : 'ag-t…" at bounding box center [350, 435] width 565 height 641
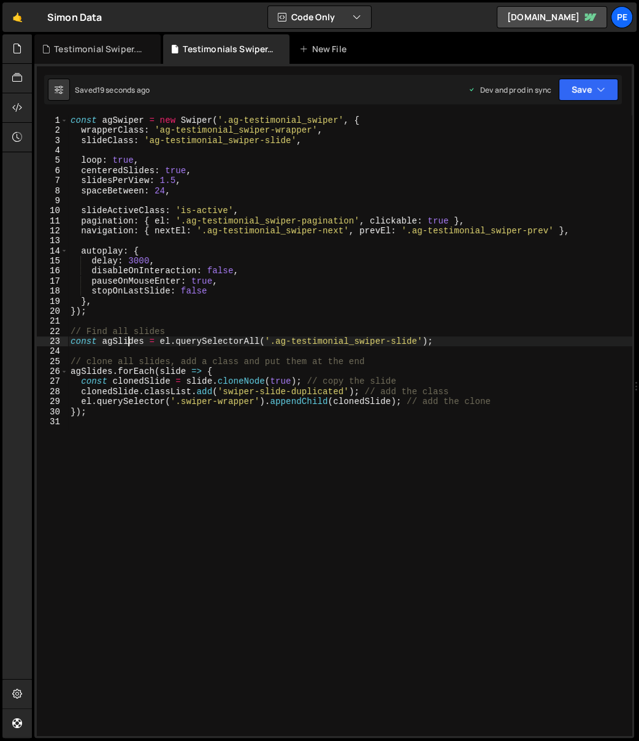
click at [129, 344] on div "const agSwiper = new Swiper ( '.ag-testimonial_swiper' , { wrapperClass : 'ag-t…" at bounding box center [350, 435] width 565 height 641
click at [127, 341] on div "const agSwiper = new Swiper ( '.ag-testimonial_swiper' , { wrapperClass : 'ag-t…" at bounding box center [350, 435] width 565 height 641
click at [98, 372] on div "const agSwiper = new Swiper ( '.ag-testimonial_swiper' , { wrapperClass : 'ag-t…" at bounding box center [350, 435] width 565 height 641
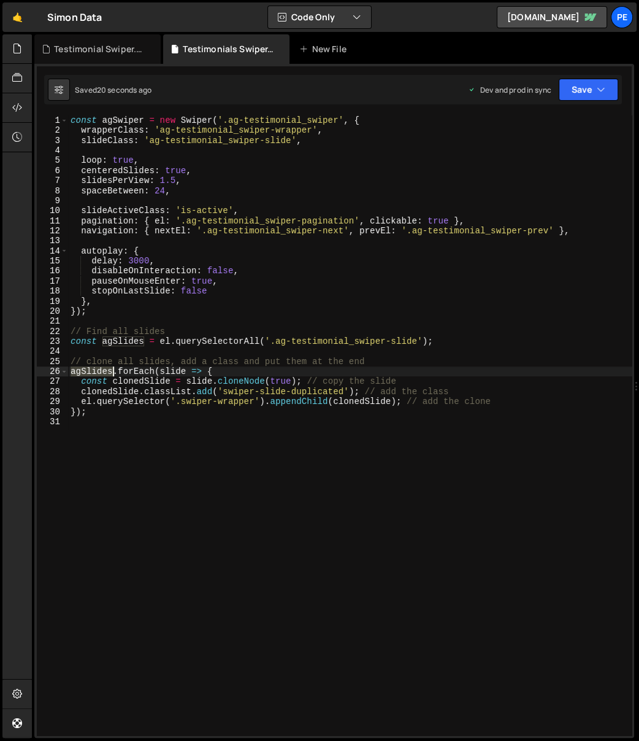
click at [98, 372] on div "const agSwiper = new Swiper ( '.ag-testimonial_swiper' , { wrapperClass : 'ag-t…" at bounding box center [350, 435] width 565 height 641
click at [171, 368] on div "const agSwiper = new Swiper ( '.ag-testimonial_swiper' , { wrapperClass : 'ag-t…" at bounding box center [350, 435] width 565 height 641
click at [133, 339] on div "const agSwiper = new Swiper ( '.ag-testimonial_swiper' , { wrapperClass : 'ag-t…" at bounding box center [350, 435] width 565 height 641
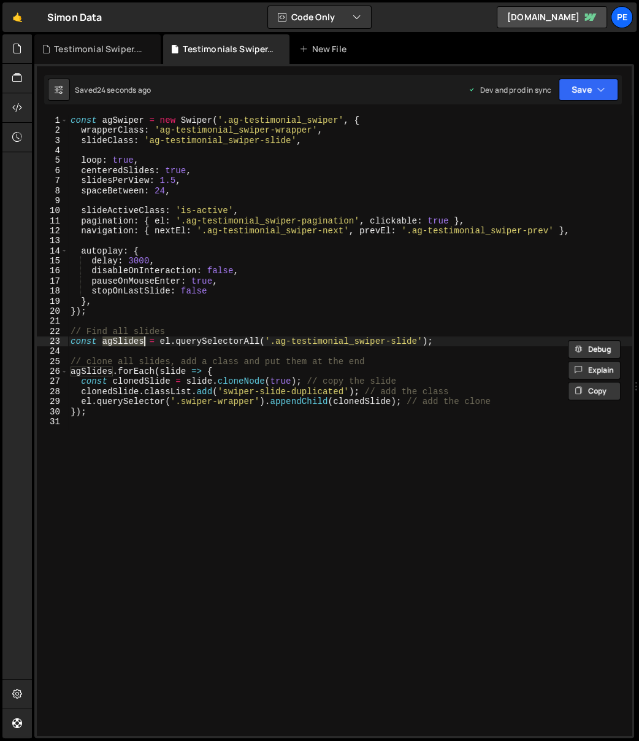
click at [166, 373] on div "const agSwiper = new Swiper ( '.ag-testimonial_swiper' , { wrapperClass : 'ag-t…" at bounding box center [350, 435] width 565 height 641
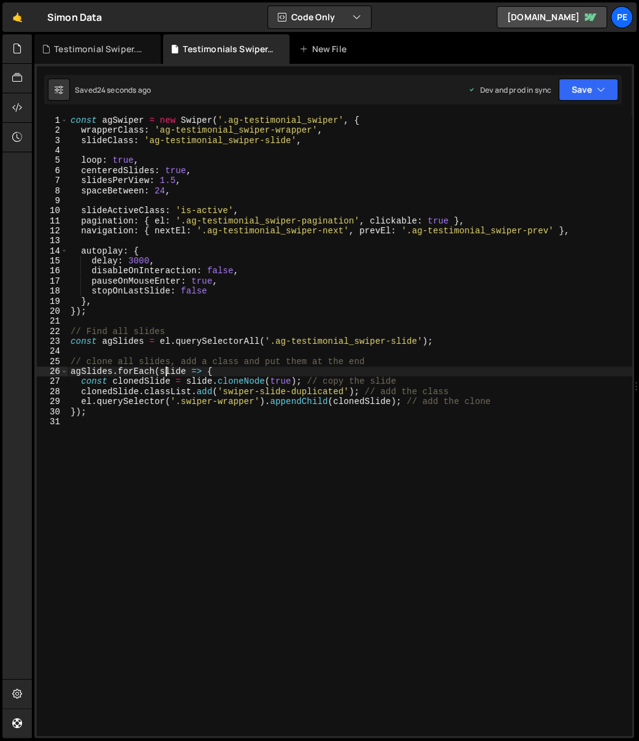
click at [166, 373] on div "const agSwiper = new Swiper ( '.ag-testimonial_swiper' , { wrapperClass : 'ag-t…" at bounding box center [350, 435] width 565 height 641
paste textarea "agSlides"
click at [193, 380] on div "const agSwiper = new Swiper ( '.ag-testimonial_swiper' , { wrapperClass : 'ag-t…" at bounding box center [350, 435] width 565 height 641
click at [200, 384] on div "const agSwiper = new Swiper ( '.ag-testimonial_swiper' , { wrapperClass : 'ag-t…" at bounding box center [350, 435] width 565 height 641
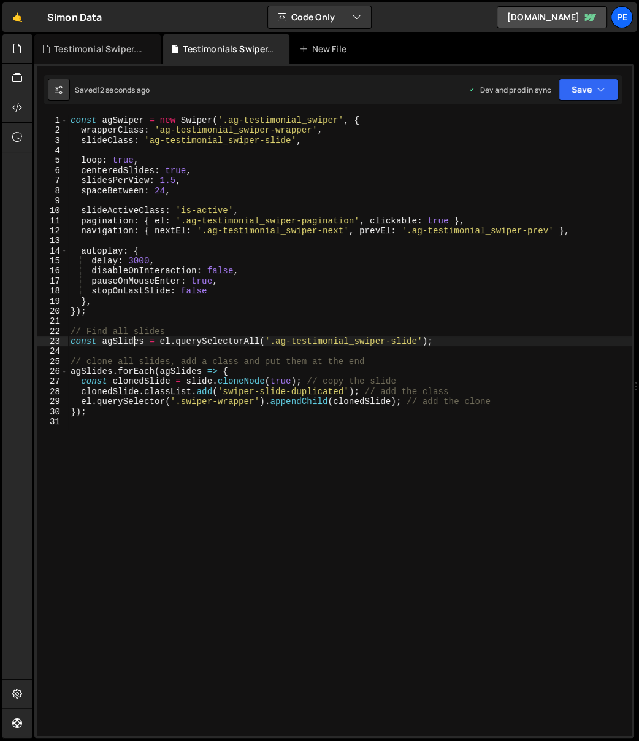
click at [133, 346] on div "const agSwiper = new Swiper ( '.ag-testimonial_swiper' , { wrapperClass : 'ag-t…" at bounding box center [350, 435] width 565 height 641
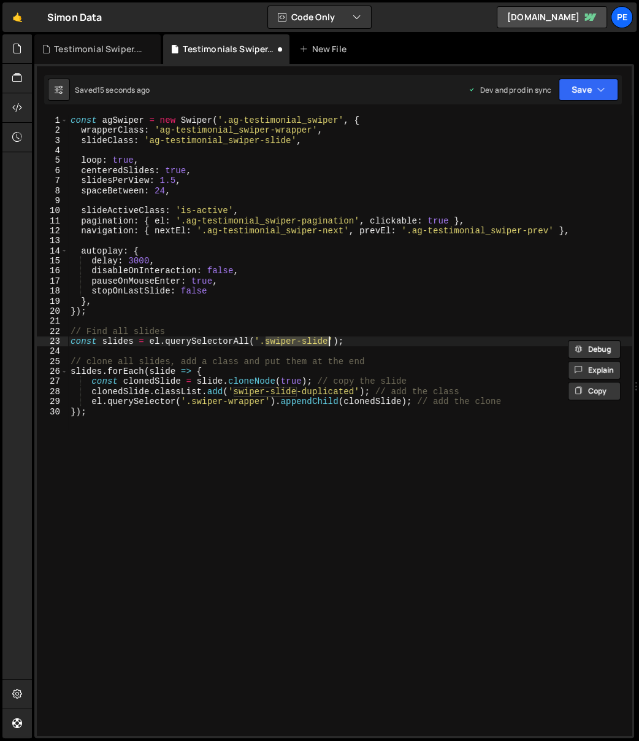
type textarea "}); agSwiper.slideToLoop(1, 0);"
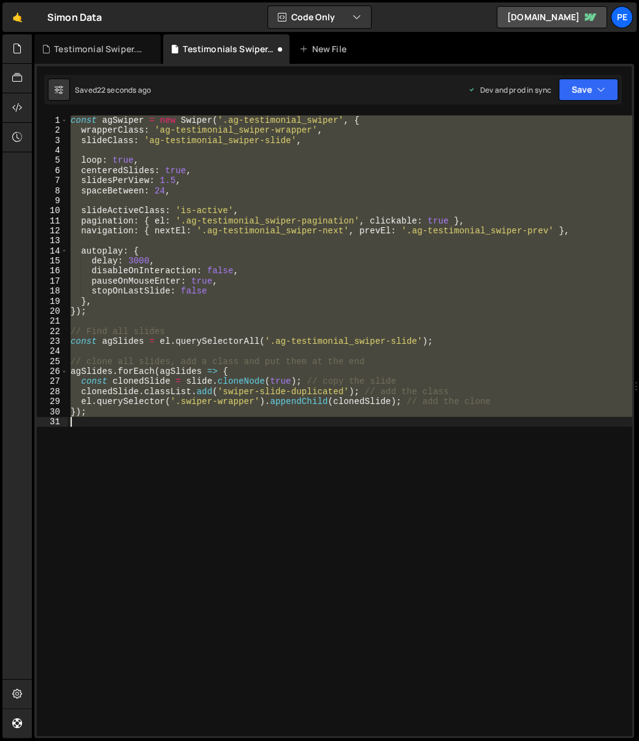
drag, startPoint x: 185, startPoint y: 358, endPoint x: 187, endPoint y: 364, distance: 6.4
click at [185, 357] on div "const agSwiper = new Swiper ( '.ag-testimonial_swiper' , { wrapperClass : 'ag-t…" at bounding box center [350, 435] width 565 height 641
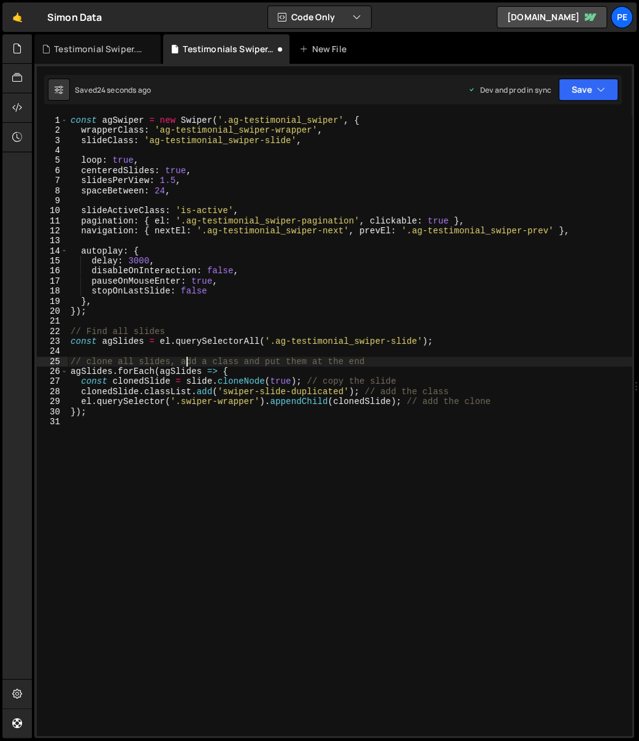
click at [133, 370] on div "const agSwiper = new Swiper ( '.ag-testimonial_swiper' , { wrapperClass : 'ag-t…" at bounding box center [350, 435] width 565 height 641
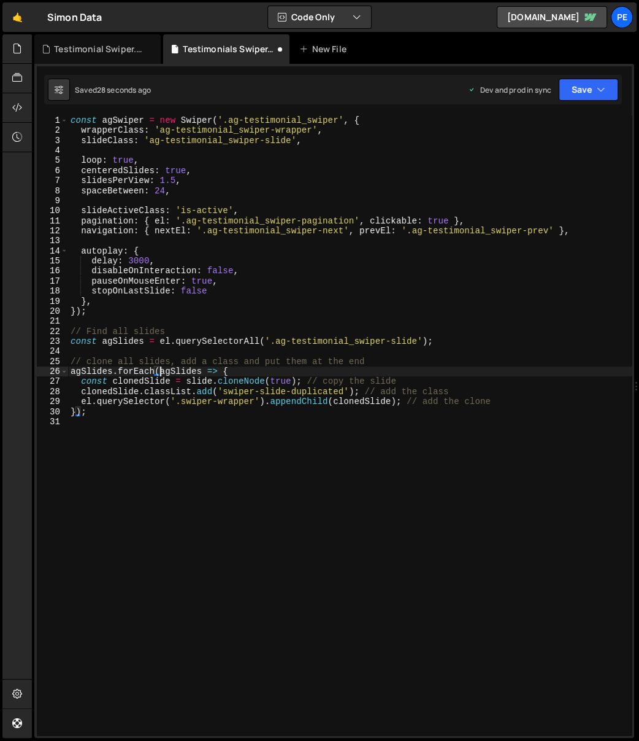
click at [161, 370] on div "const agSwiper = new Swiper ( '.ag-testimonial_swiper' , { wrapperClass : 'ag-t…" at bounding box center [350, 435] width 565 height 641
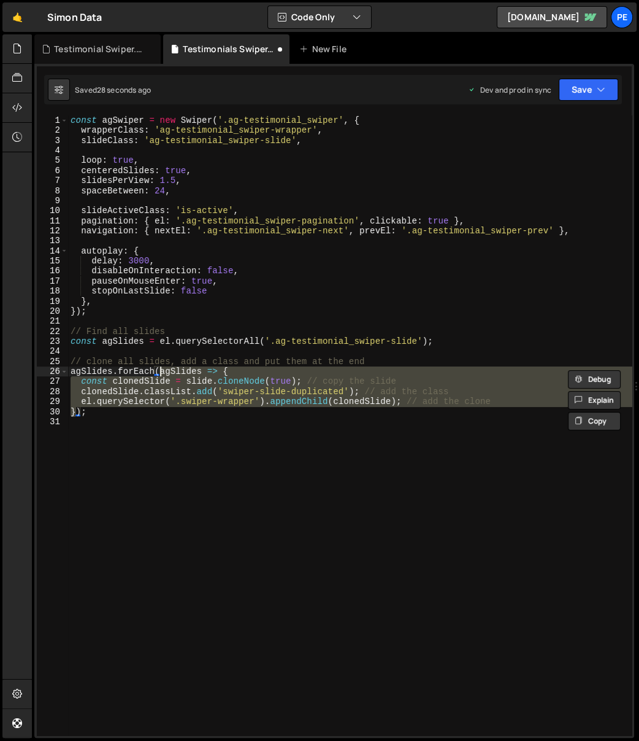
click at [176, 368] on div "const agSwiper = new Swiper ( '.ag-testimonial_swiper' , { wrapperClass : 'ag-t…" at bounding box center [350, 425] width 564 height 620
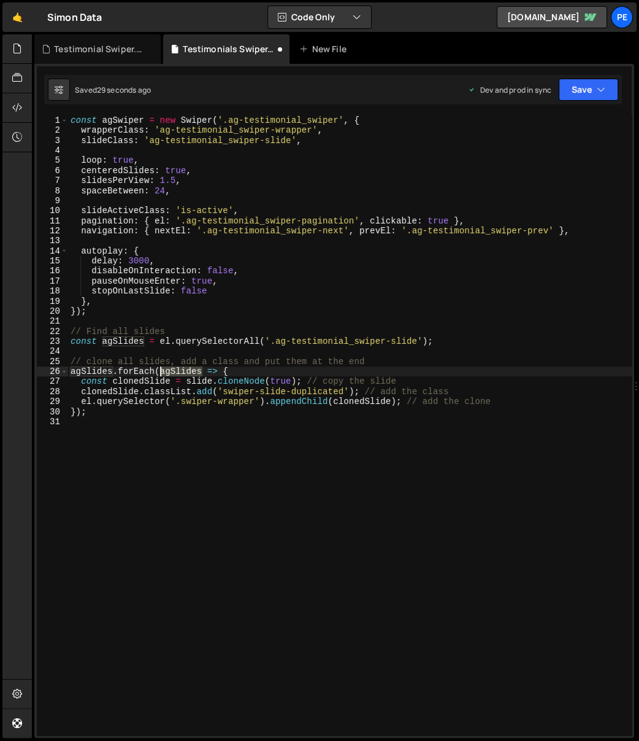
click at [176, 368] on div "const agSwiper = new Swiper ( '.ag-testimonial_swiper' , { wrapperClass : 'ag-t…" at bounding box center [350, 435] width 565 height 641
click at [189, 377] on div "const agSwiper = new Swiper ( '.ag-testimonial_swiper' , { wrapperClass : 'ag-t…" at bounding box center [350, 435] width 565 height 641
click at [193, 379] on div "const agSwiper = new Swiper ( '.ag-testimonial_swiper' , { wrapperClass : 'ag-t…" at bounding box center [350, 435] width 565 height 641
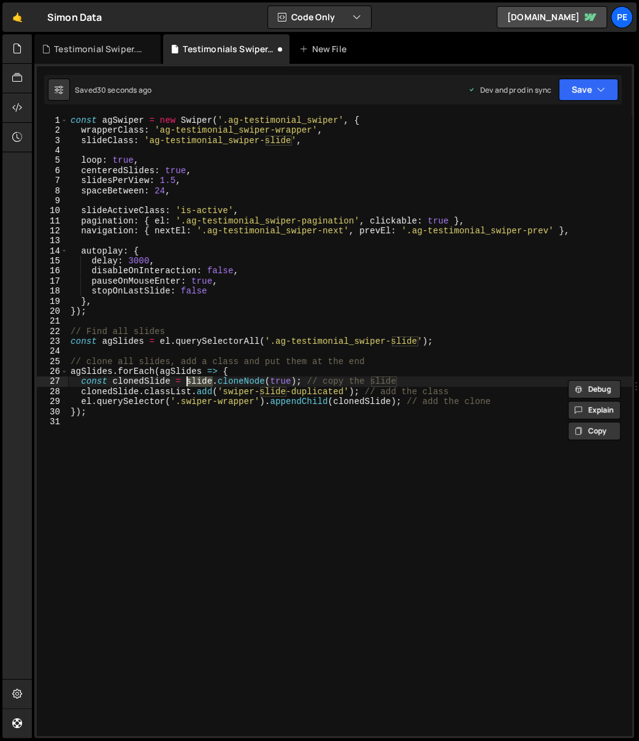
paste textarea "agSlides"
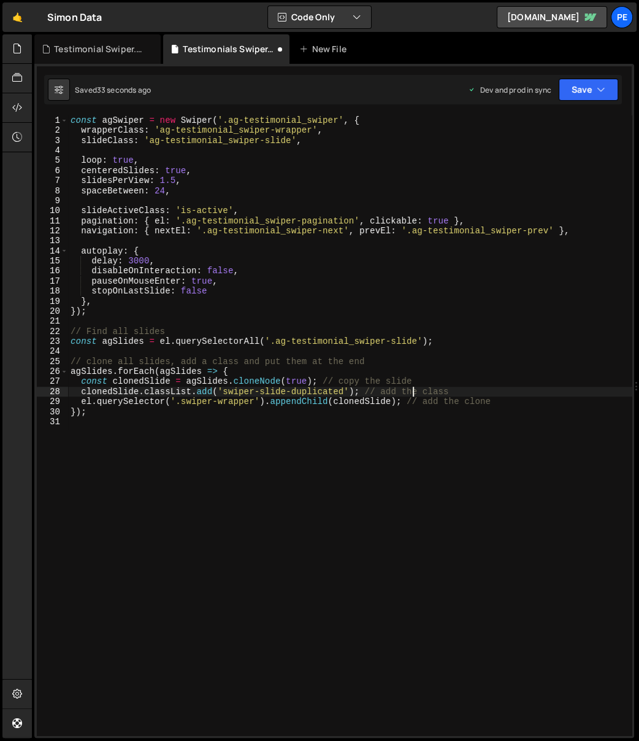
click at [412, 392] on div "const agSwiper = new Swiper ( '.ag-testimonial_swiper' , { wrapperClass : 'ag-t…" at bounding box center [350, 435] width 565 height 641
click at [315, 400] on div "const agSwiper = new Swiper ( '.ag-testimonial_swiper' , { wrapperClass : 'ag-t…" at bounding box center [350, 435] width 565 height 641
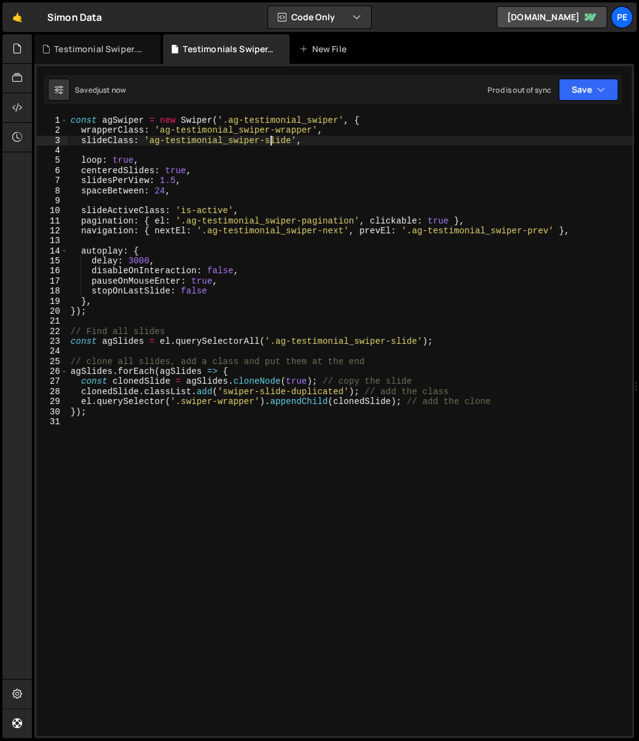
click at [271, 136] on div "const agSwiper = new Swiper ( '.ag-testimonial_swiper' , { wrapperClass : 'ag-t…" at bounding box center [350, 435] width 565 height 641
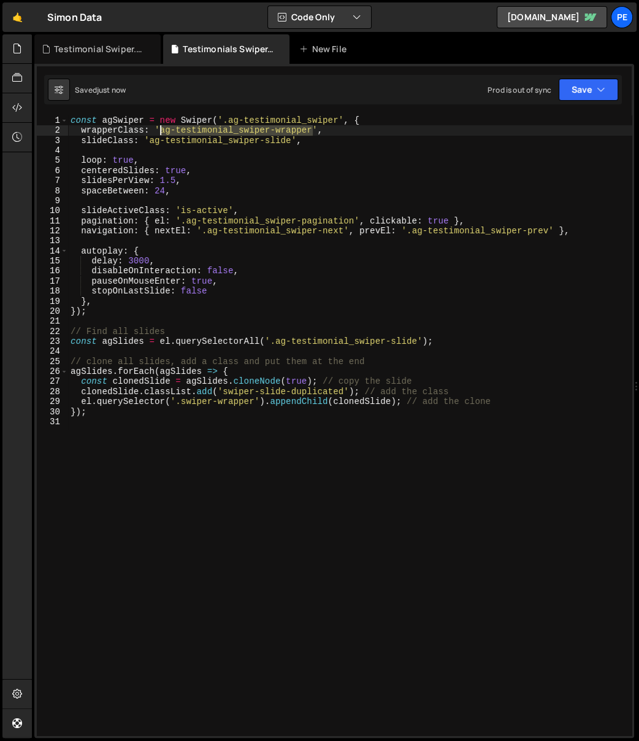
drag, startPoint x: 311, startPoint y: 130, endPoint x: 160, endPoint y: 129, distance: 151.0
click at [160, 129] on div "const agSwiper = new Swiper ( '.ag-testimonial_swiper' , { wrapperClass : 'ag-t…" at bounding box center [350, 435] width 565 height 641
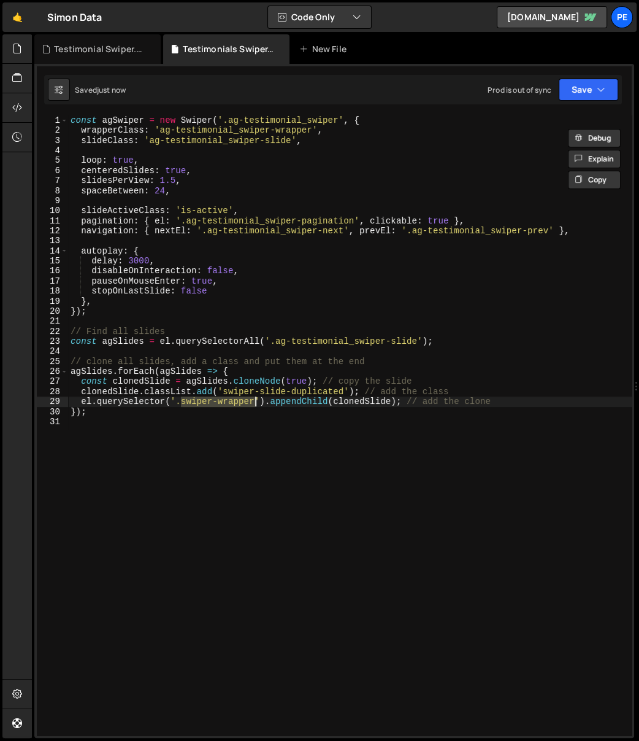
drag, startPoint x: 182, startPoint y: 402, endPoint x: 257, endPoint y: 409, distance: 75.2
click at [254, 401] on div "const agSwiper = new Swiper ( '.ag-testimonial_swiper' , { wrapperClass : 'ag-t…" at bounding box center [350, 435] width 565 height 641
paste textarea "ag-testimonial_"
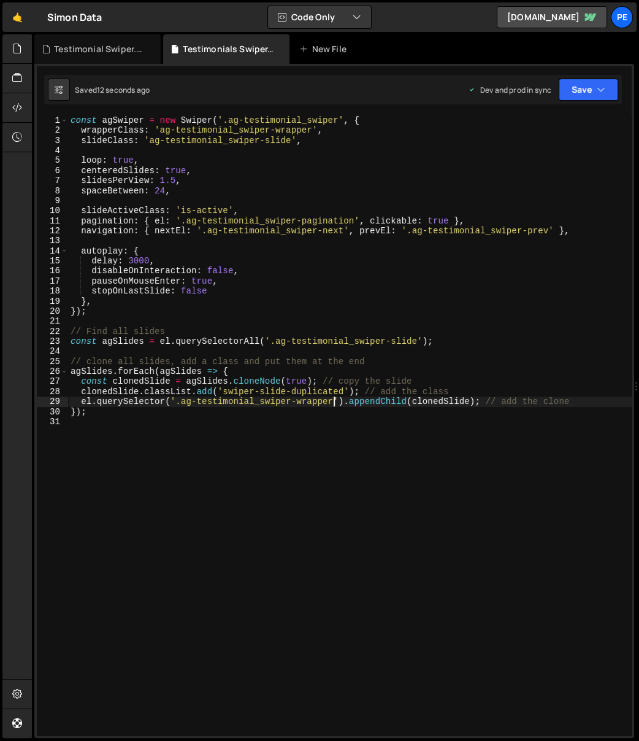
click at [201, 277] on div "const agSwiper = new Swiper ( '.ag-testimonial_swiper' , { wrapperClass : 'ag-t…" at bounding box center [350, 435] width 565 height 641
click at [177, 233] on div "const agSwiper = new Swiper ( '.ag-testimonial_swiper' , { wrapperClass : 'ag-t…" at bounding box center [350, 435] width 565 height 641
click at [215, 215] on div "const agSwiper = new Swiper ( '.ag-testimonial_swiper' , { wrapperClass : 'ag-t…" at bounding box center [350, 435] width 565 height 641
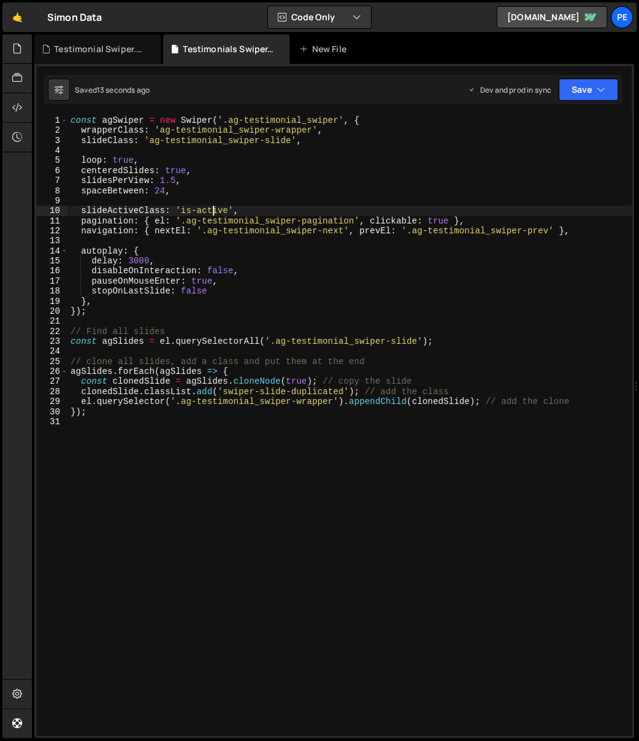
click at [245, 225] on div "const agSwiper = new Swiper ( '.ag-testimonial_swiper' , { wrapperClass : 'ag-t…" at bounding box center [350, 435] width 565 height 641
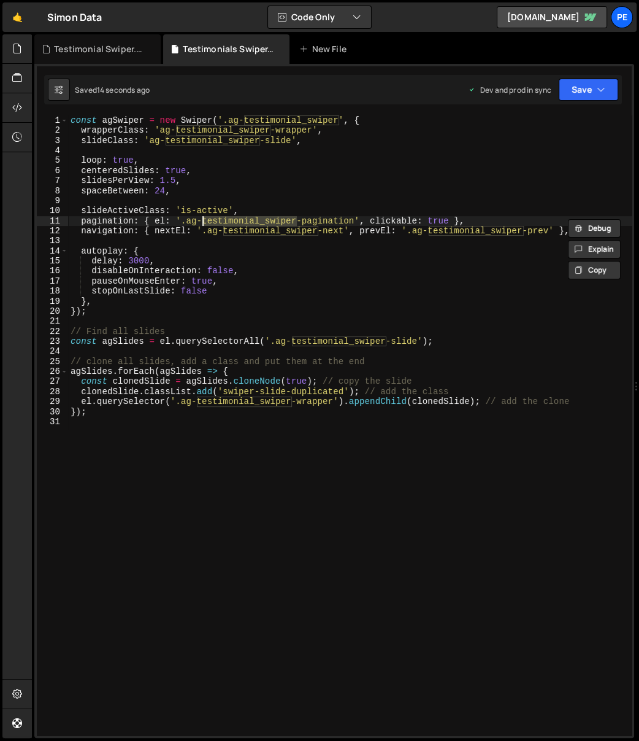
click at [245, 225] on div "const agSwiper = new Swiper ( '.ag-testimonial_swiper' , { wrapperClass : 'ag-t…" at bounding box center [350, 435] width 565 height 641
click at [259, 234] on div "const agSwiper = new Swiper ( '.ag-testimonial_swiper' , { wrapperClass : 'ag-t…" at bounding box center [350, 435] width 565 height 641
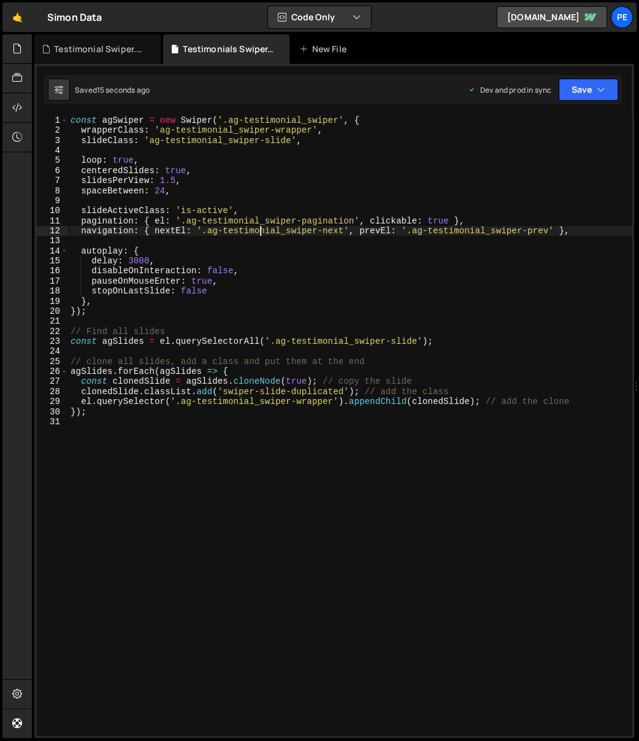
type textarea "pagination: { el: '.ag-testimonial_swiper-pagination', clickable: true },"
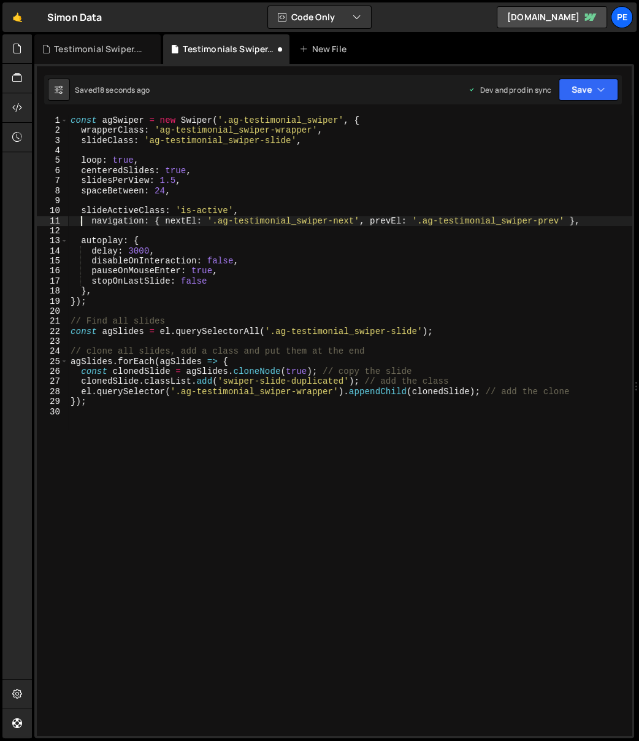
type textarea "pagination: { el: '.ag-testimonial_swiper-pagination', clickable: true }, navig…"
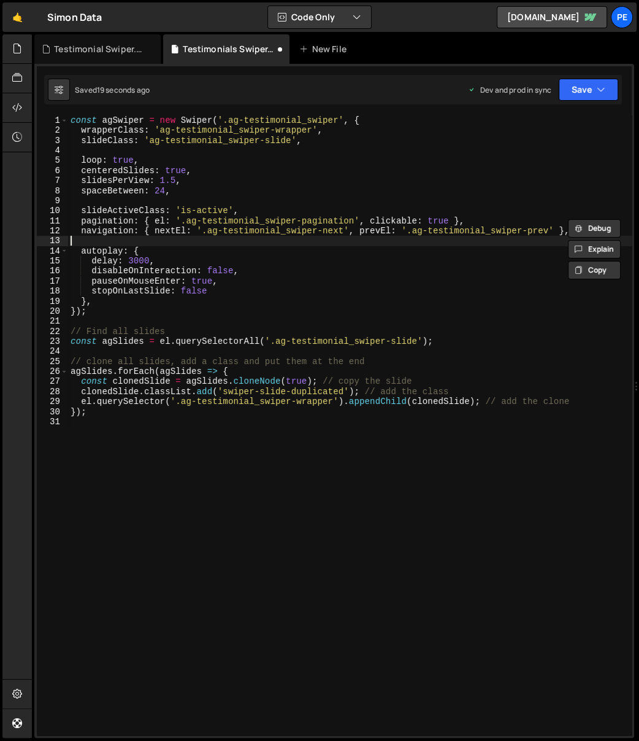
type textarea "navigation: { nextEl: '.ag-testimonial_swiper-next', prevEl: '.ag-testimonial_s…"
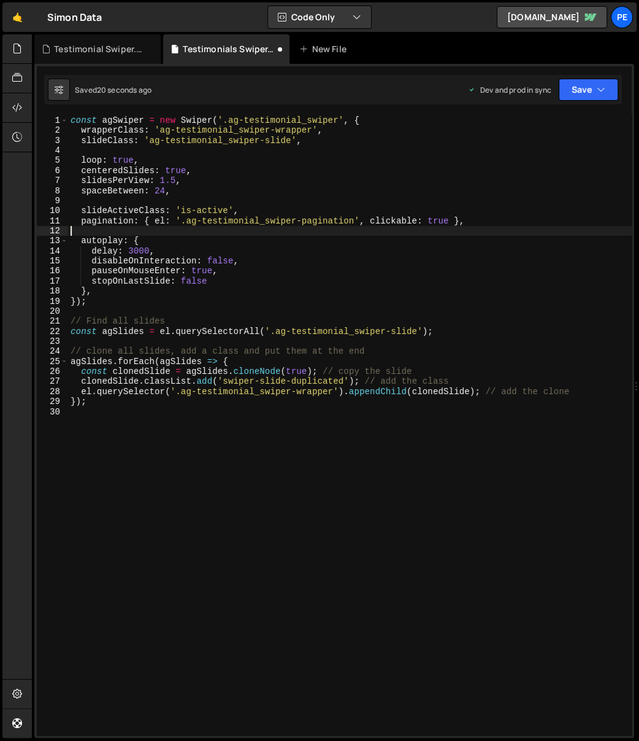
type textarea "pagination: { el: '.ag-testimonial_swiper-pagination', clickable: true },"
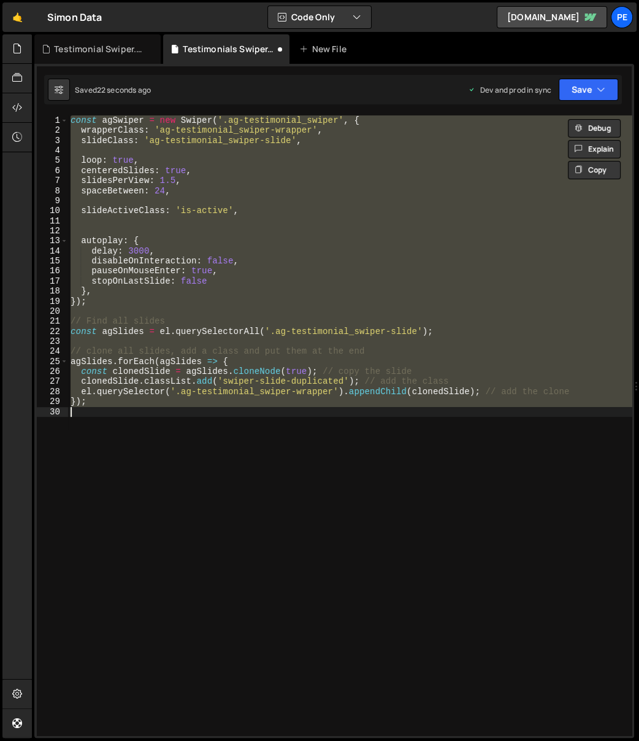
type textarea "pagination: { el: '.ag-testimonial_swiper-pagination', clickable: true },"
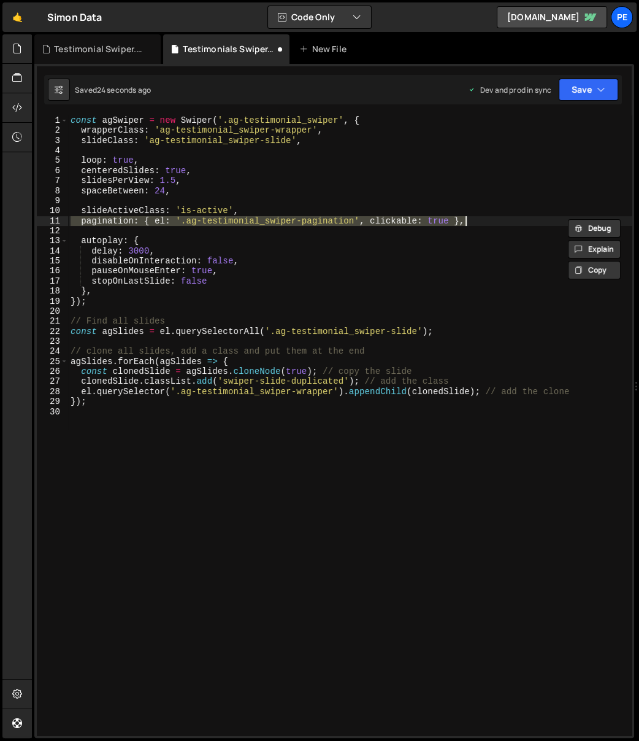
click at [204, 445] on div "const agSwiper = new Swiper ( '.ag-testimonial_swiper' , { wrapperClass : 'ag-t…" at bounding box center [350, 435] width 565 height 641
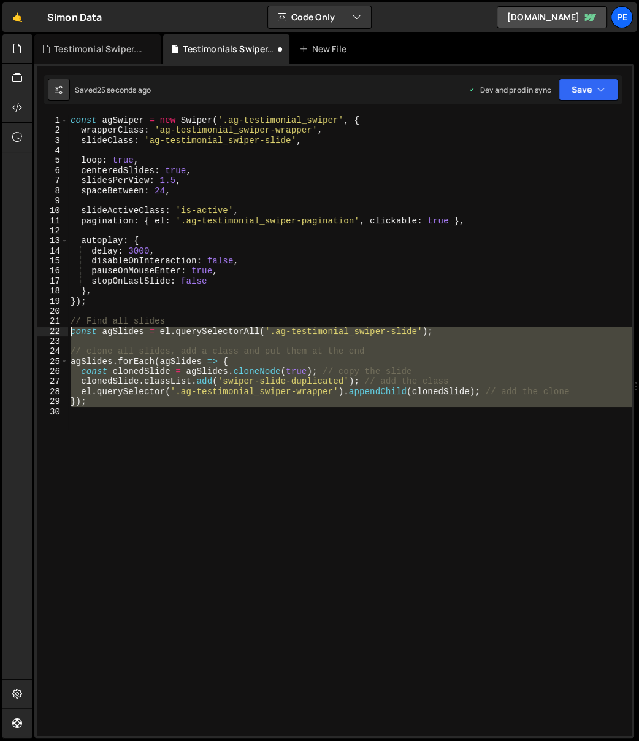
drag, startPoint x: 118, startPoint y: 384, endPoint x: 44, endPoint y: 319, distance: 98.3
click at [44, 319] on div "1 2 3 4 5 6 7 8 9 10 11 12 13 14 15 16 17 18 19 20 21 22 23 24 25 26 27 28 29 3…" at bounding box center [334, 425] width 595 height 620
type textarea "// Find all slides const agSlides = el.querySelectorAll('.ag-testimonial_swiper…"
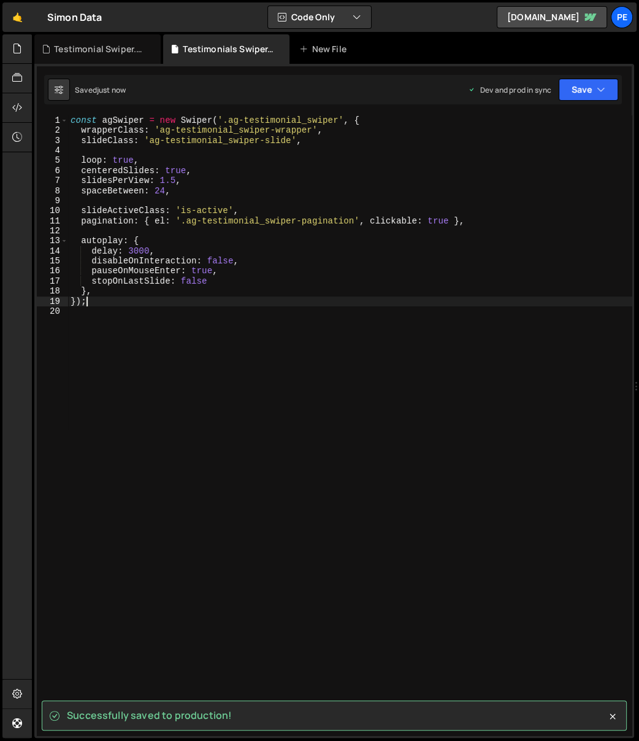
click at [192, 174] on div "const agSwiper = new Swiper ( '.ag-testimonial_swiper' , { wrapperClass : 'ag-t…" at bounding box center [350, 435] width 565 height 641
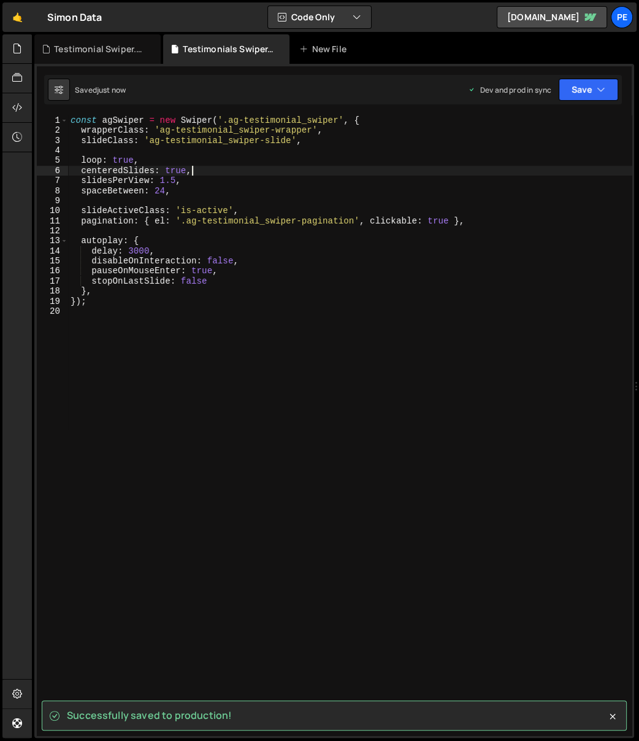
click at [180, 169] on div "const agSwiper = new Swiper ( '.ag-testimonial_swiper' , { wrapperClass : 'ag-t…" at bounding box center [350, 435] width 565 height 641
click at [218, 172] on div "const agSwiper = new Swiper ( '.ag-testimonial_swiper' , { wrapperClass : 'ag-t…" at bounding box center [350, 435] width 565 height 641
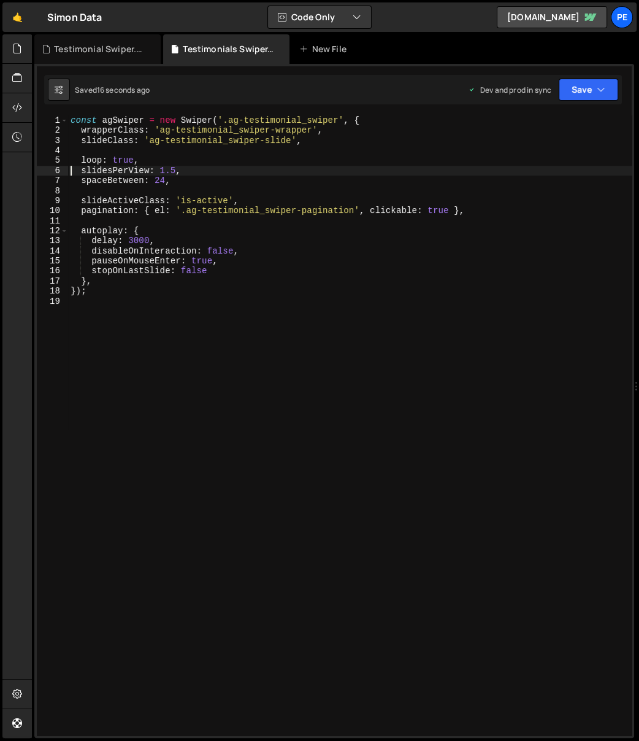
drag, startPoint x: 163, startPoint y: 169, endPoint x: 197, endPoint y: 183, distance: 37.2
click at [163, 169] on div "const agSwiper = new Swiper ( '.ag-testimonial_swiper' , { wrapperClass : 'ag-t…" at bounding box center [350, 435] width 565 height 641
type textarea "slidesPerView: 1.5,"
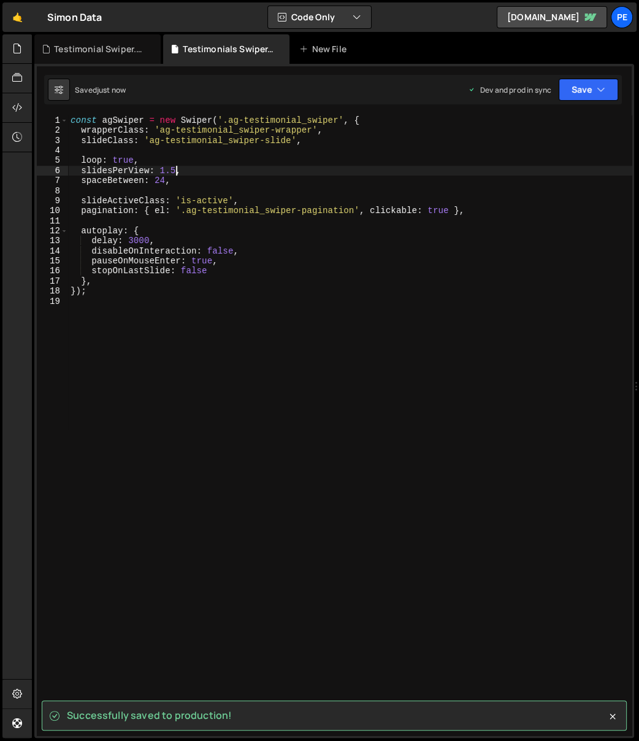
click at [131, 153] on div "const agSwiper = new Swiper ( '.ag-testimonial_swiper' , { wrapperClass : 'ag-t…" at bounding box center [350, 435] width 565 height 641
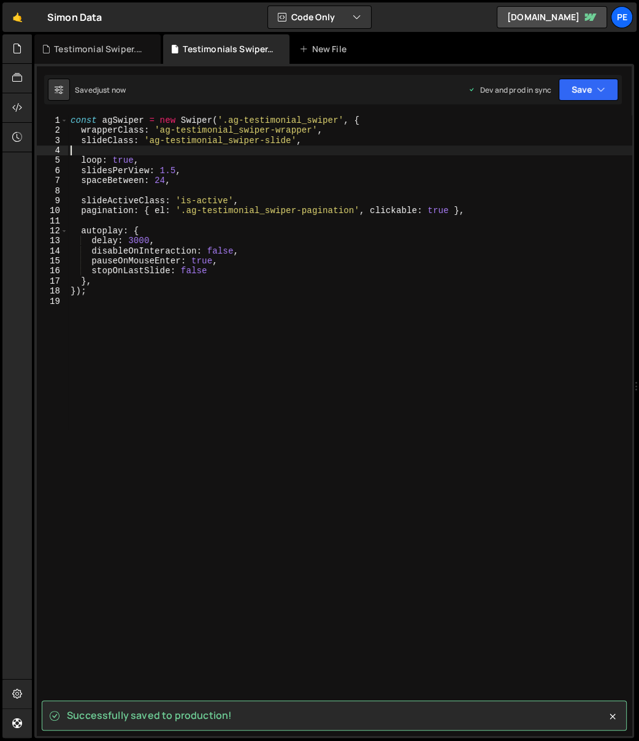
drag, startPoint x: 132, startPoint y: 152, endPoint x: 129, endPoint y: 159, distance: 7.4
click at [132, 152] on div "const agSwiper = new Swiper ( '.ag-testimonial_swiper' , { wrapperClass : 'ag-t…" at bounding box center [350, 435] width 565 height 641
click at [129, 159] on div "const agSwiper = new Swiper ( '.ag-testimonial_swiper' , { wrapperClass : 'ag-t…" at bounding box center [350, 435] width 565 height 641
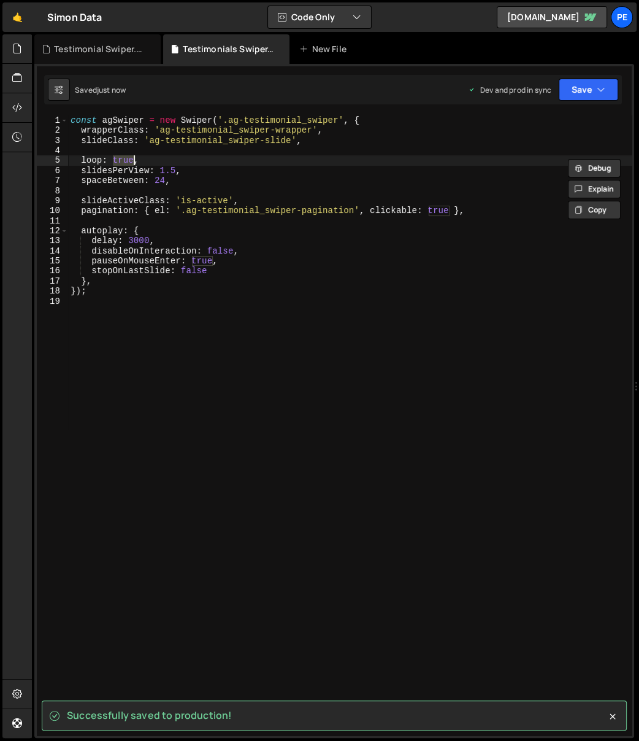
click at [113, 162] on div "const agSwiper = new Swiper ( '.ag-testimonial_swiper' , { wrapperClass : 'ag-t…" at bounding box center [350, 425] width 564 height 620
click at [113, 162] on div "const agSwiper = new Swiper ( '.ag-testimonial_swiper' , { wrapperClass : 'ag-t…" at bounding box center [350, 435] width 565 height 641
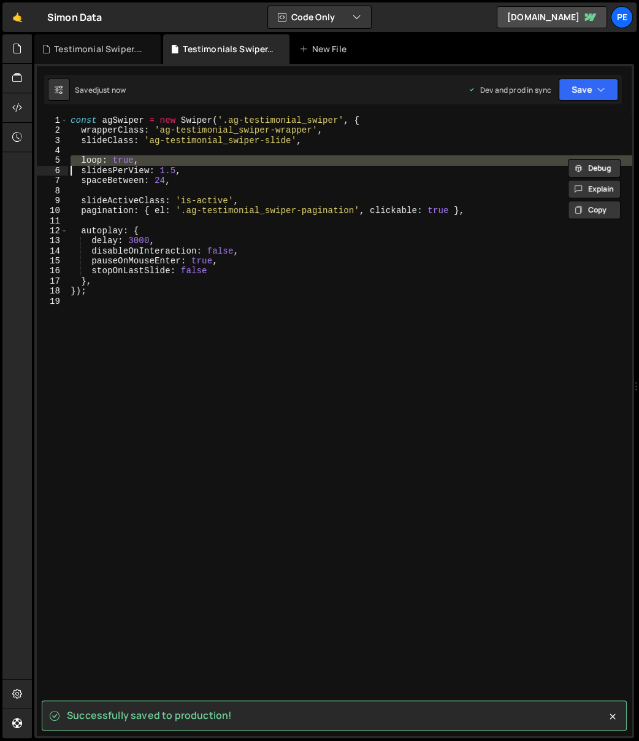
paste textarea
type textarea "slidesPerView: 1.5,"
